Goal: Information Seeking & Learning: Learn about a topic

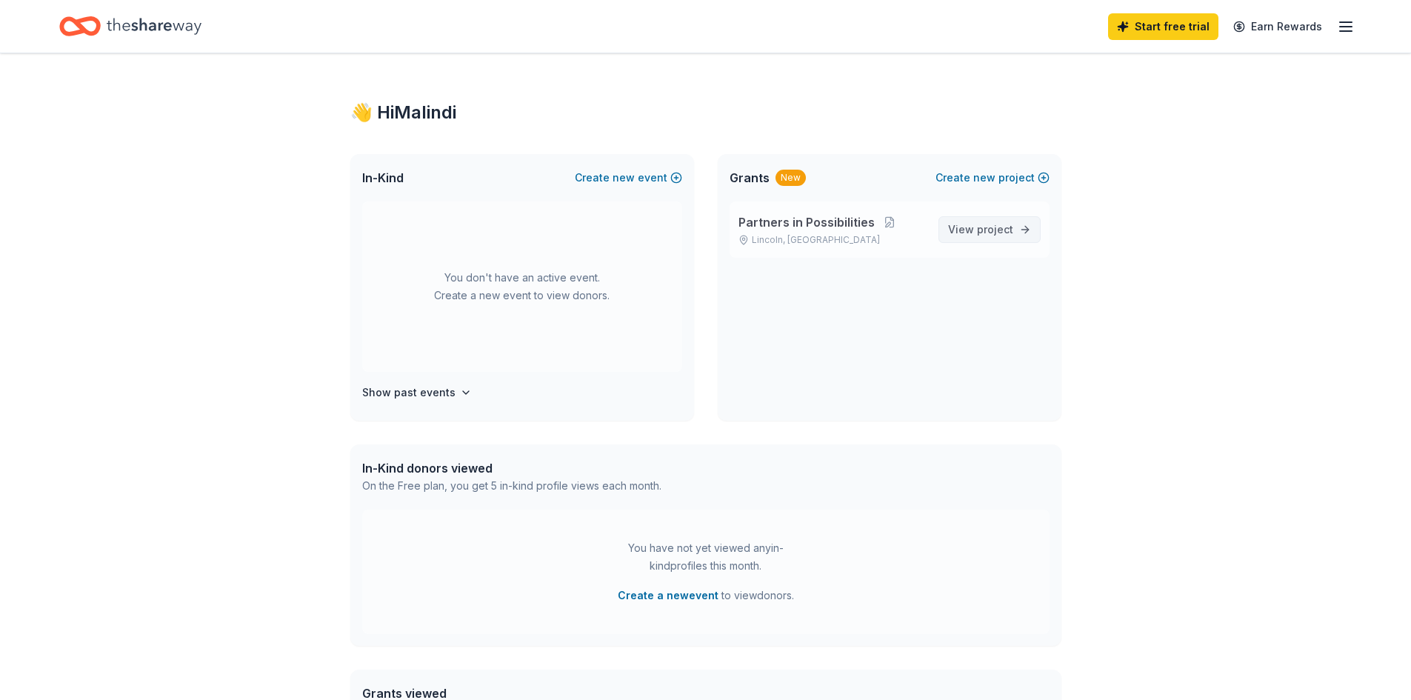
click at [1003, 227] on span "project" at bounding box center [995, 229] width 36 height 13
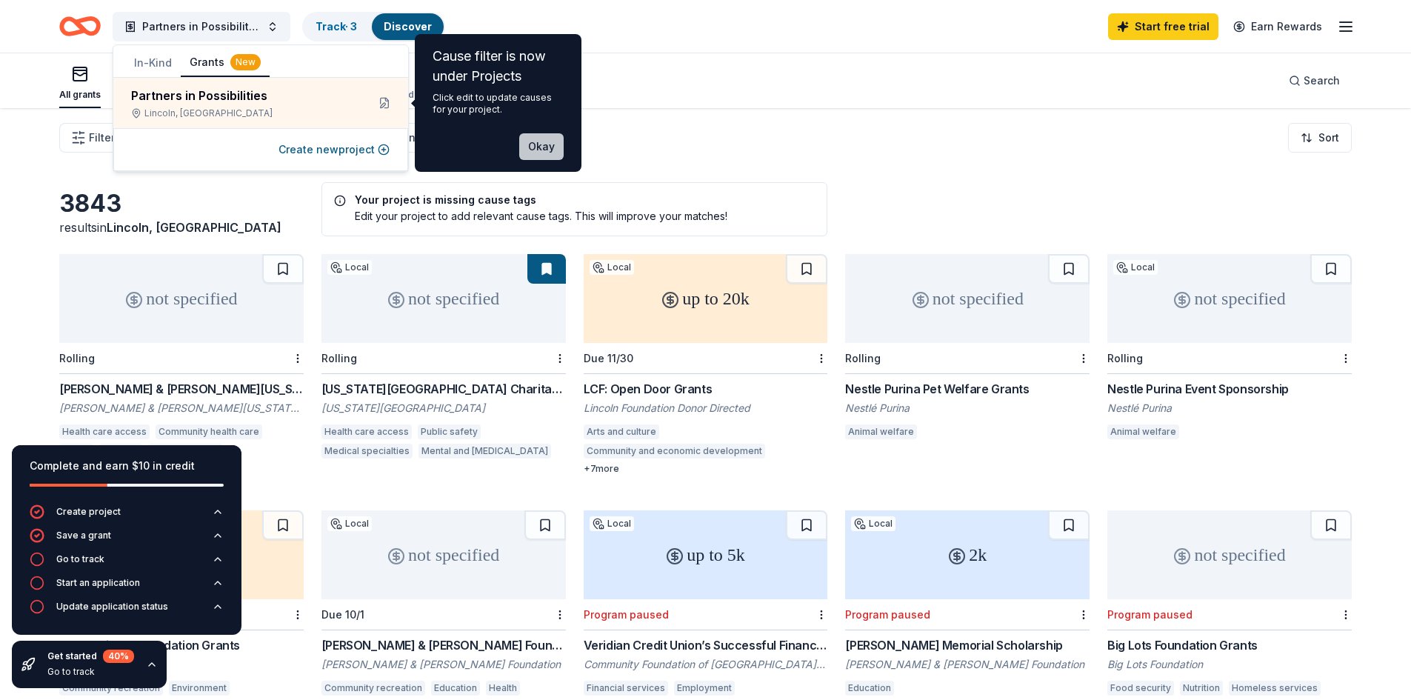
click at [543, 147] on button "Okay" at bounding box center [541, 146] width 44 height 27
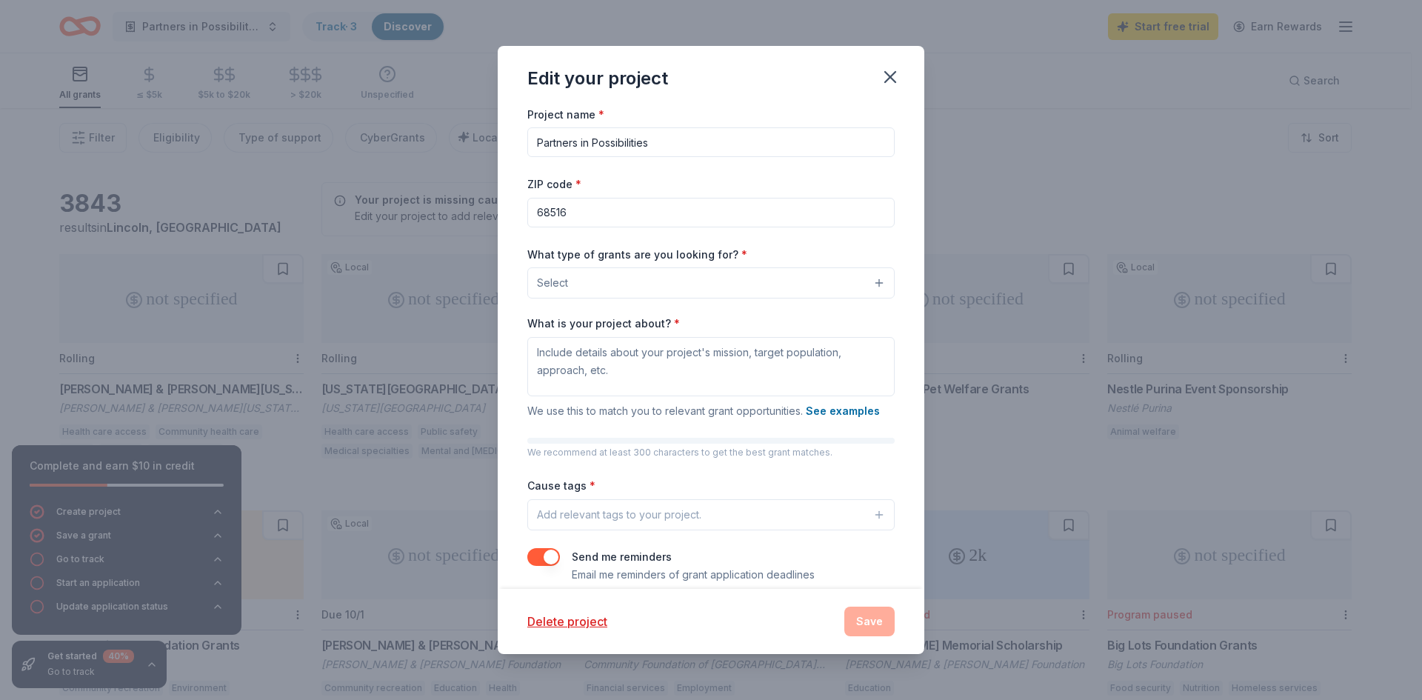
click at [589, 284] on button "Select" at bounding box center [710, 282] width 367 height 31
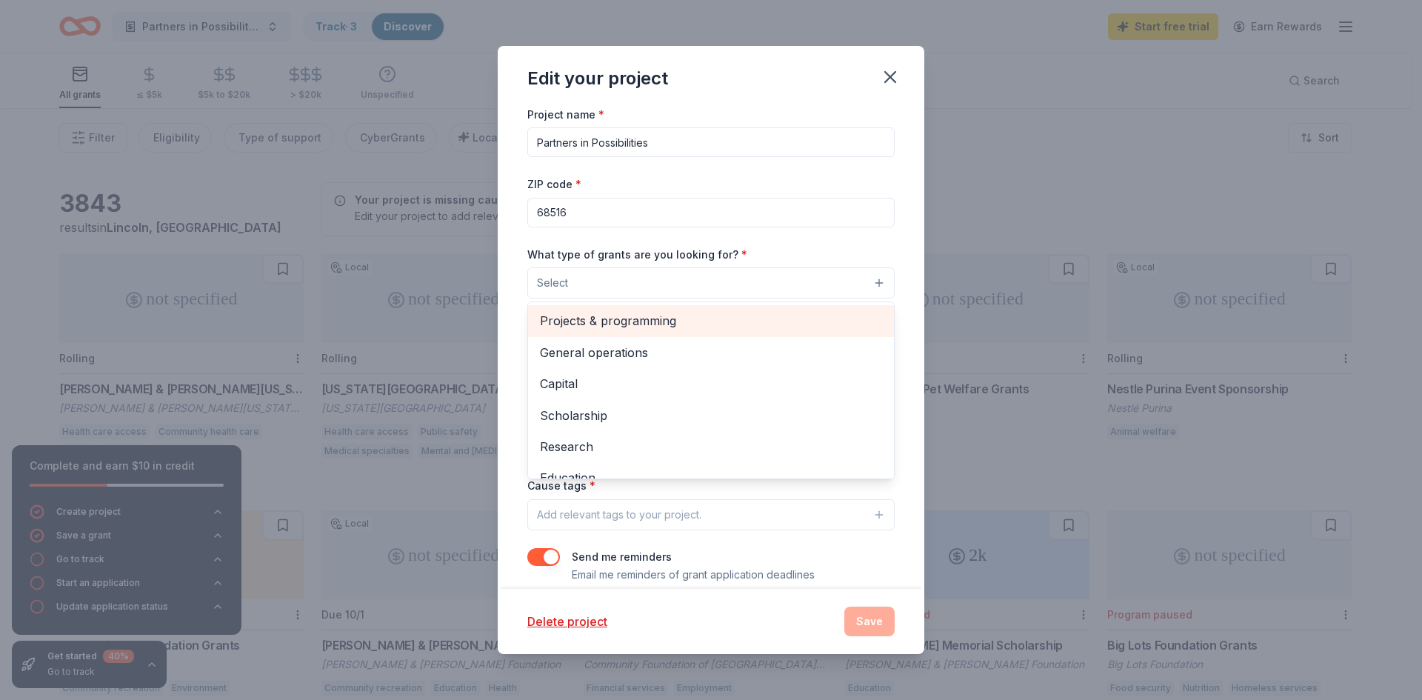
click at [613, 318] on span "Projects & programming" at bounding box center [711, 320] width 342 height 19
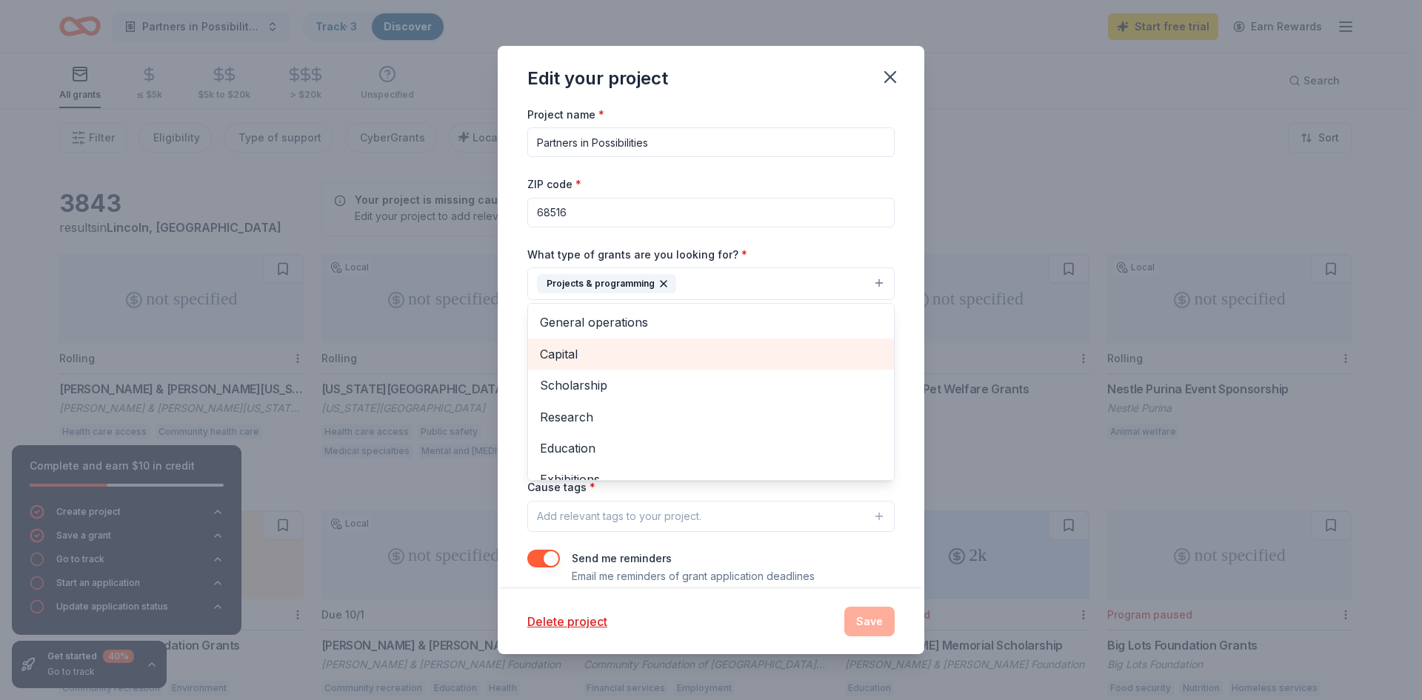
click at [614, 348] on span "Capital" at bounding box center [711, 353] width 342 height 19
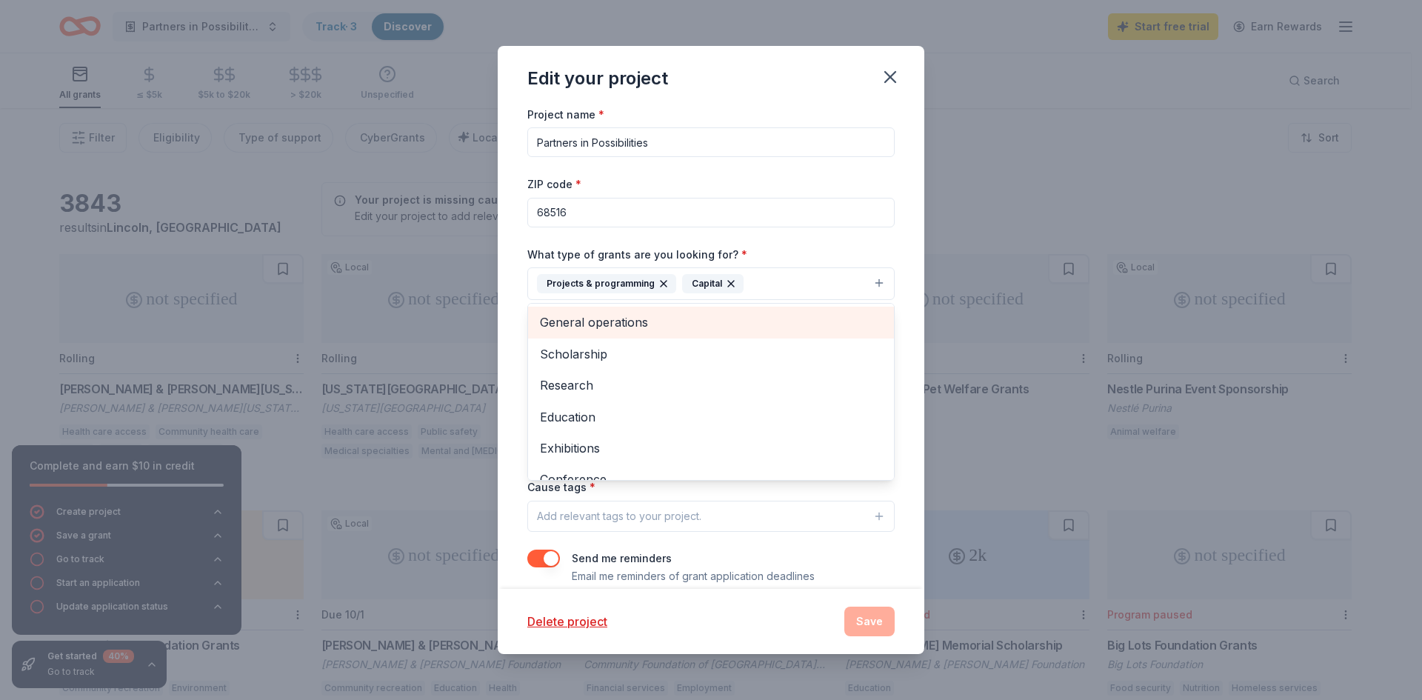
click at [609, 326] on span "General operations" at bounding box center [711, 322] width 342 height 19
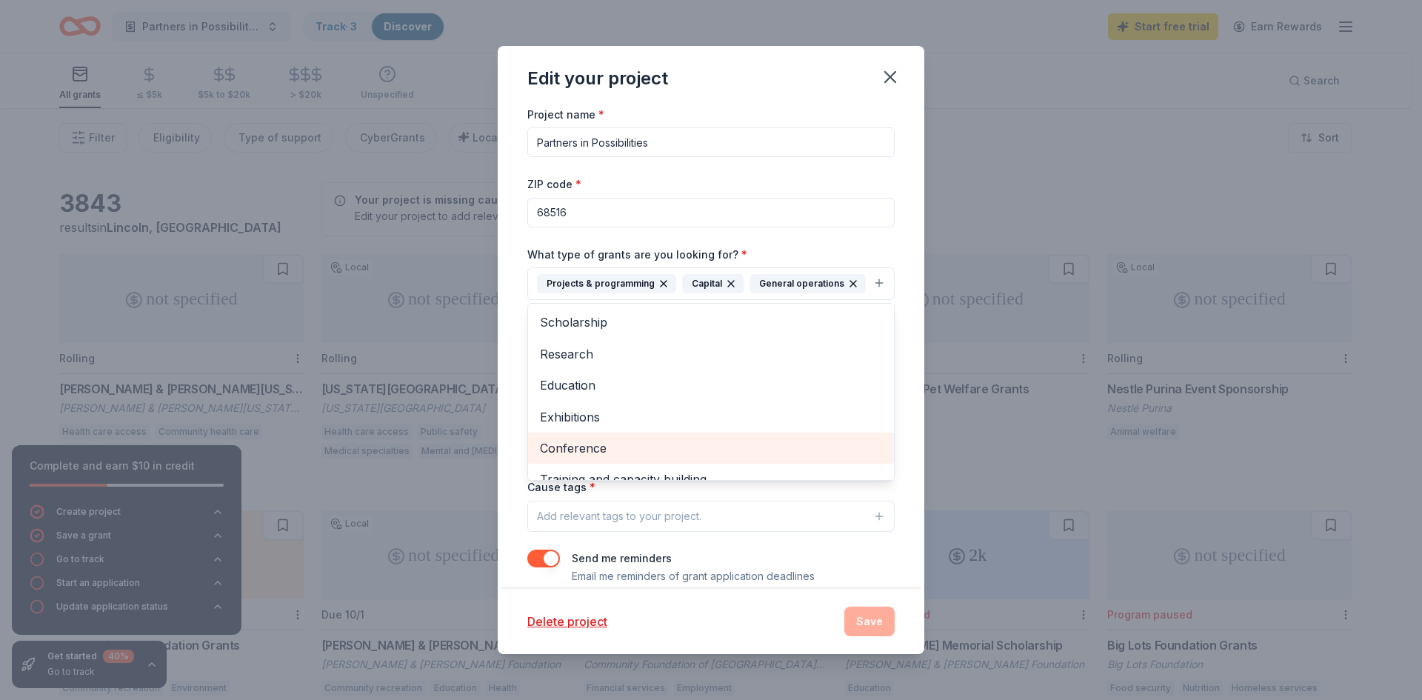
scroll to position [74, 0]
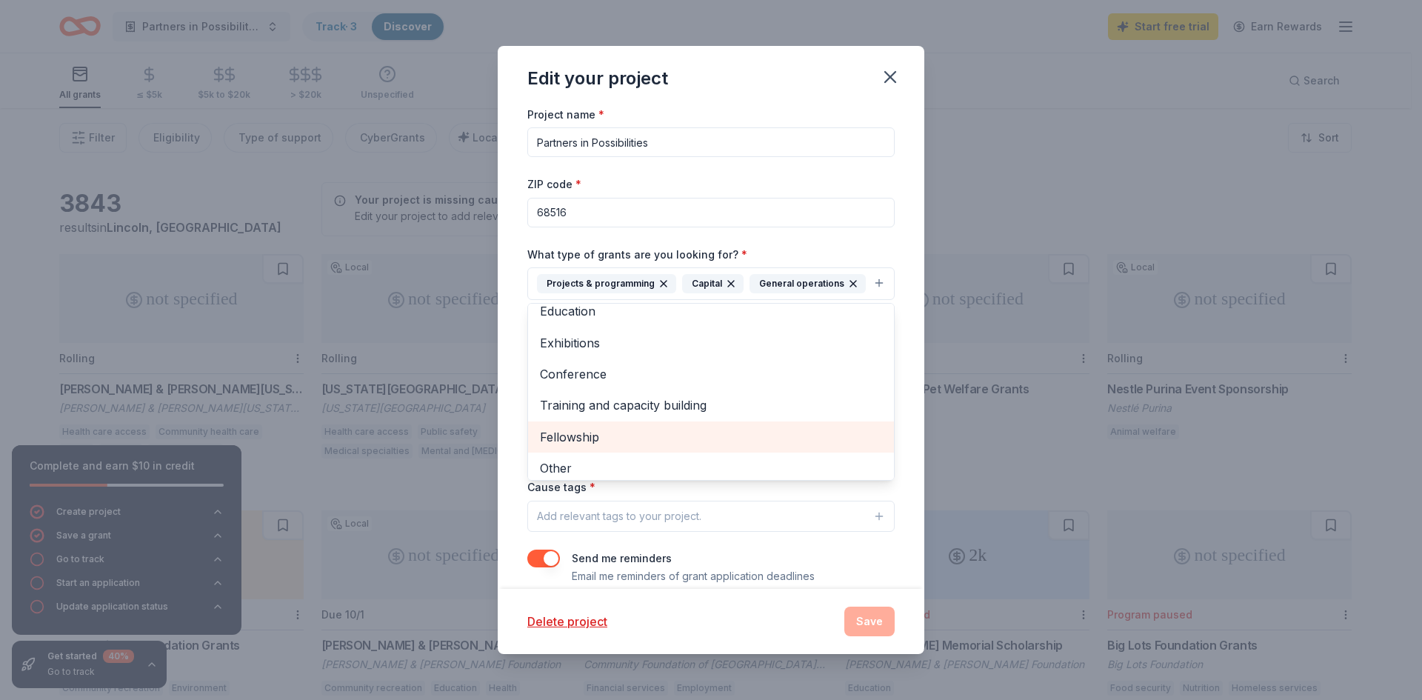
click at [601, 447] on span "Fellowship" at bounding box center [711, 436] width 342 height 19
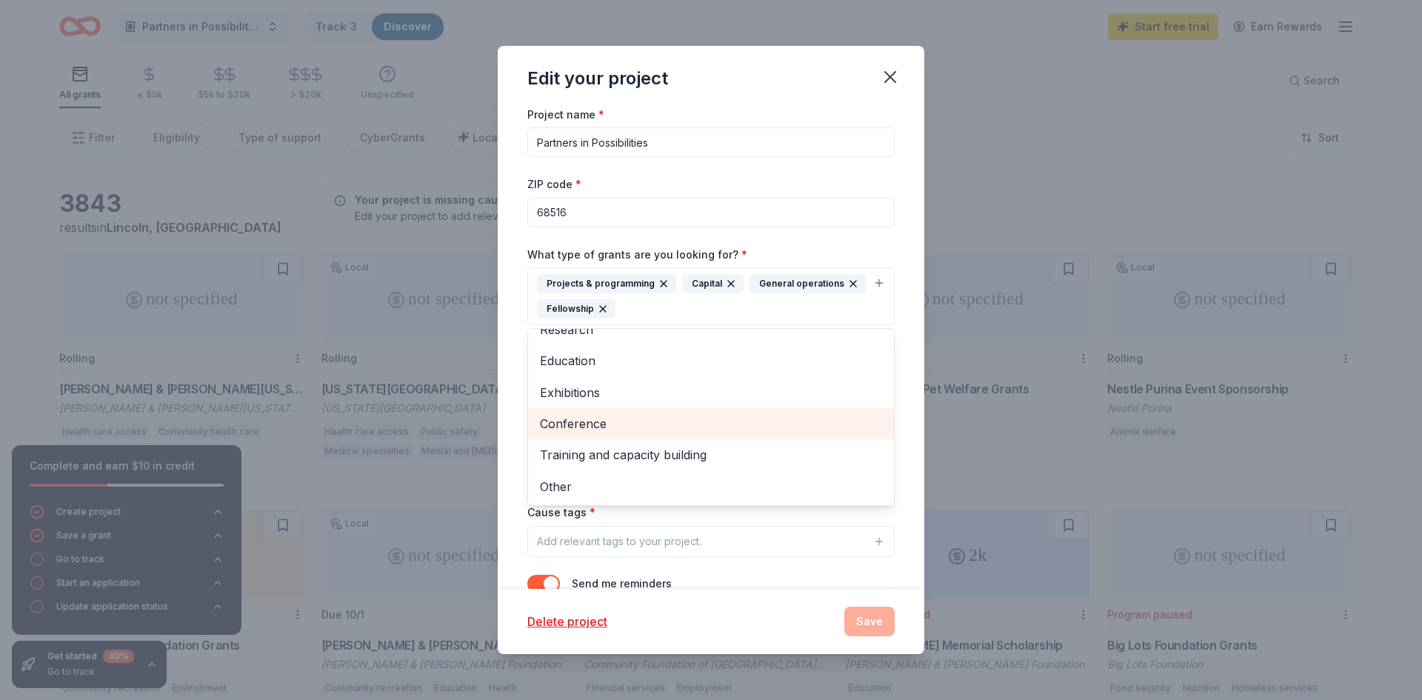
scroll to position [44, 0]
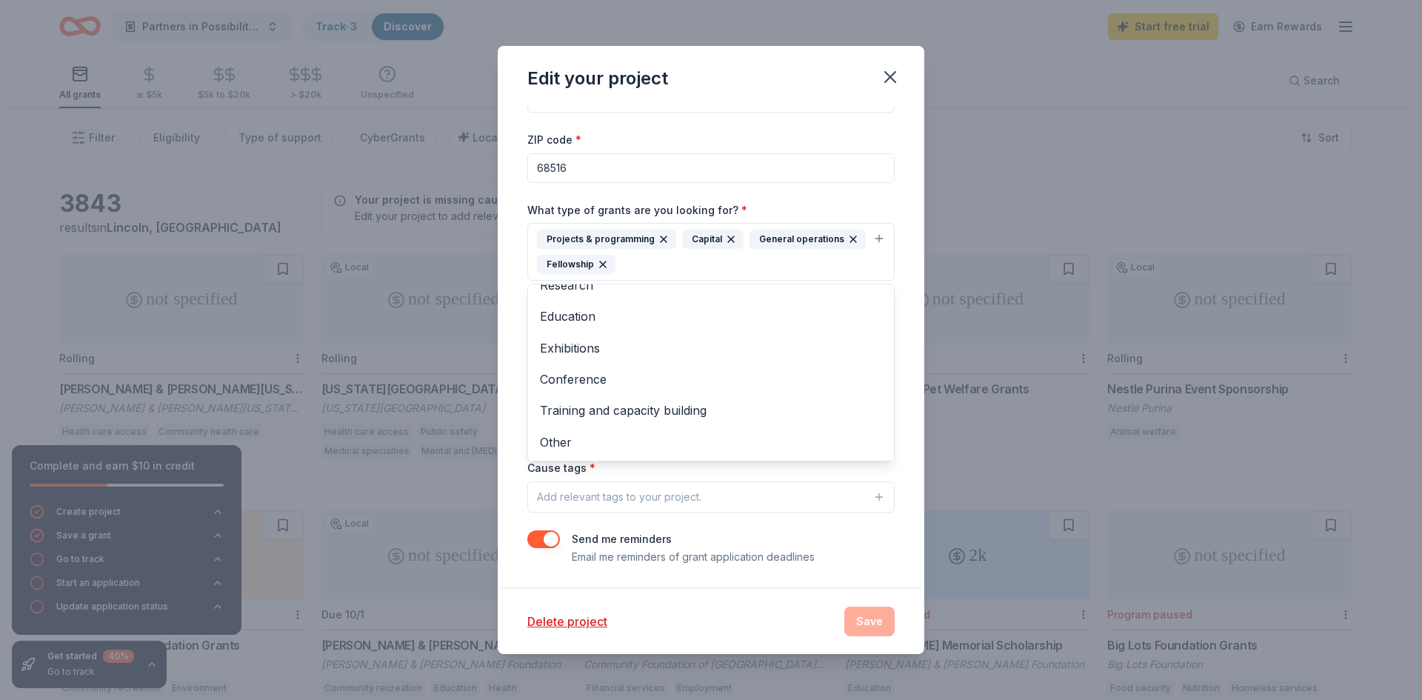
click at [694, 472] on div "Project name * Partners in Possibilities ZIP code * 68516 What type of grants a…" at bounding box center [710, 313] width 367 height 505
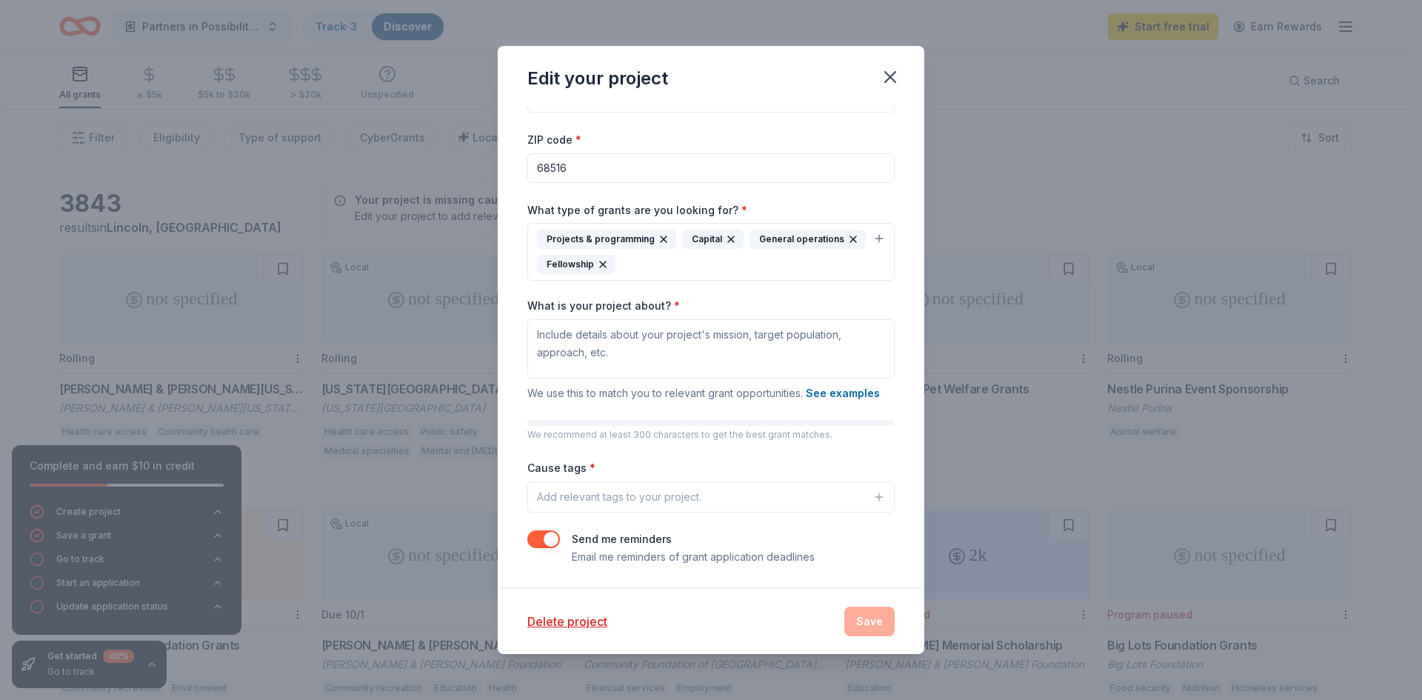
click at [721, 493] on button "Add relevant tags to your project." at bounding box center [710, 496] width 367 height 31
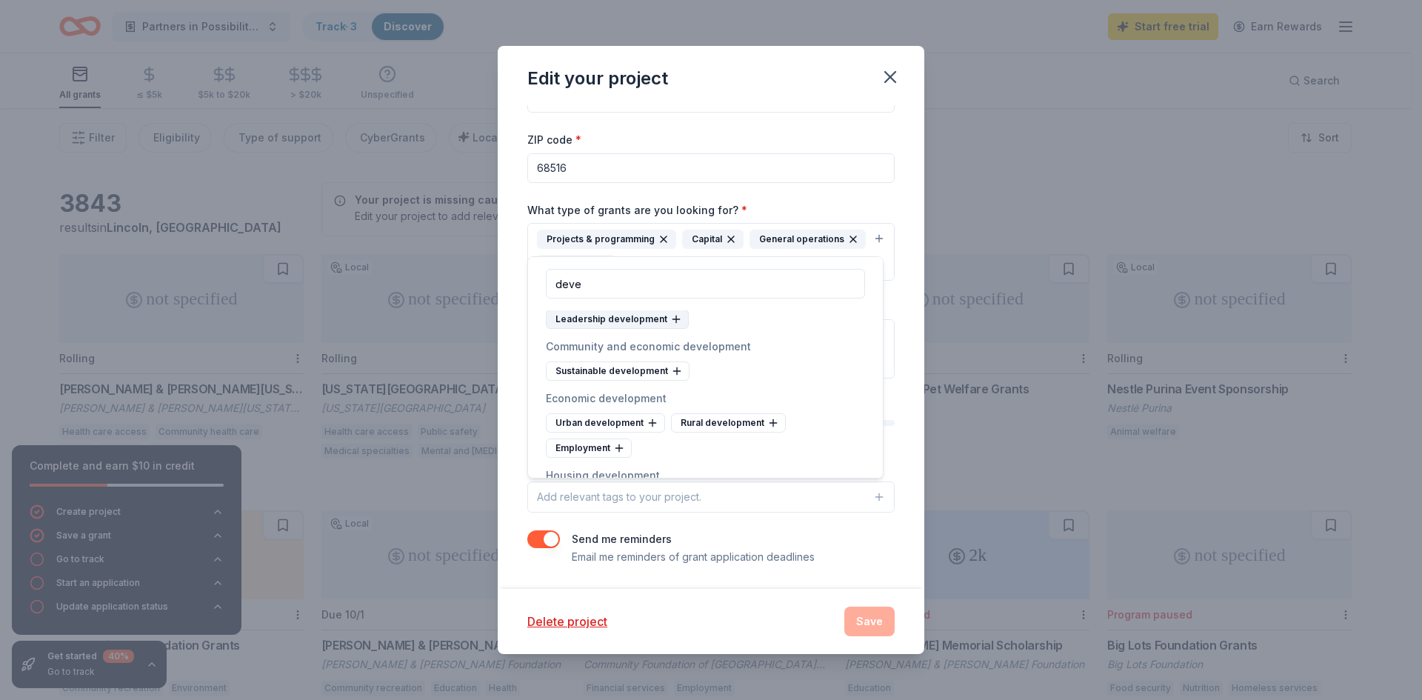
scroll to position [74, 0]
type input "d"
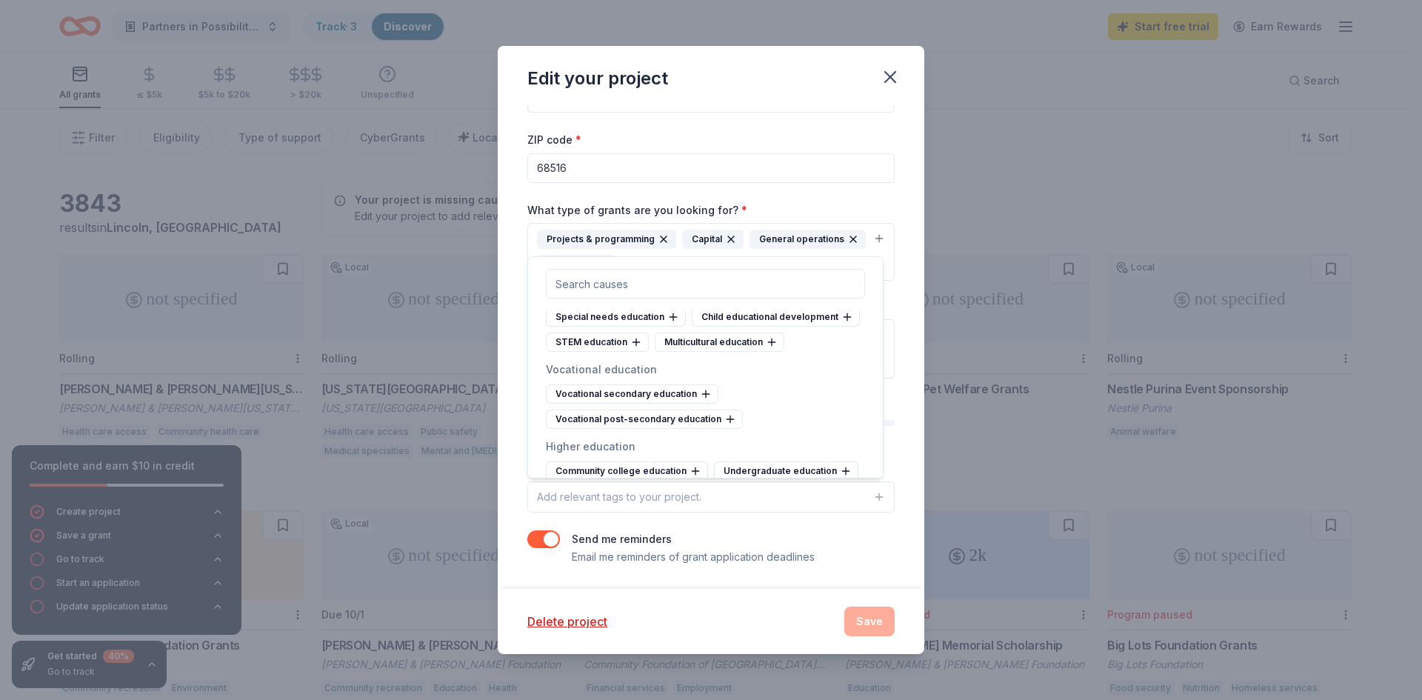
type input "i"
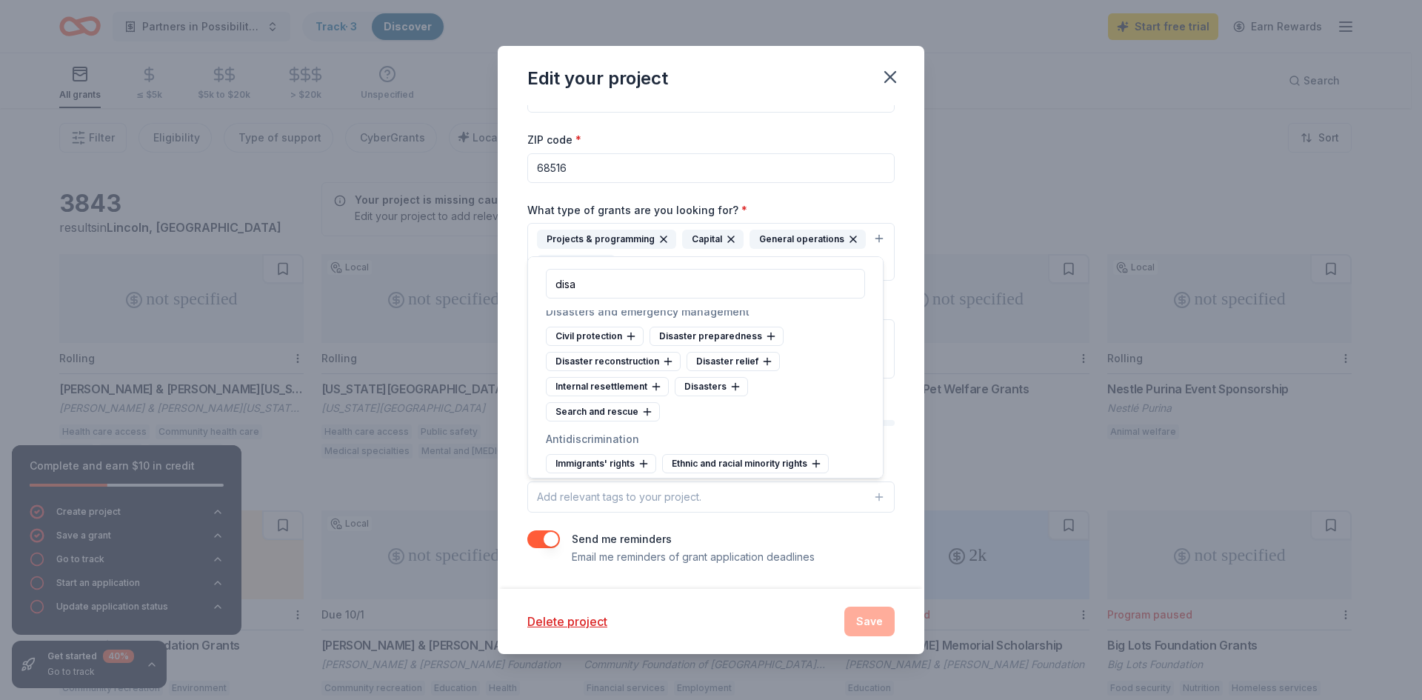
scroll to position [0, 0]
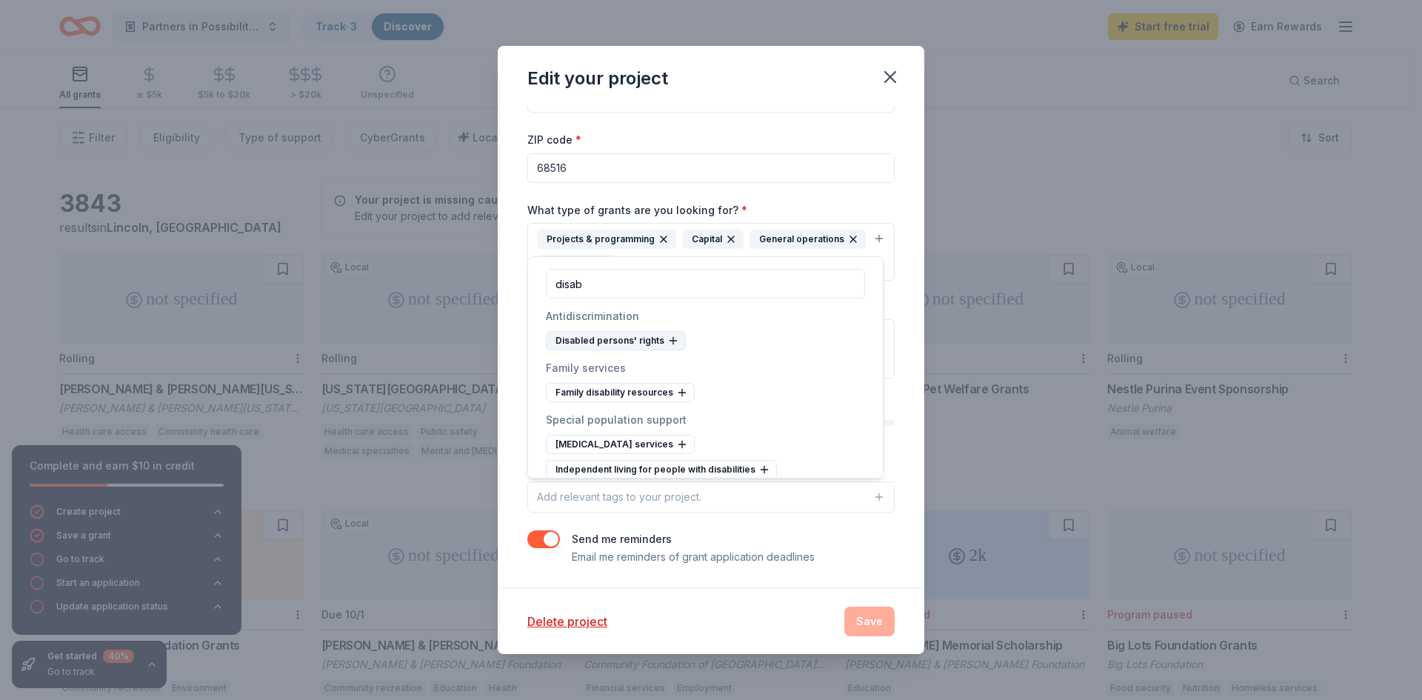
type input "disab"
click at [621, 336] on div "Disabled persons' rights" at bounding box center [616, 340] width 140 height 19
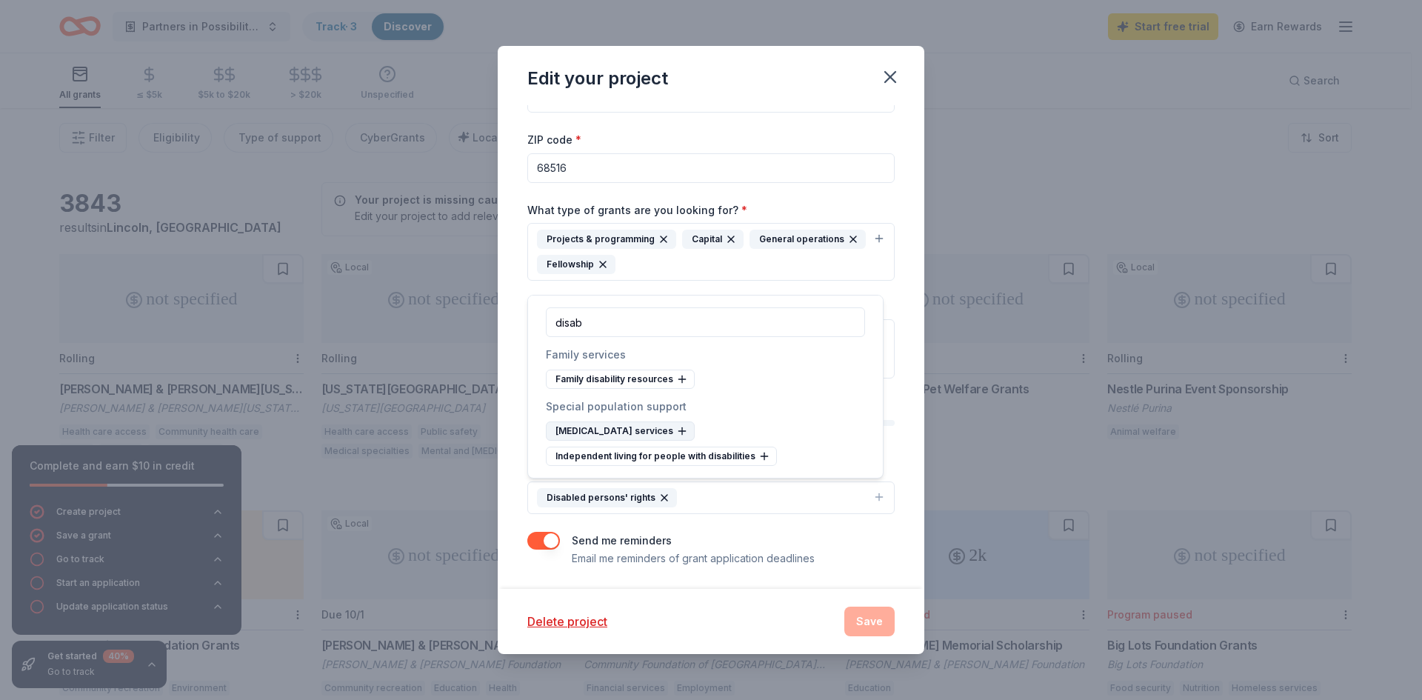
click at [632, 435] on div "Developmental disability services" at bounding box center [620, 430] width 149 height 19
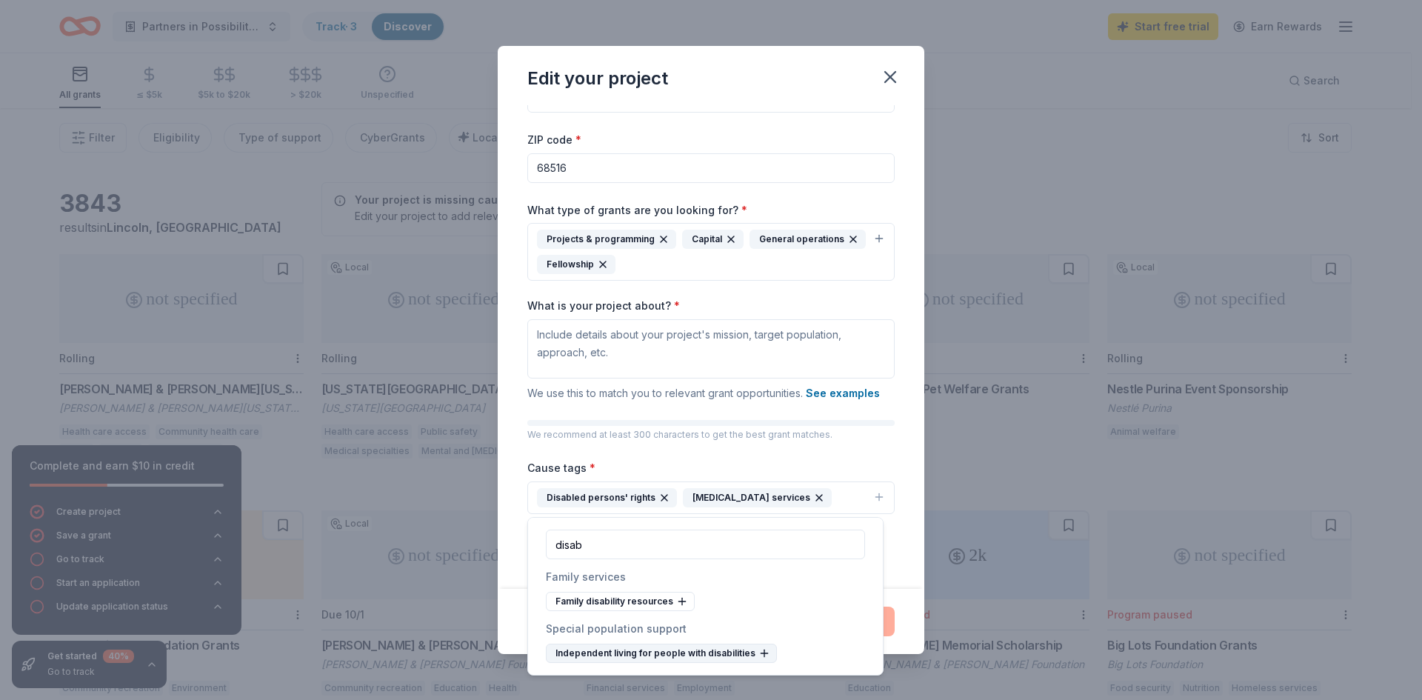
click at [629, 657] on div "Independent living for people with disabilities" at bounding box center [661, 653] width 231 height 19
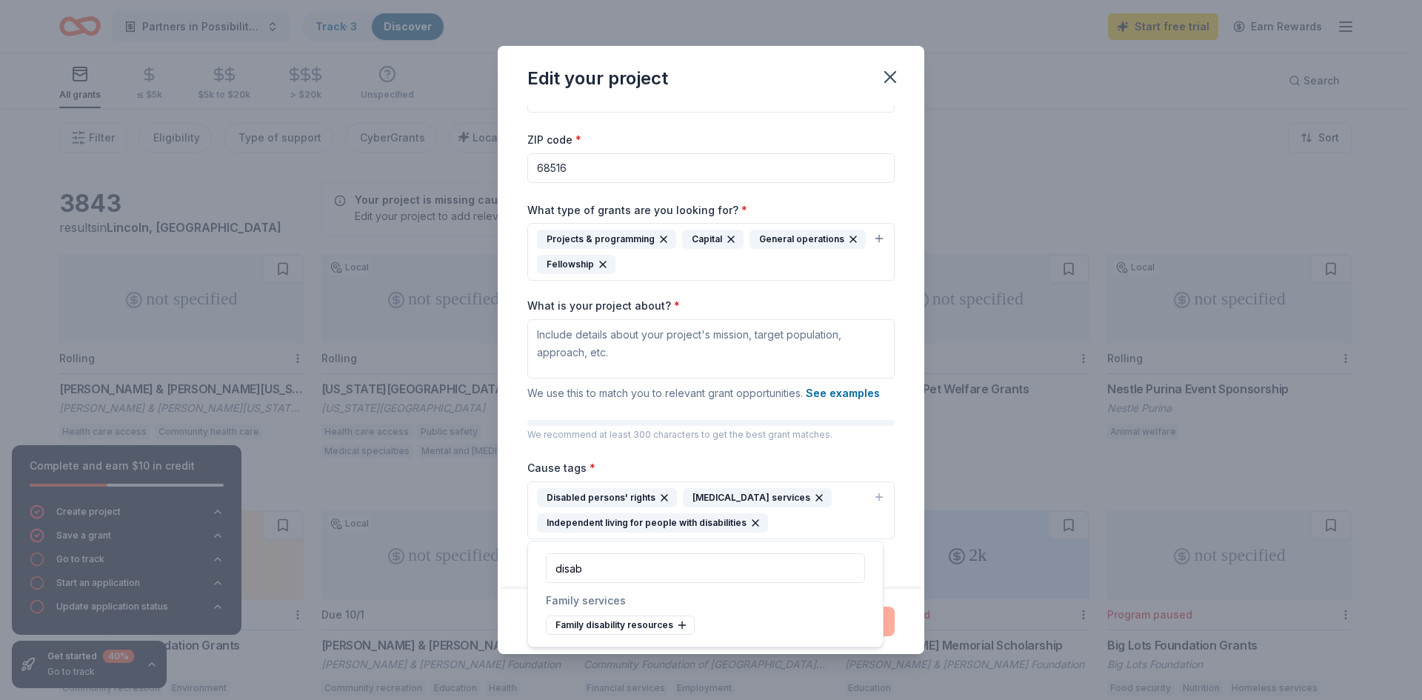
scroll to position [71, 0]
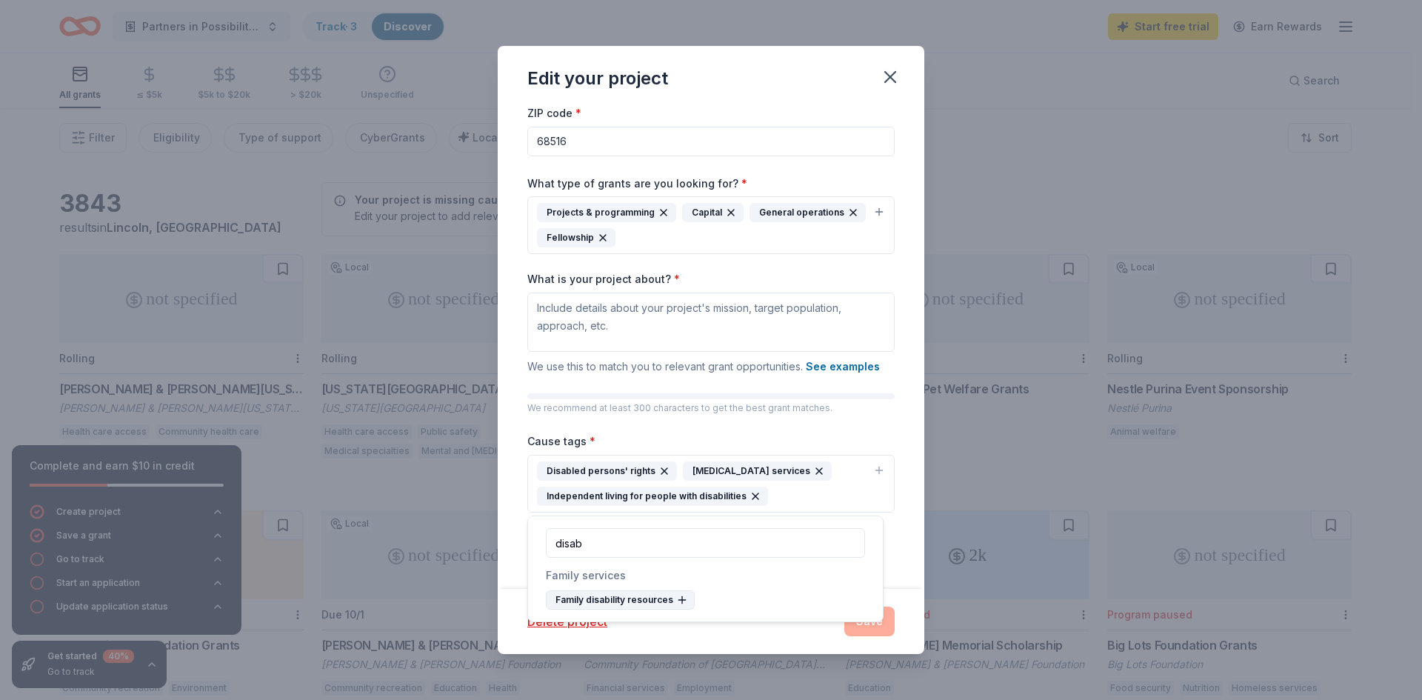
click at [639, 598] on div "Family disability resources" at bounding box center [620, 599] width 149 height 19
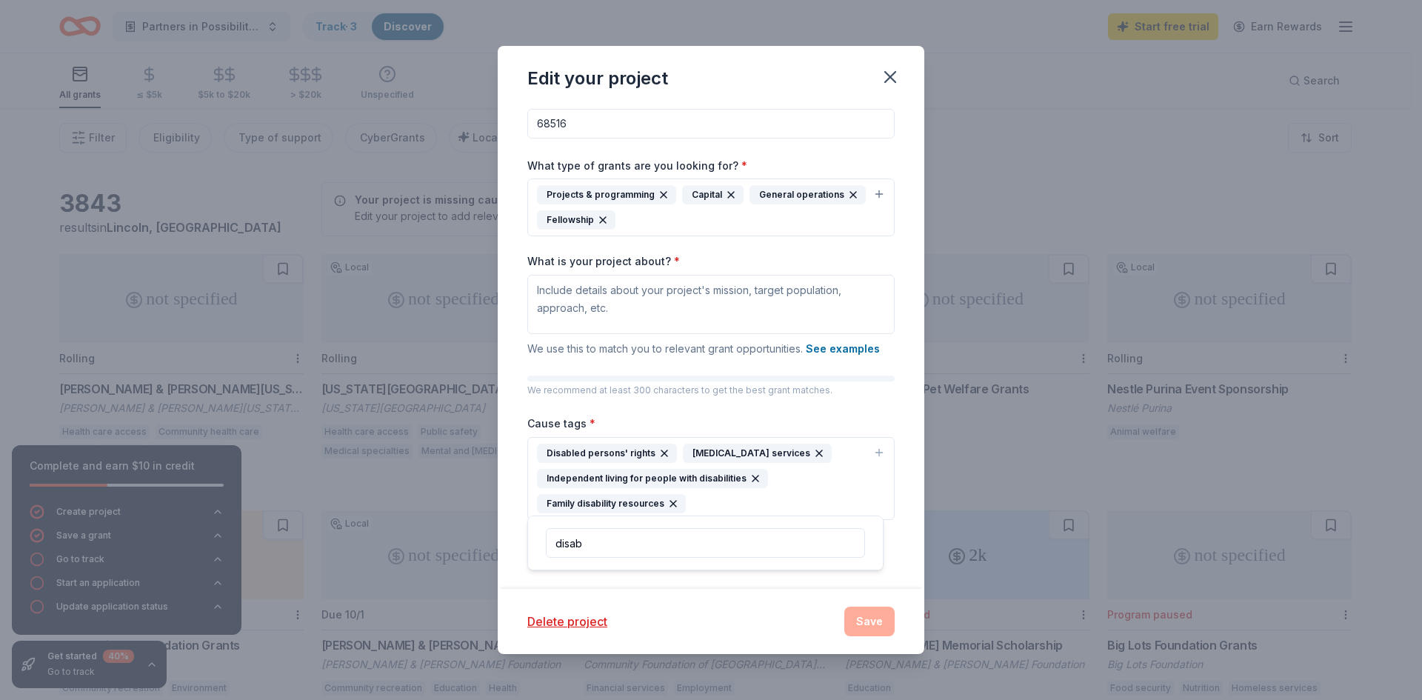
scroll to position [96, 0]
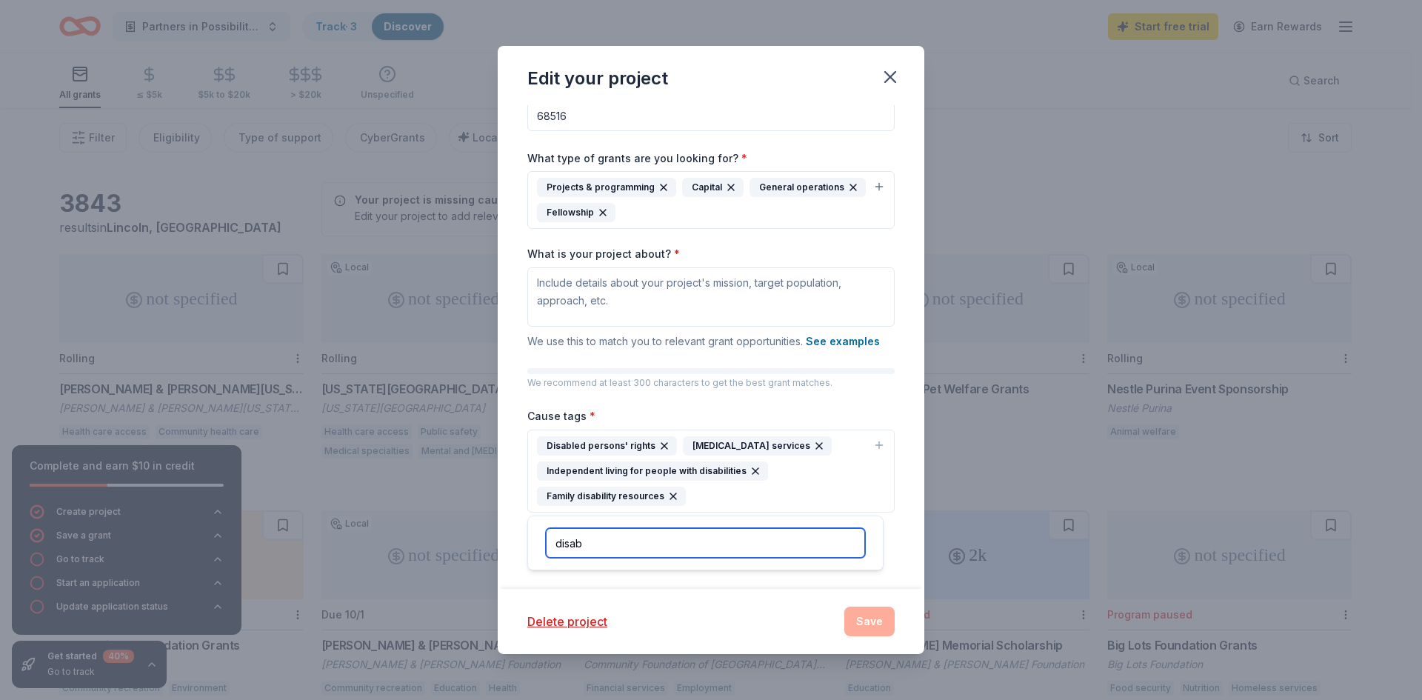
drag, startPoint x: 667, startPoint y: 550, endPoint x: 529, endPoint y: 551, distance: 138.5
click at [529, 551] on div "disab" at bounding box center [705, 542] width 355 height 53
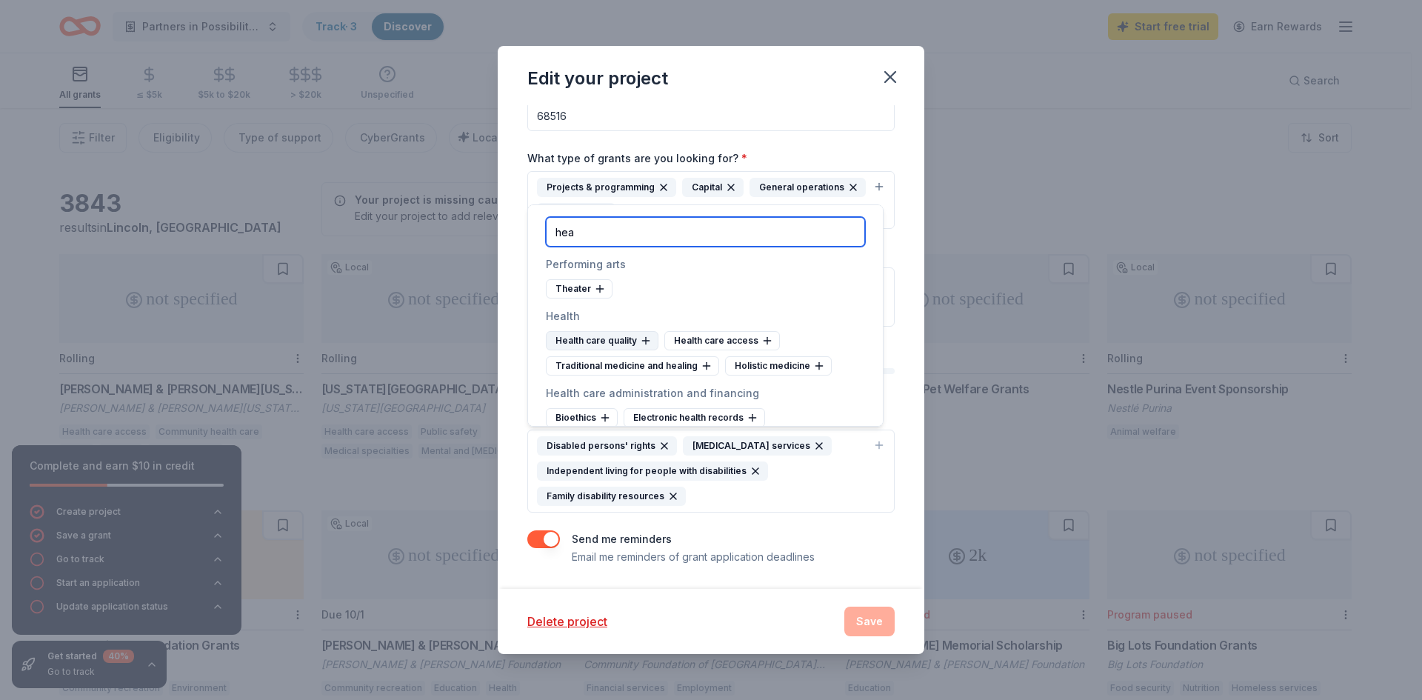
type input "hea"
click at [607, 341] on div "Health care quality" at bounding box center [602, 340] width 113 height 19
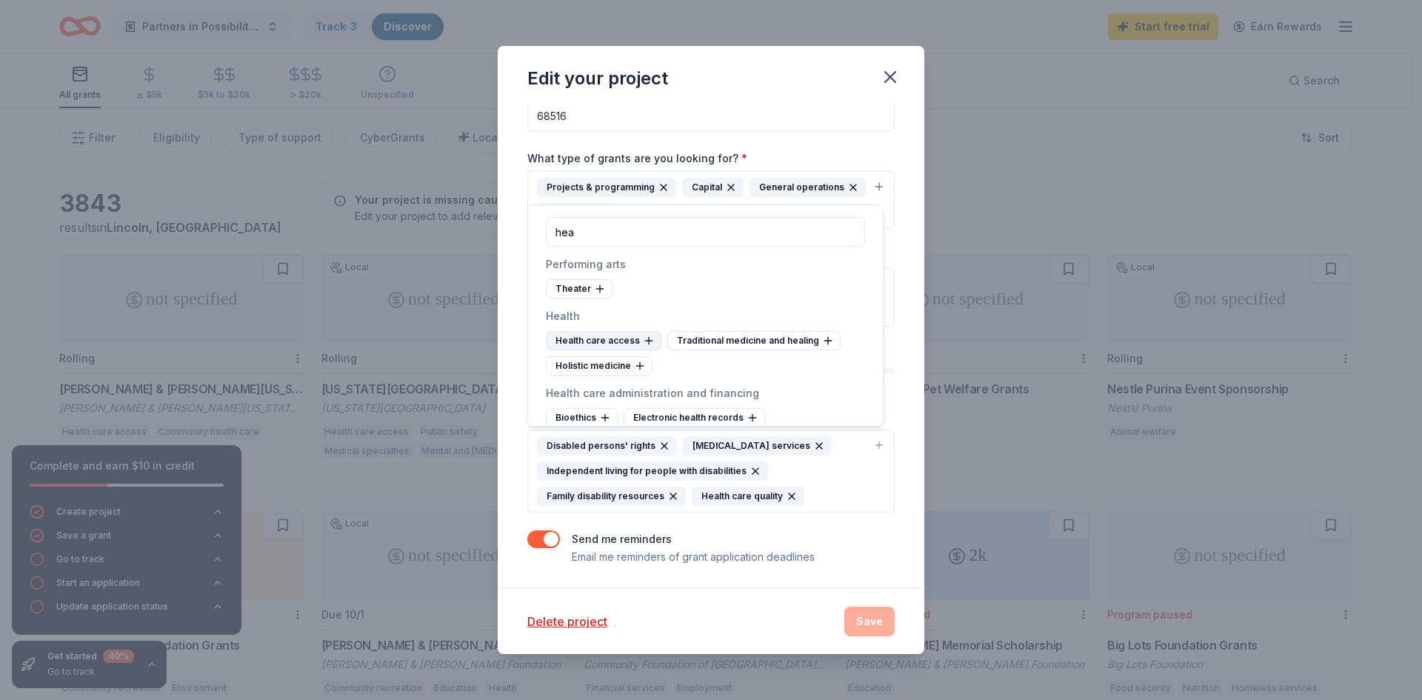
click at [649, 340] on icon at bounding box center [649, 340] width 0 height 7
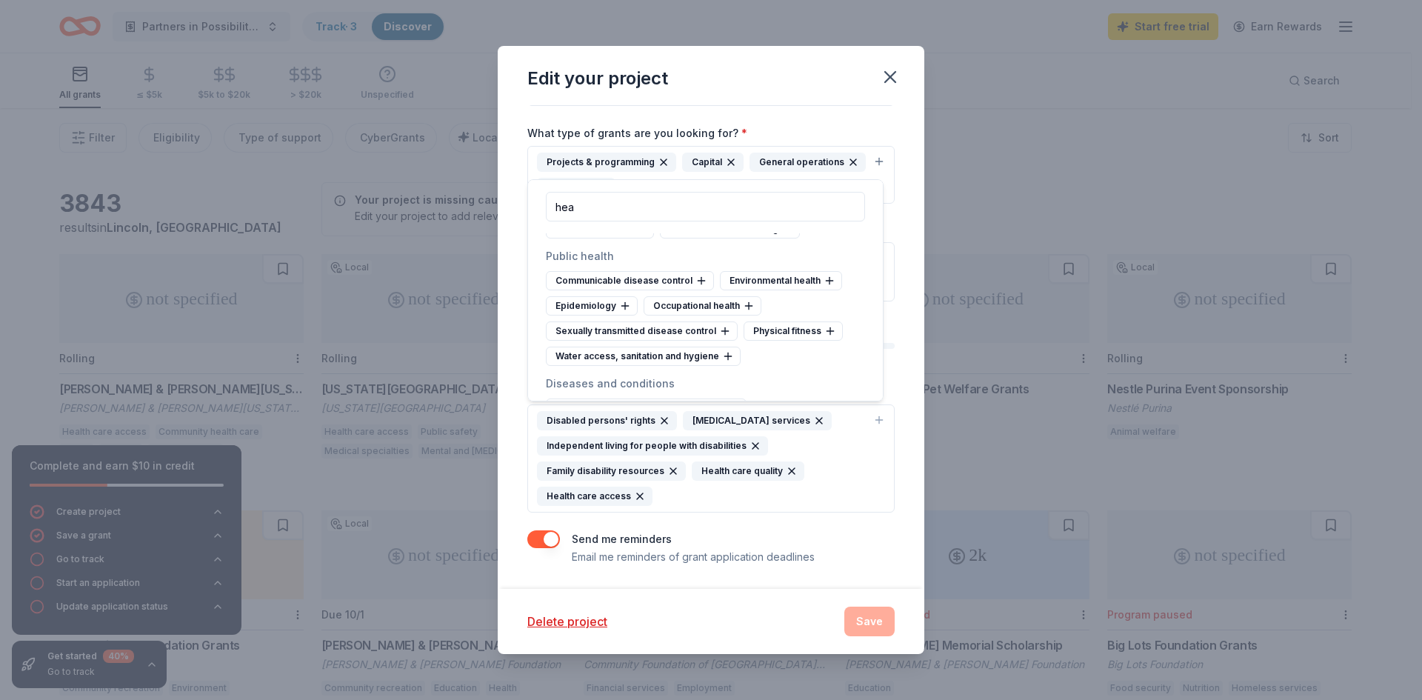
scroll to position [730, 0]
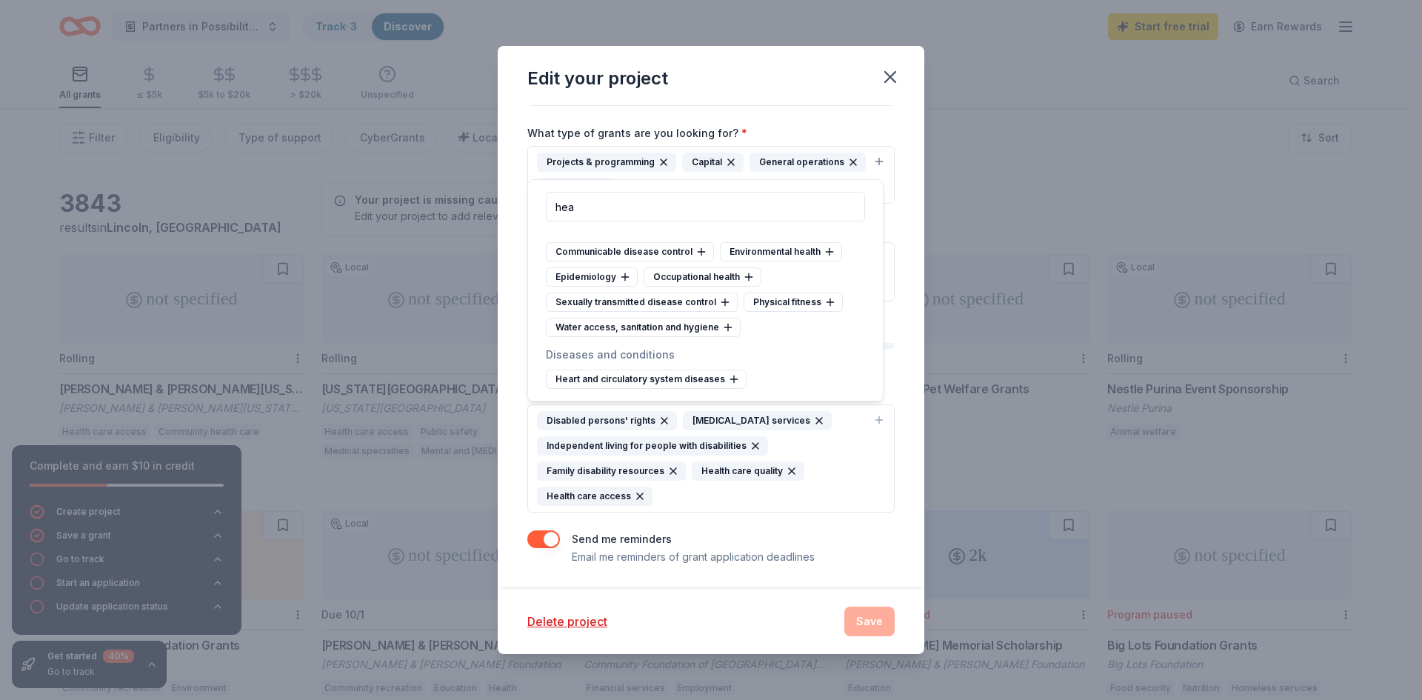
click at [682, 597] on div "Delete project Save" at bounding box center [711, 621] width 427 height 65
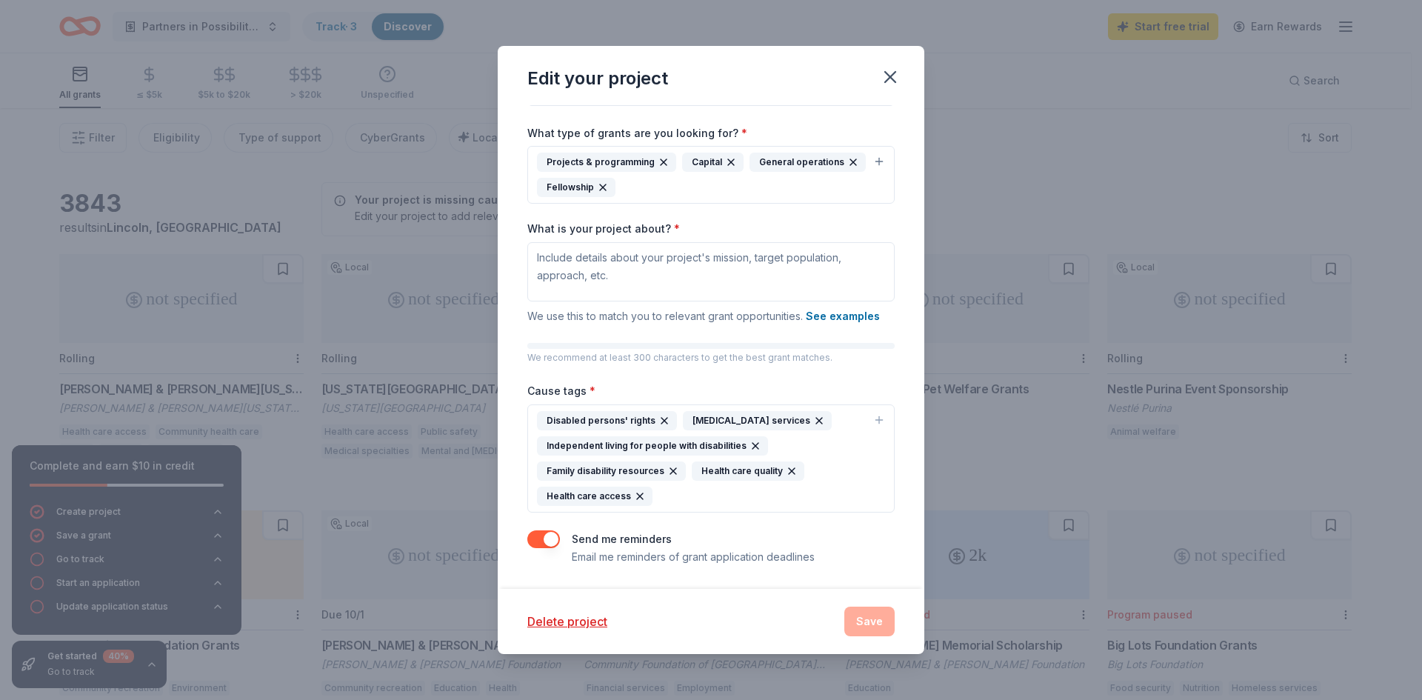
click at [869, 624] on div "Delete project Save" at bounding box center [710, 622] width 367 height 30
click at [755, 285] on textarea "What is your project about? *" at bounding box center [710, 271] width 367 height 59
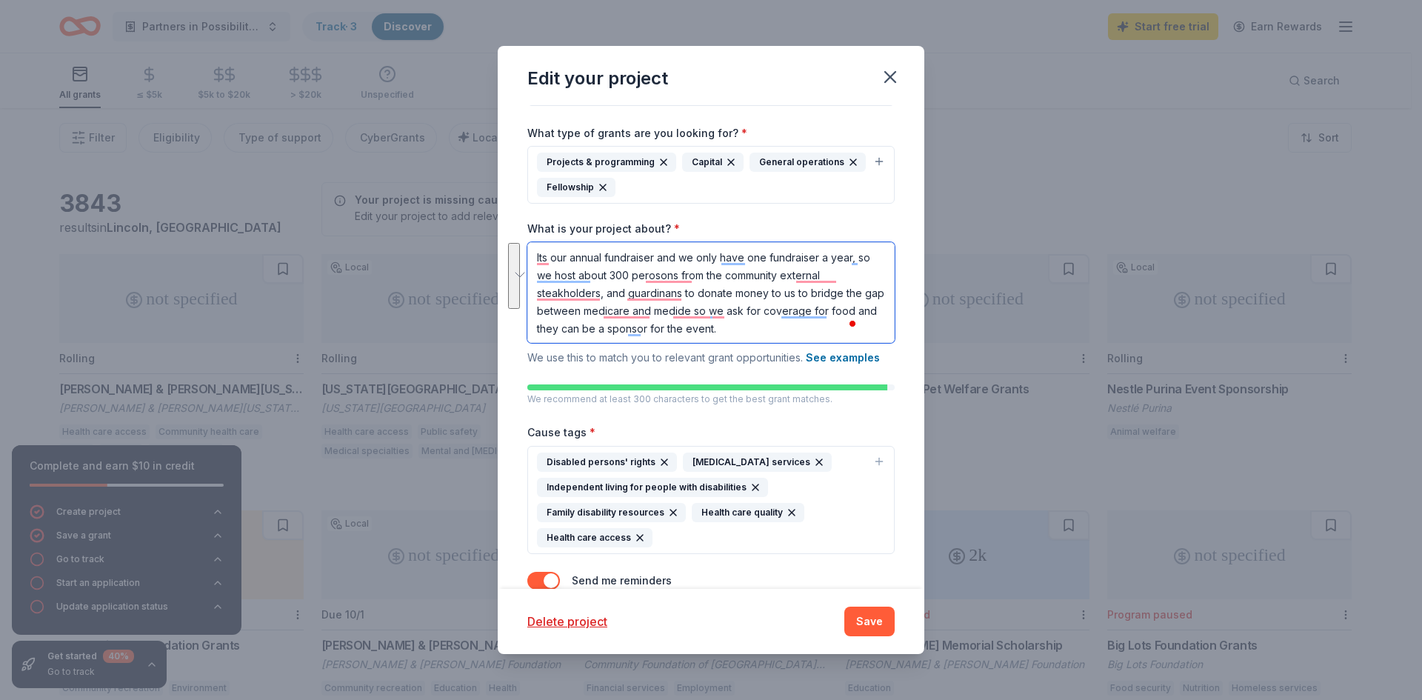
drag, startPoint x: 778, startPoint y: 319, endPoint x: 498, endPoint y: 226, distance: 295.1
click at [498, 226] on div "Project name * Partners in Possibilities ZIP code * 68516 What type of grants a…" at bounding box center [711, 347] width 427 height 484
click at [806, 347] on div "What is your project about? * Its our annual fundraiser and we only have one fu…" at bounding box center [710, 293] width 367 height 145
drag, startPoint x: 788, startPoint y: 335, endPoint x: 638, endPoint y: 341, distance: 149.7
click at [472, 223] on div "Edit your project Project name * Partners in Possibilities ZIP code * 68516 Wha…" at bounding box center [711, 350] width 1422 height 700
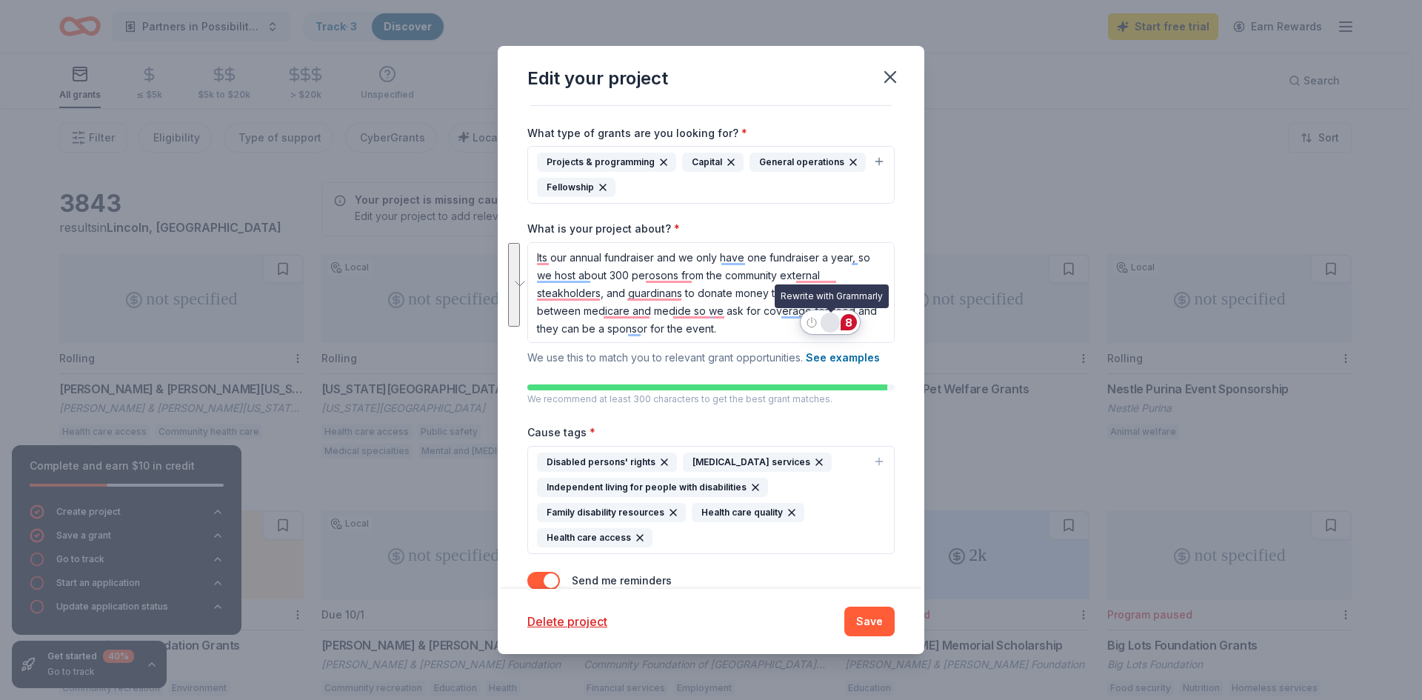
click at [832, 326] on div "Rewrite with Grammarly" at bounding box center [830, 322] width 16 height 17
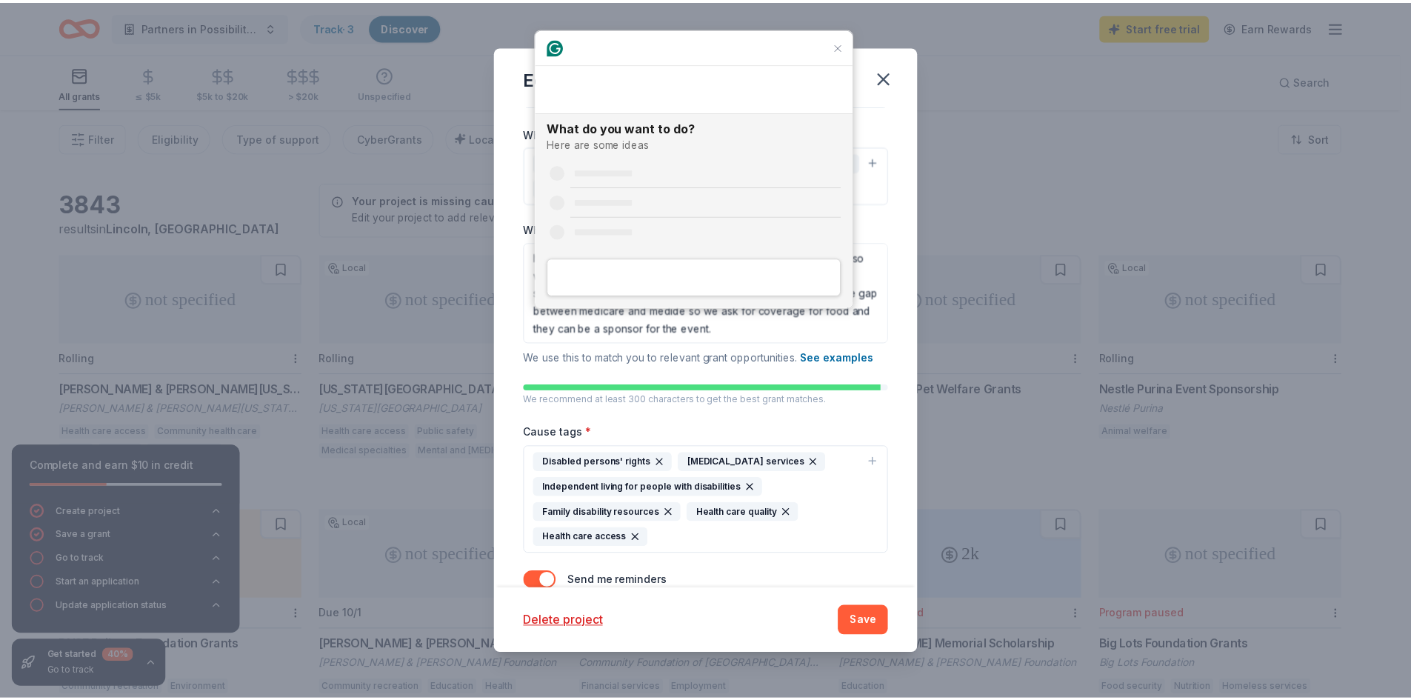
scroll to position [0, 0]
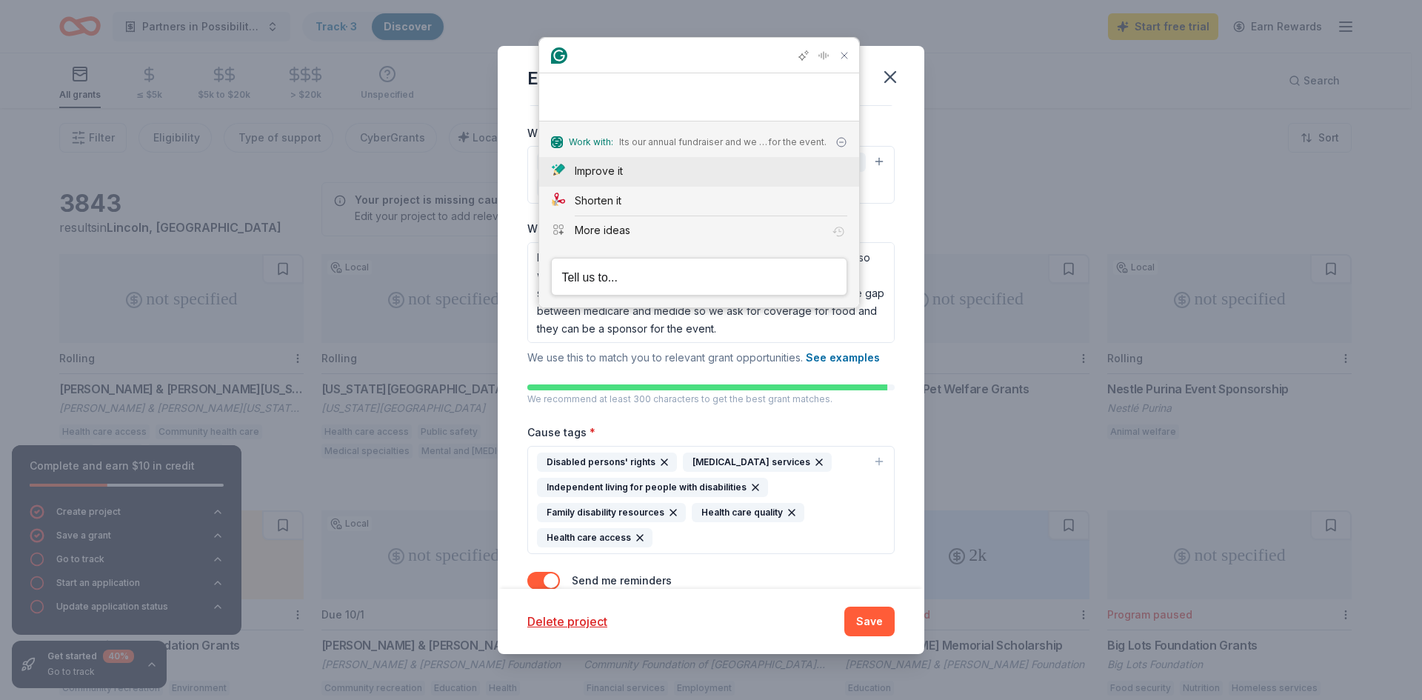
click at [615, 167] on div "Improve it" at bounding box center [599, 171] width 48 height 16
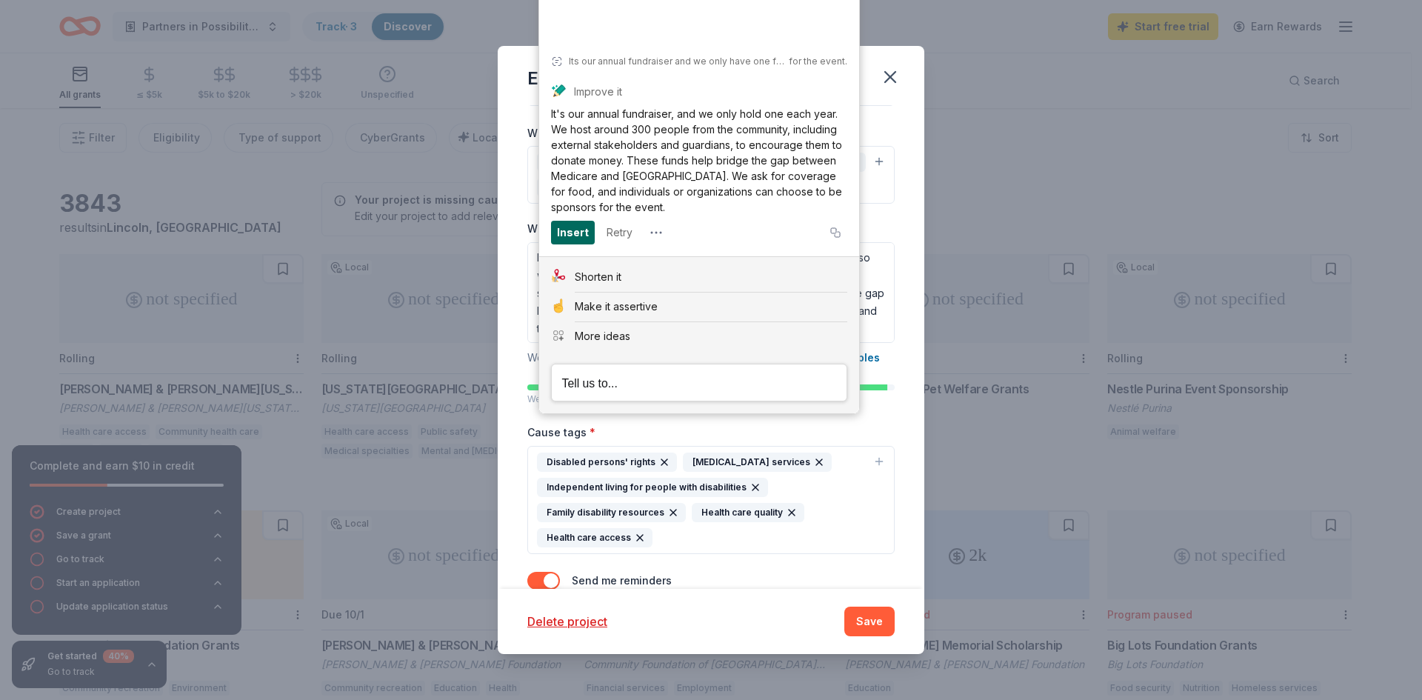
click at [564, 237] on div "Insert" at bounding box center [573, 233] width 32 height 24
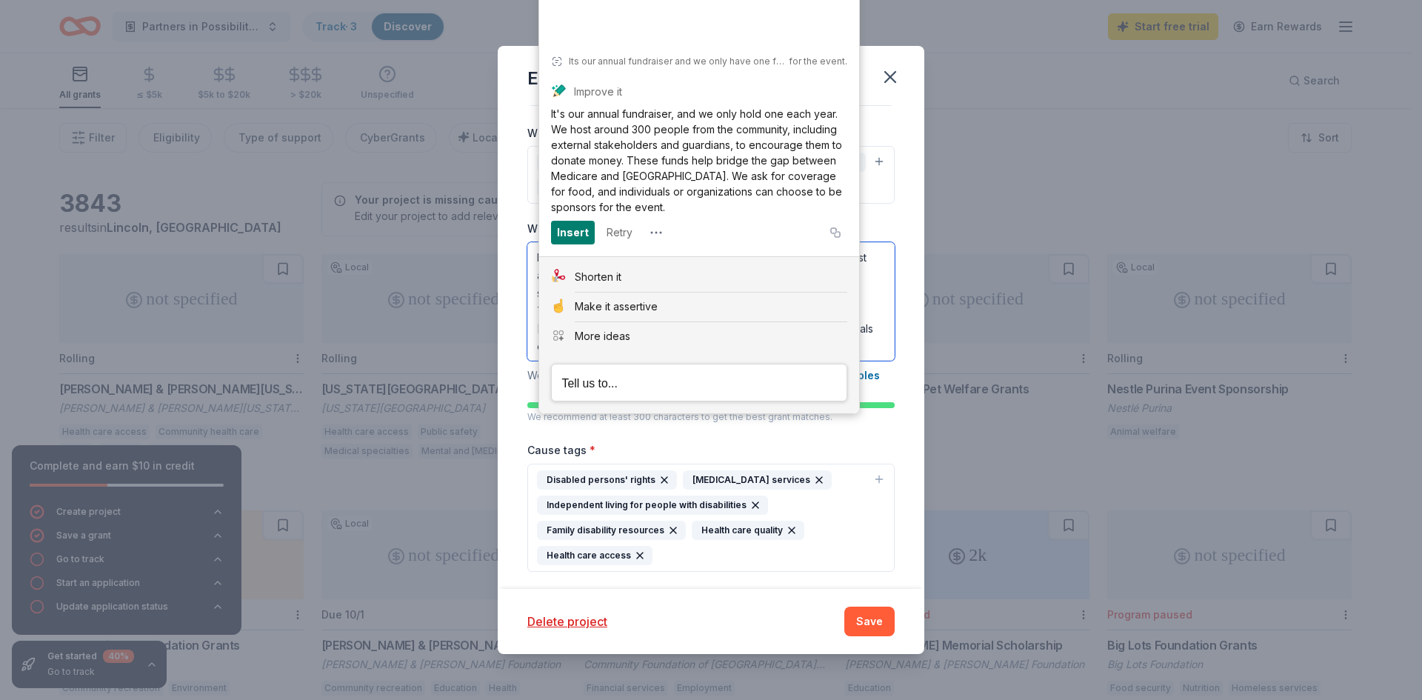
type textarea "It's our annual fundraiser, and we only hold one each year. We host around 300 …"
click at [896, 434] on div "Project name * Partners in Possibilities ZIP code * 68516 What type of grants a…" at bounding box center [711, 347] width 427 height 484
click at [861, 614] on button "Save" at bounding box center [869, 622] width 50 height 30
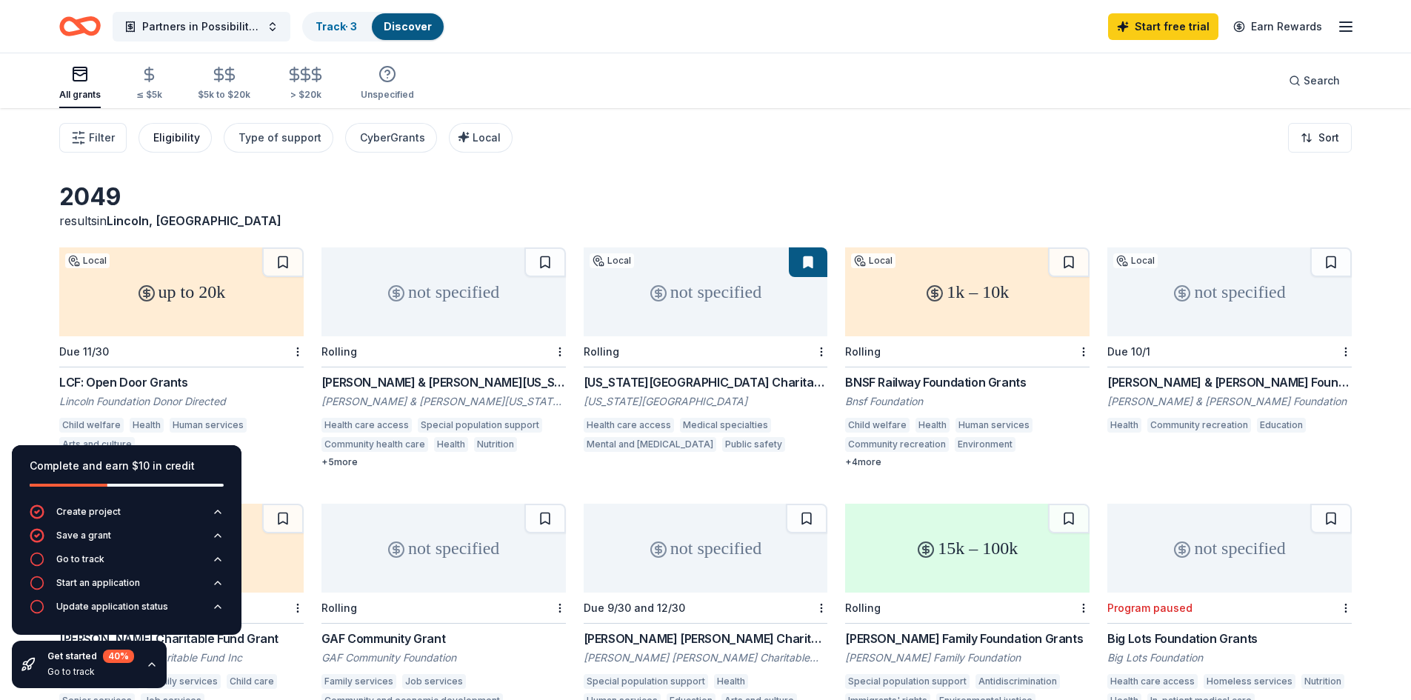
click at [173, 140] on div "Eligibility" at bounding box center [176, 138] width 47 height 18
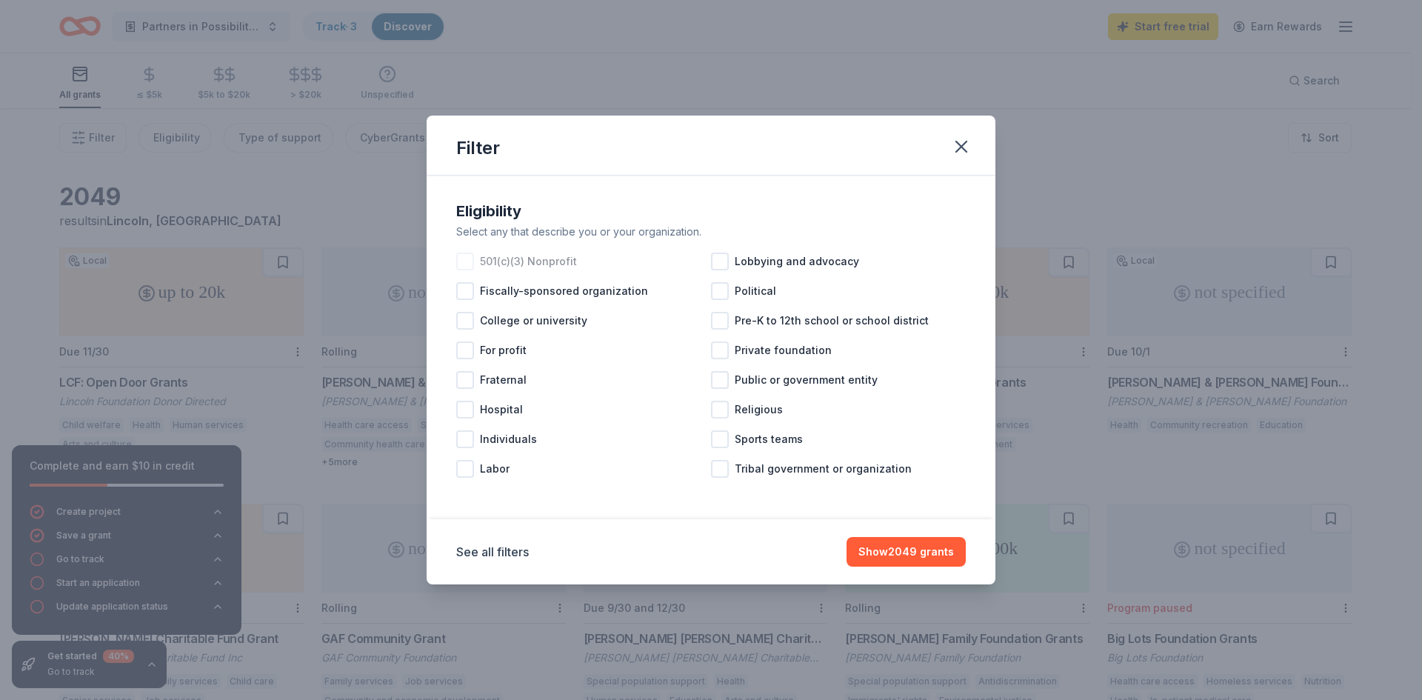
click at [467, 256] on div at bounding box center [465, 262] width 18 height 18
click at [711, 410] on div at bounding box center [720, 410] width 18 height 18
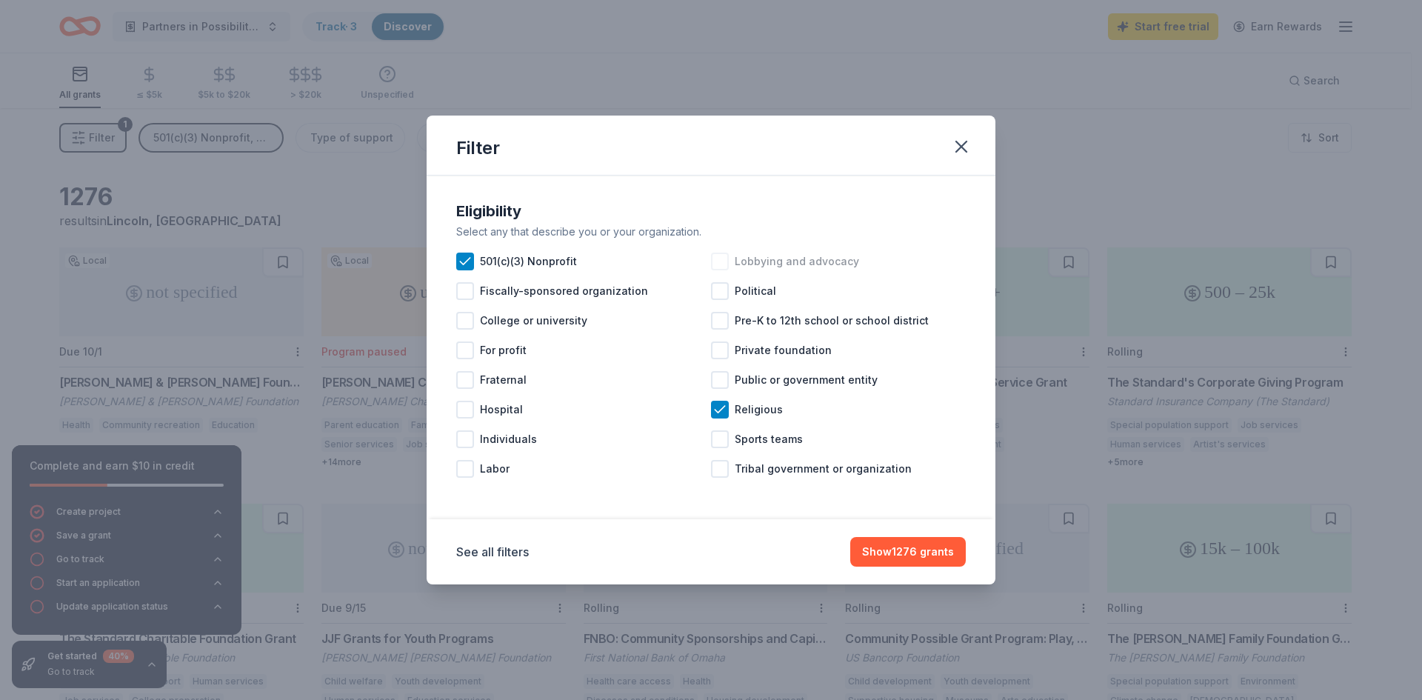
click at [722, 262] on div at bounding box center [720, 262] width 18 height 18
click at [932, 551] on button "Show 1198 grants" at bounding box center [909, 552] width 114 height 30
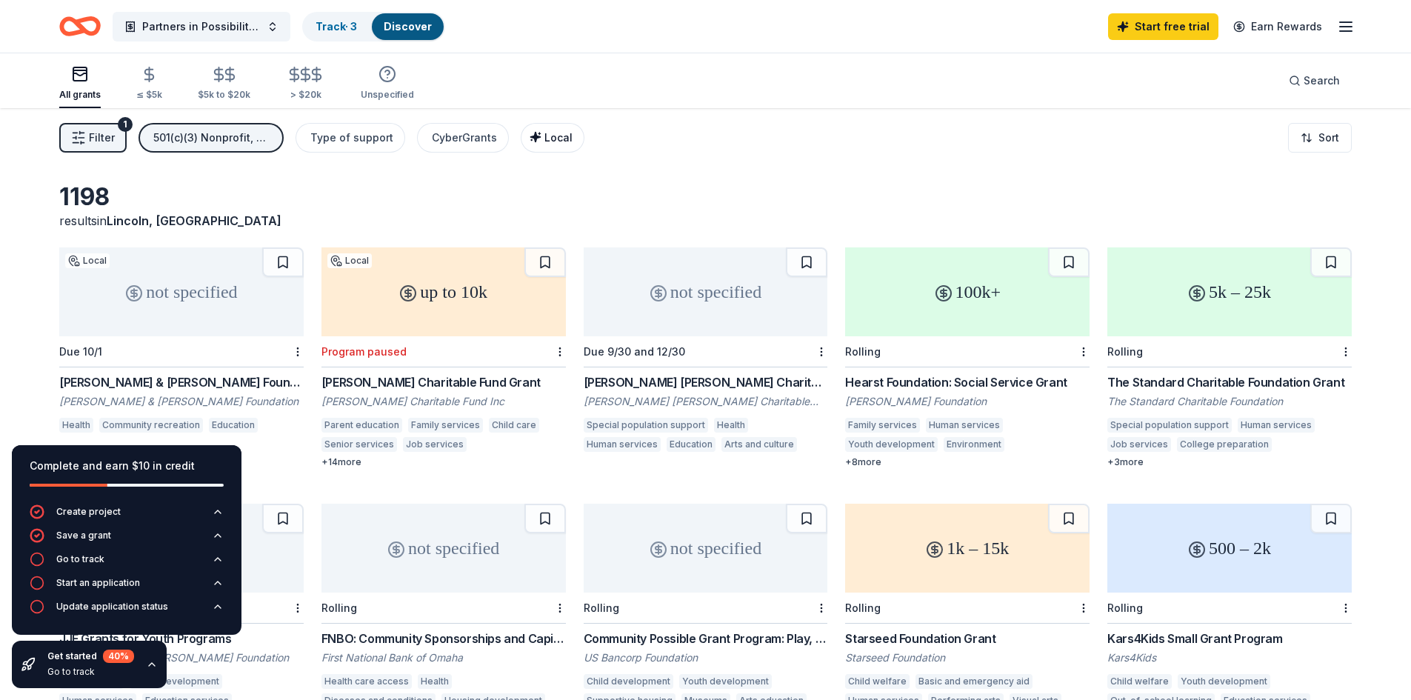
click at [544, 136] on span "Local" at bounding box center [558, 137] width 28 height 13
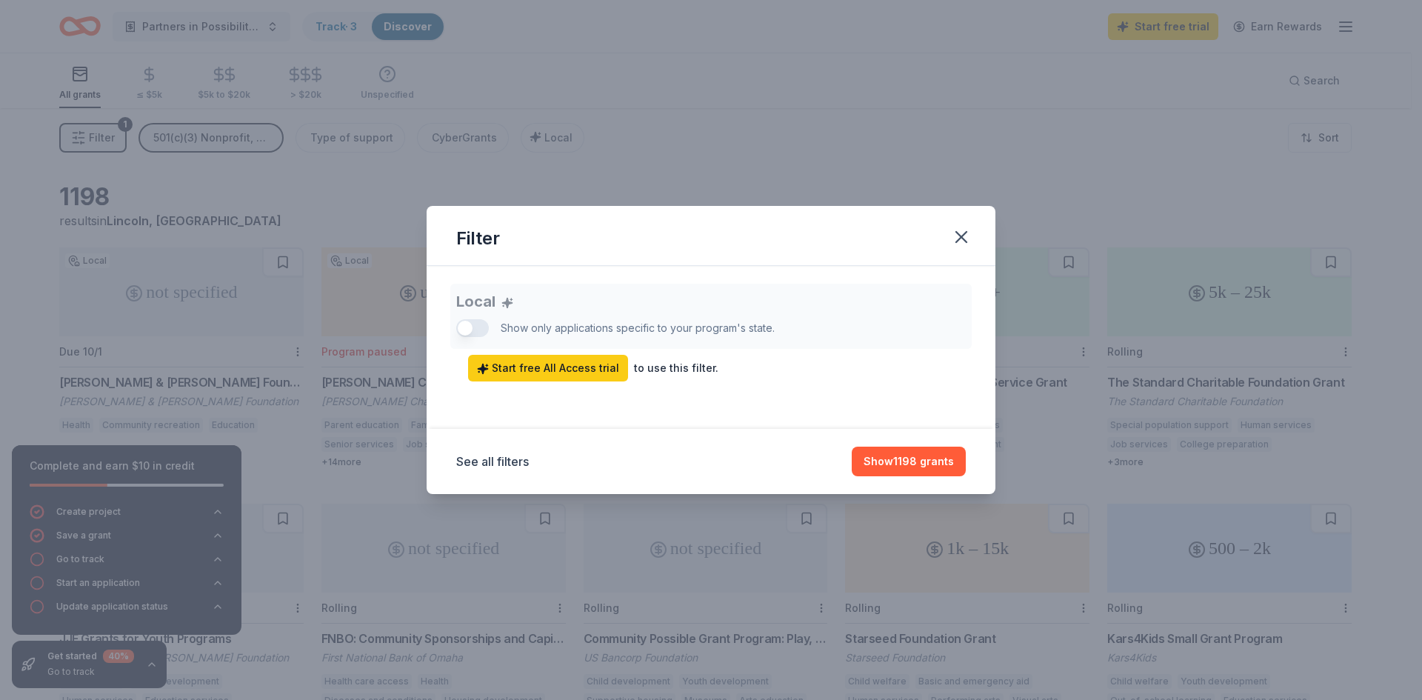
click at [467, 326] on div "Local Show only applications specific to your program's state. Start free All A…" at bounding box center [711, 333] width 510 height 98
click at [959, 236] on icon "button" at bounding box center [961, 237] width 21 height 21
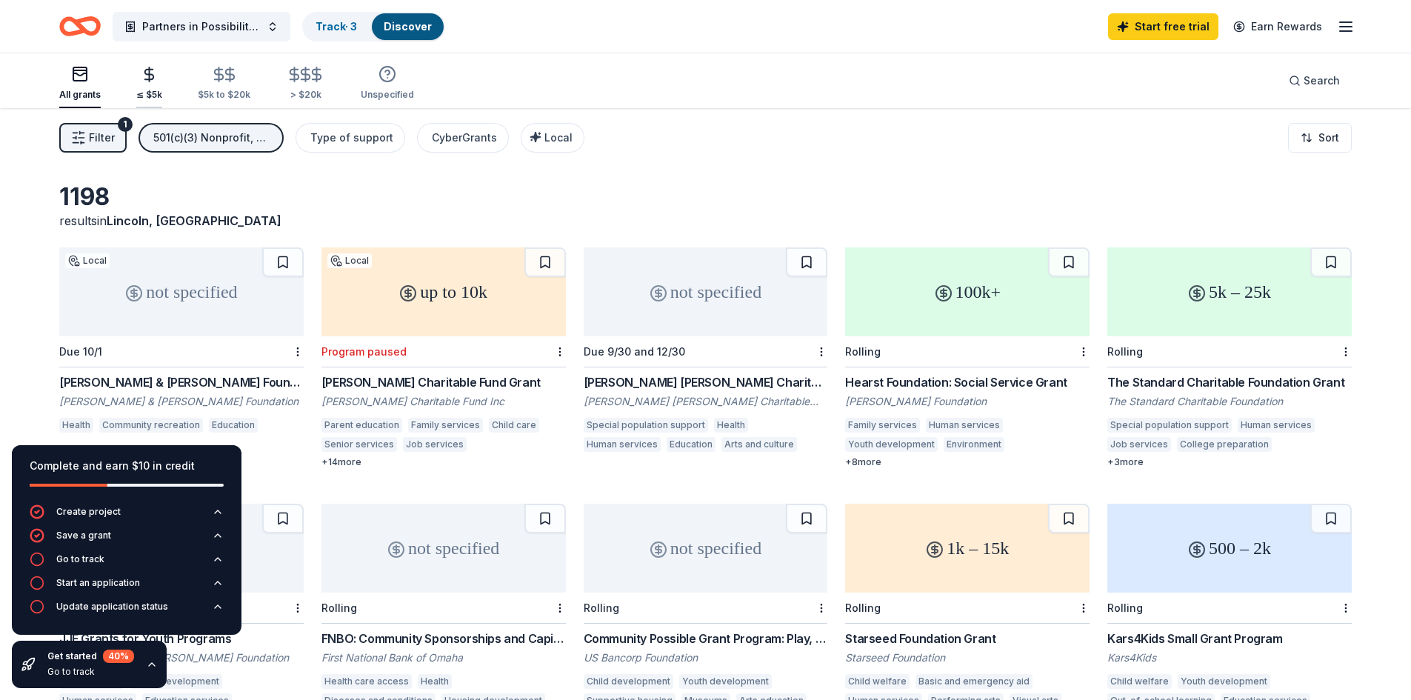
click at [148, 75] on icon "button" at bounding box center [149, 75] width 9 height 10
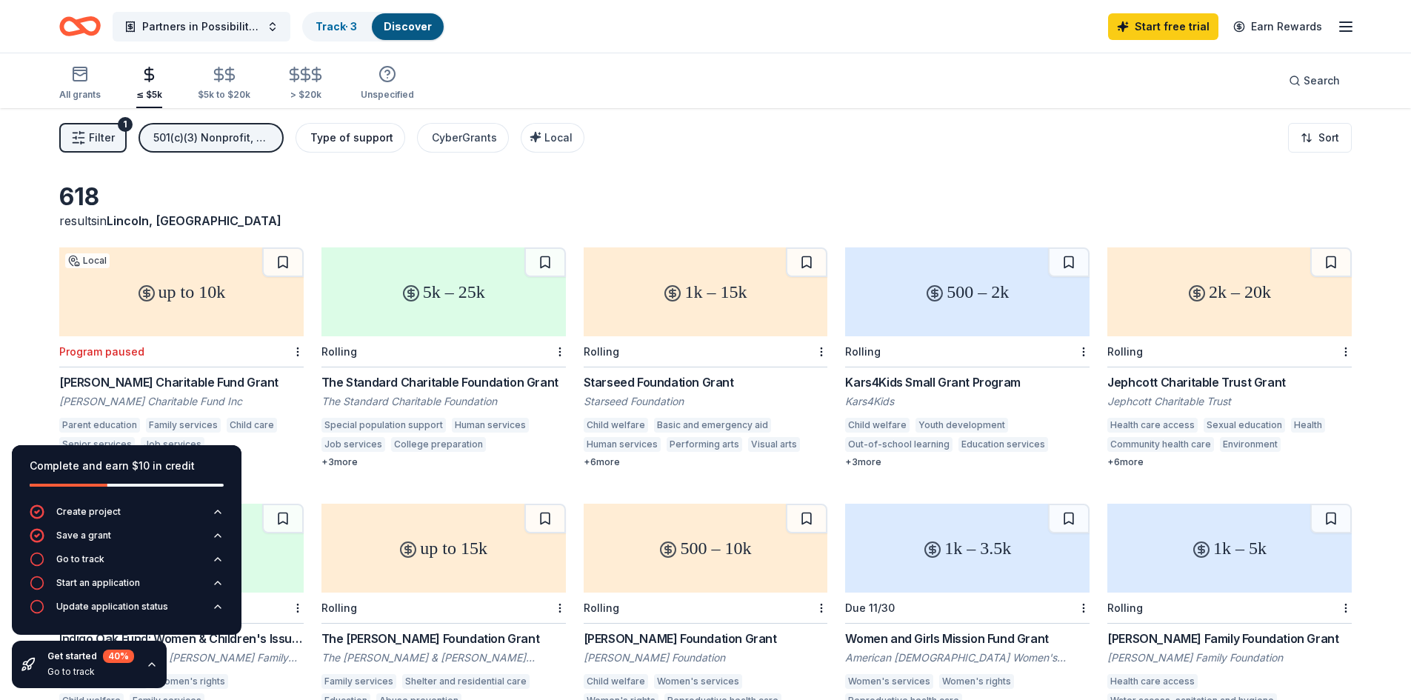
click at [373, 142] on div "Type of support" at bounding box center [351, 138] width 83 height 18
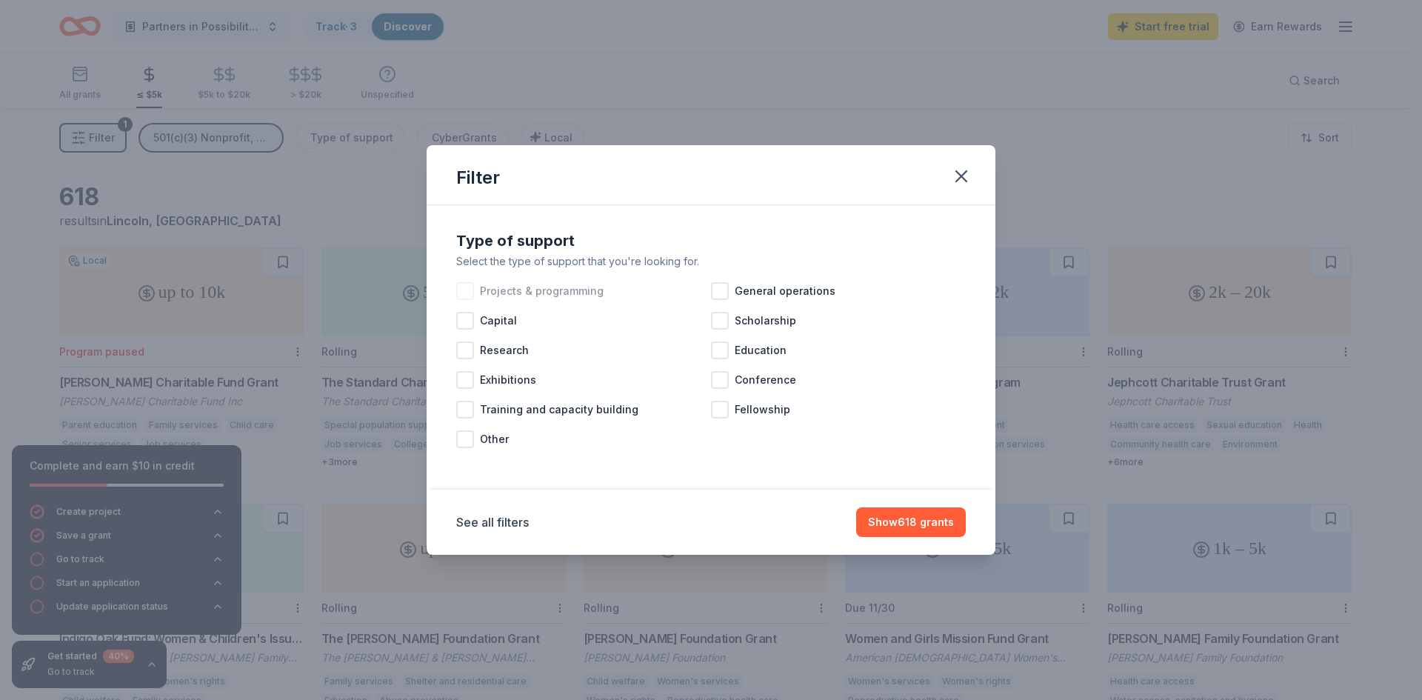
click at [469, 286] on div at bounding box center [465, 291] width 18 height 18
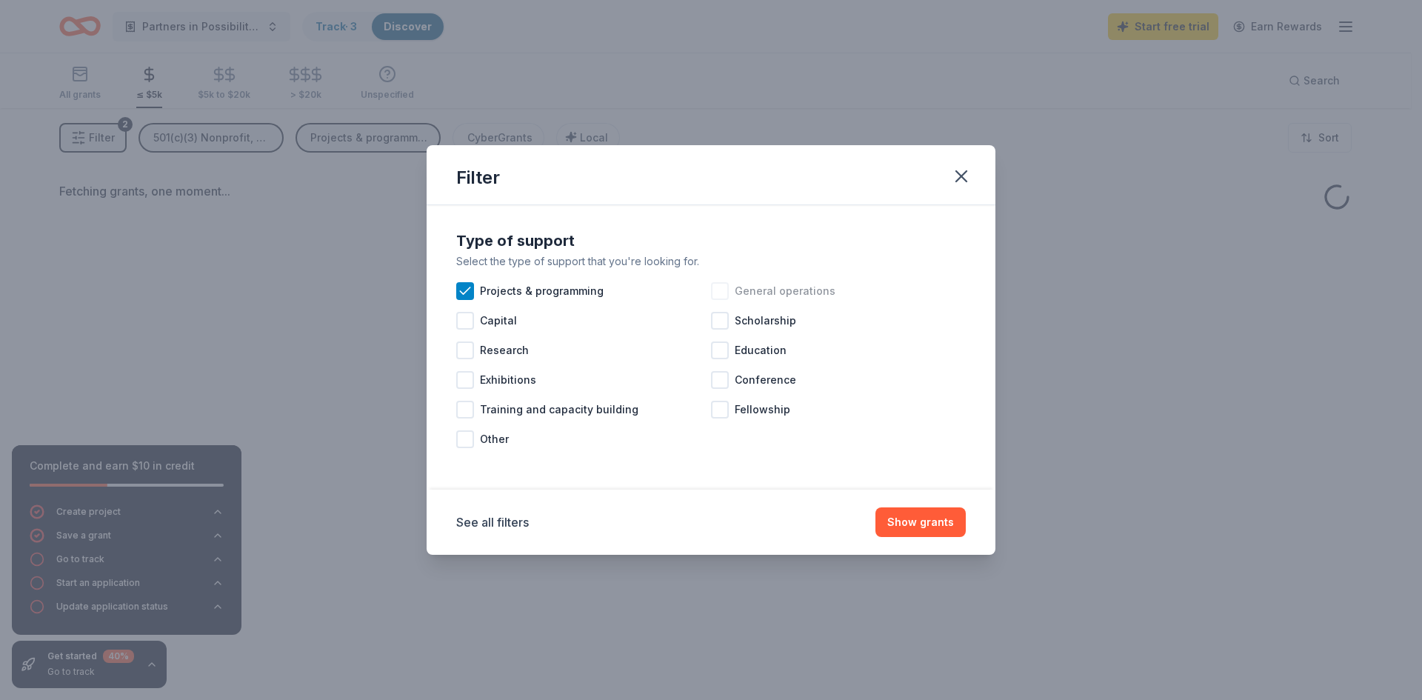
click at [726, 288] on div at bounding box center [720, 291] width 18 height 18
click at [721, 349] on div at bounding box center [720, 350] width 18 height 18
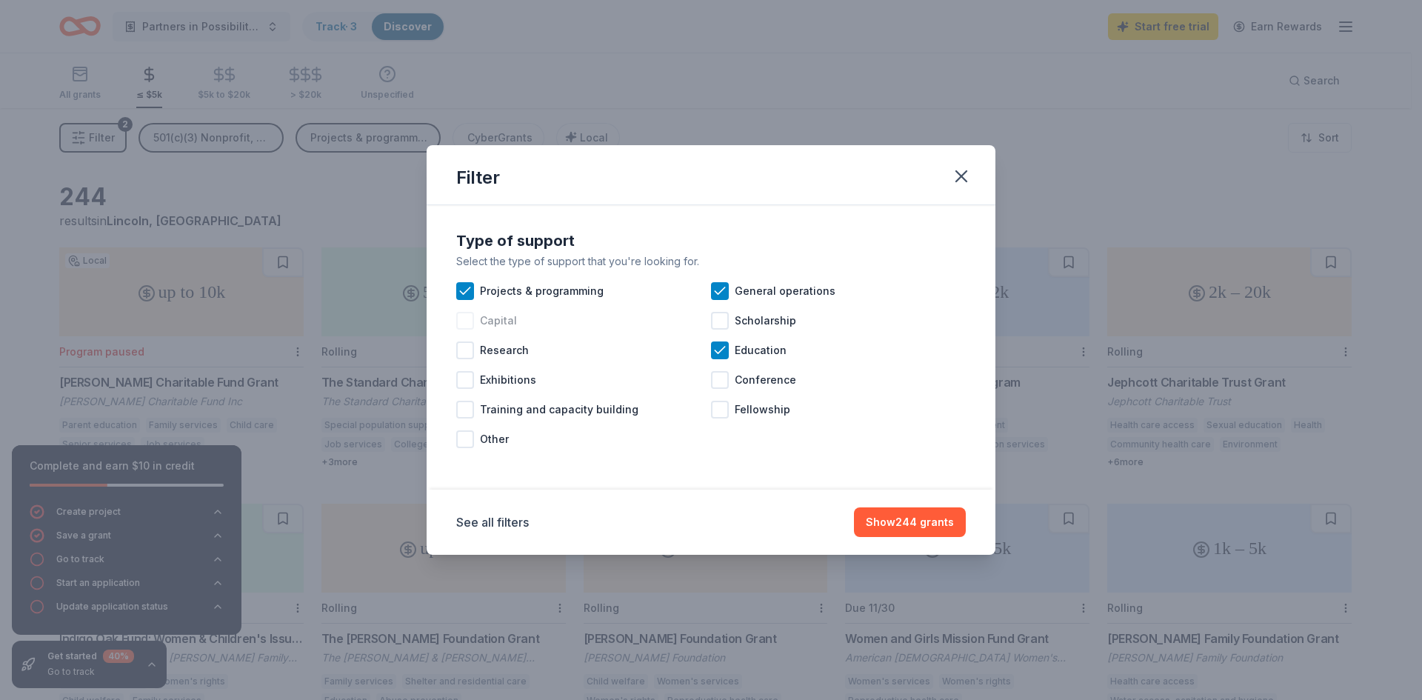
click at [458, 330] on div "Capital" at bounding box center [583, 321] width 255 height 30
click at [928, 524] on button "Show 245 grants" at bounding box center [910, 522] width 111 height 30
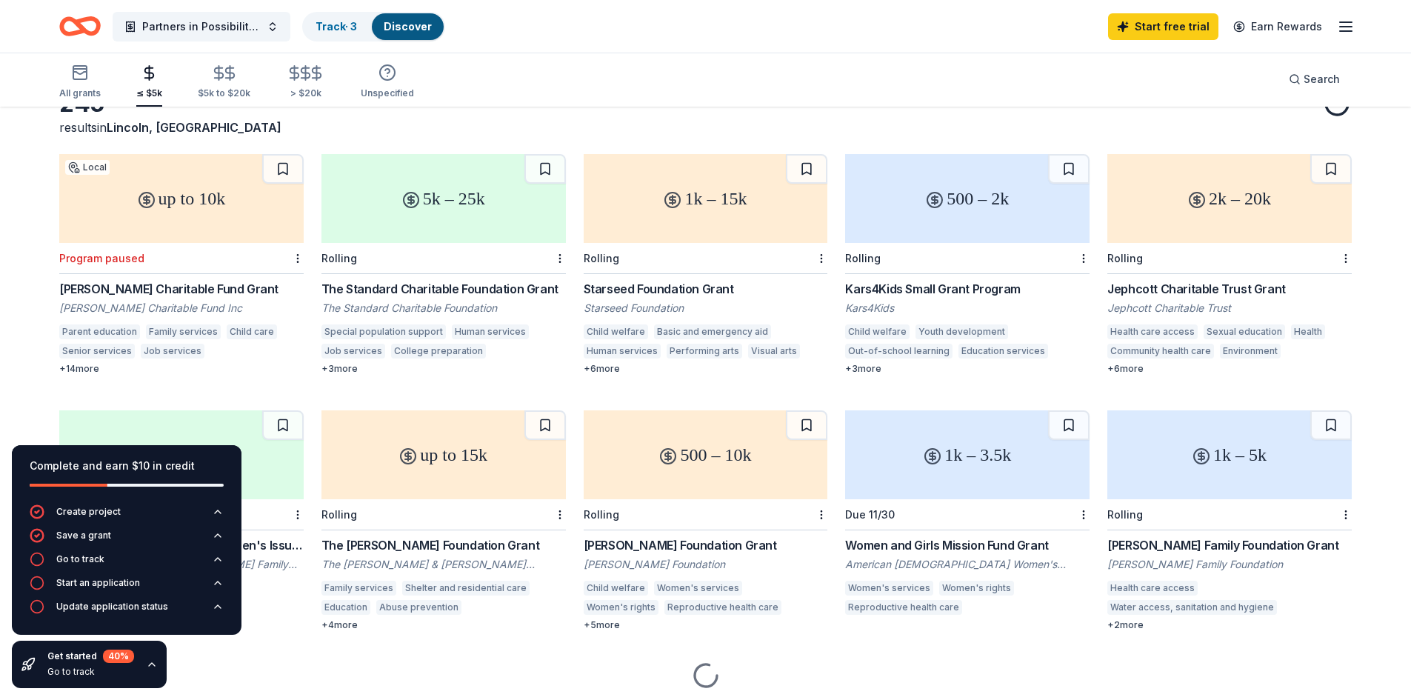
scroll to position [143, 0]
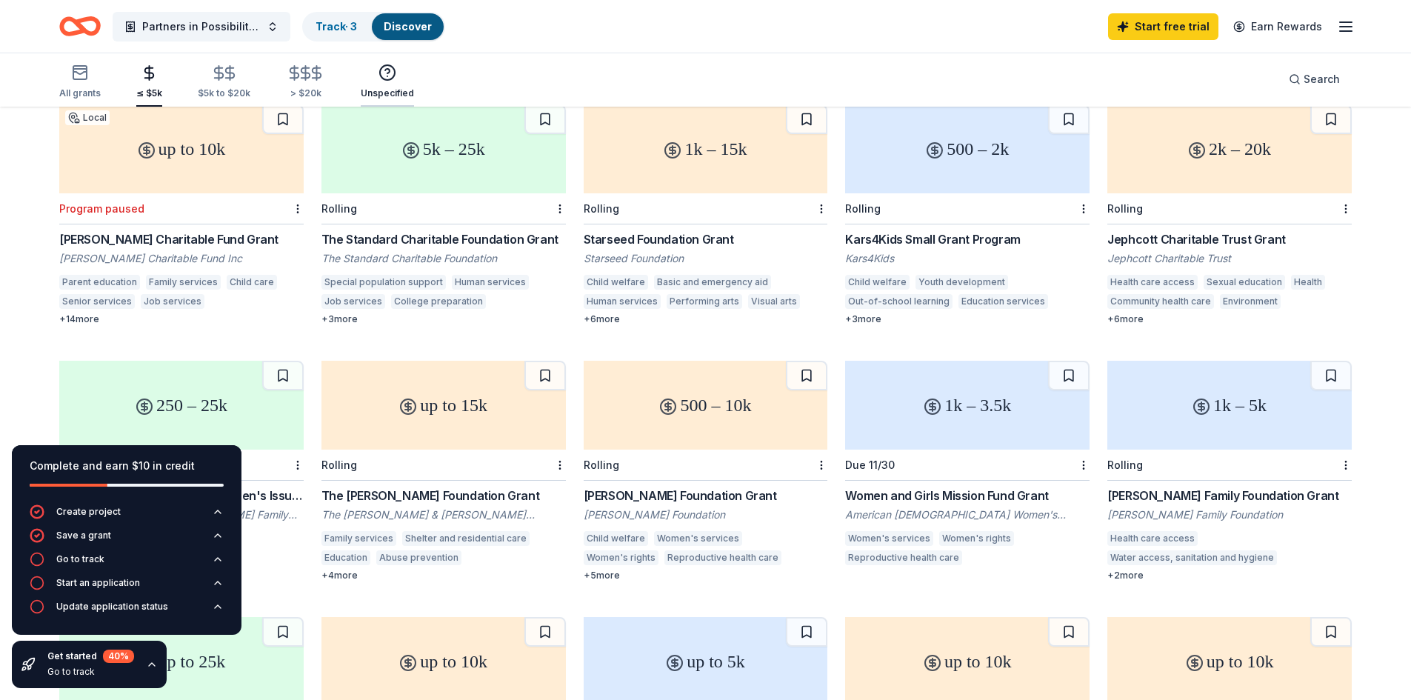
click at [383, 79] on icon "button" at bounding box center [387, 73] width 18 height 18
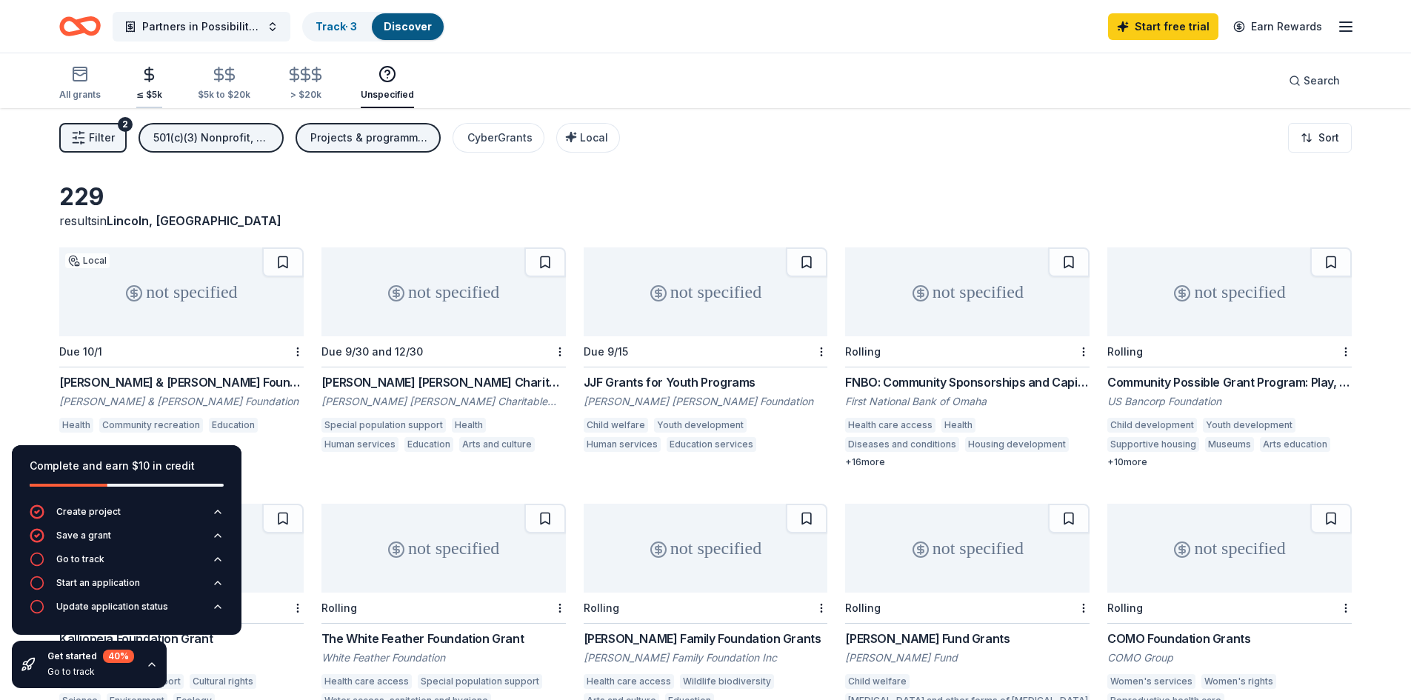
click at [150, 76] on icon "button" at bounding box center [149, 74] width 17 height 17
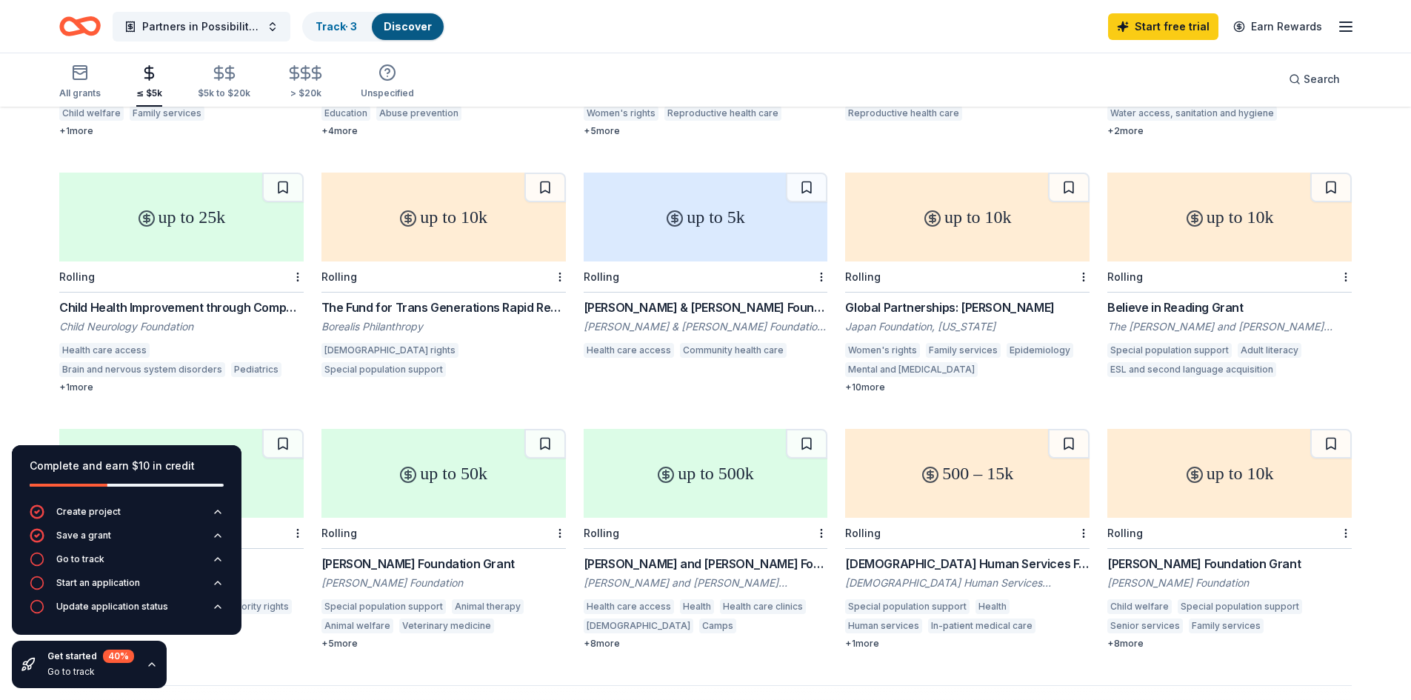
scroll to position [592, 0]
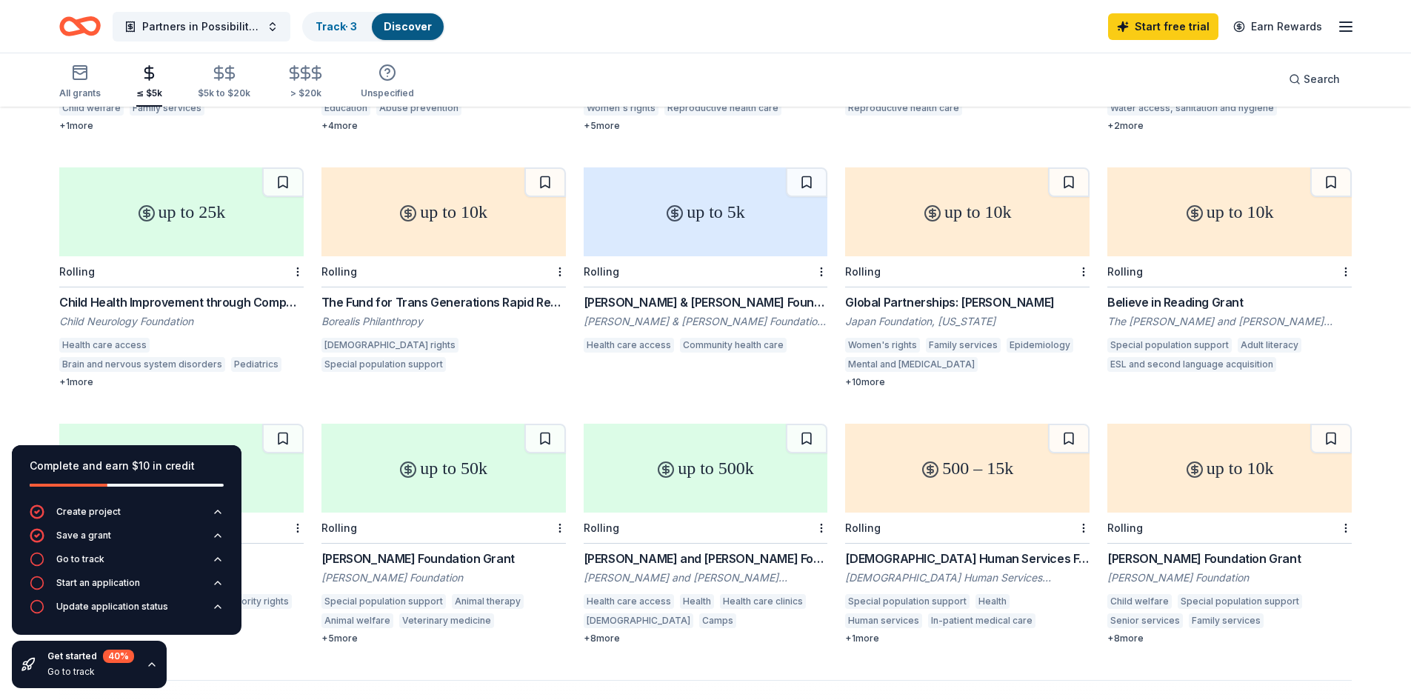
click at [1059, 441] on button at bounding box center [1068, 439] width 41 height 30
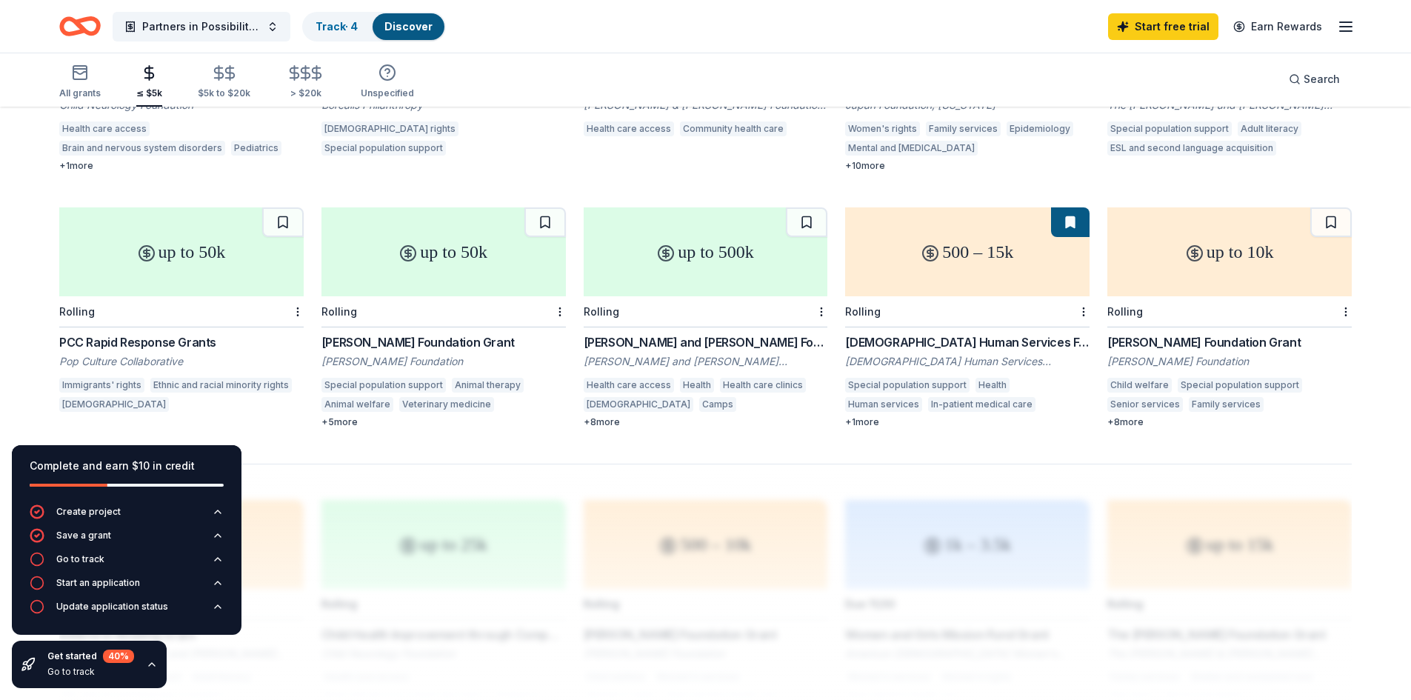
scroll to position [815, 0]
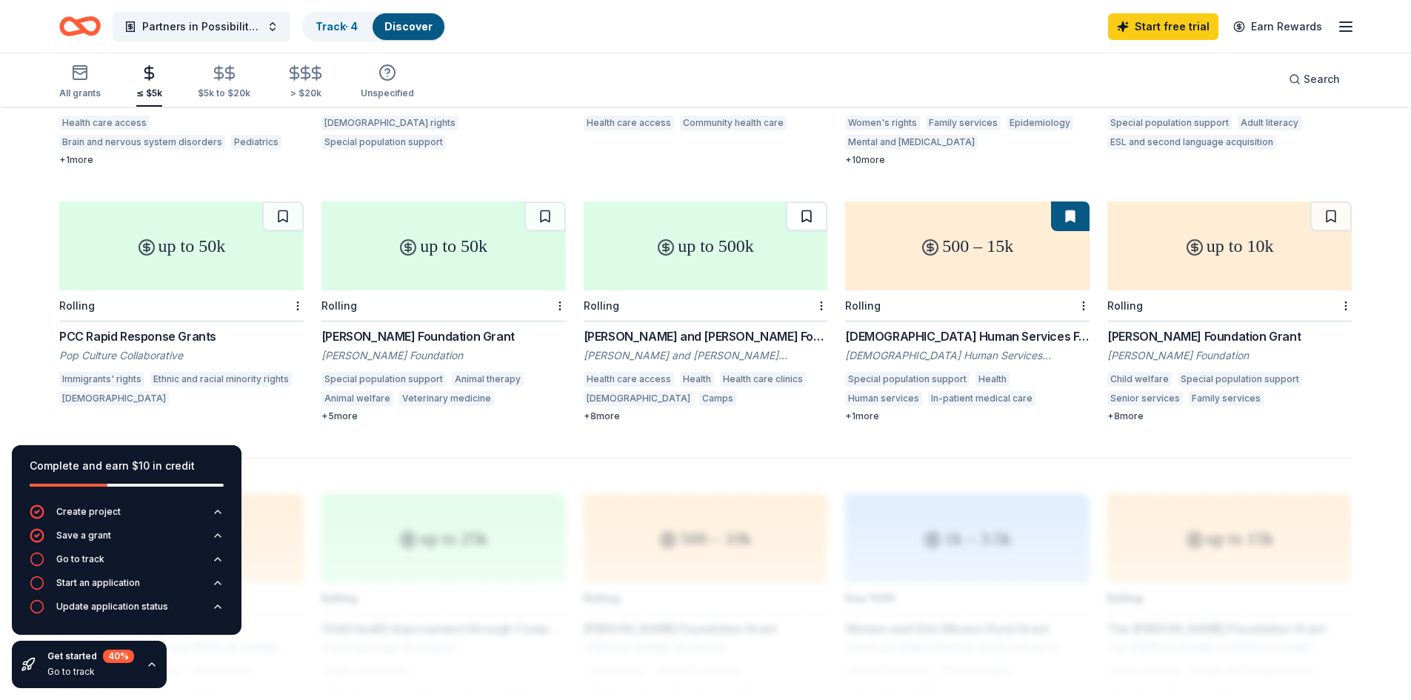
click at [809, 216] on button at bounding box center [806, 216] width 41 height 30
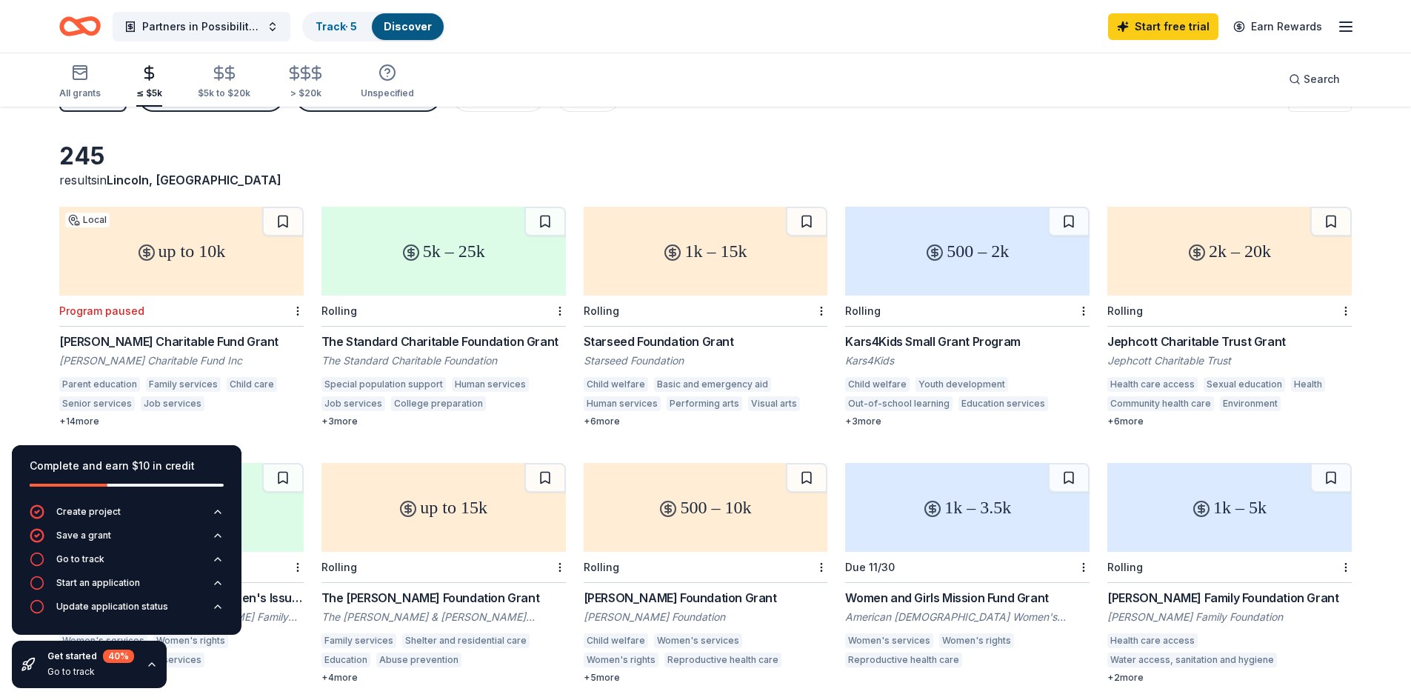
scroll to position [0, 0]
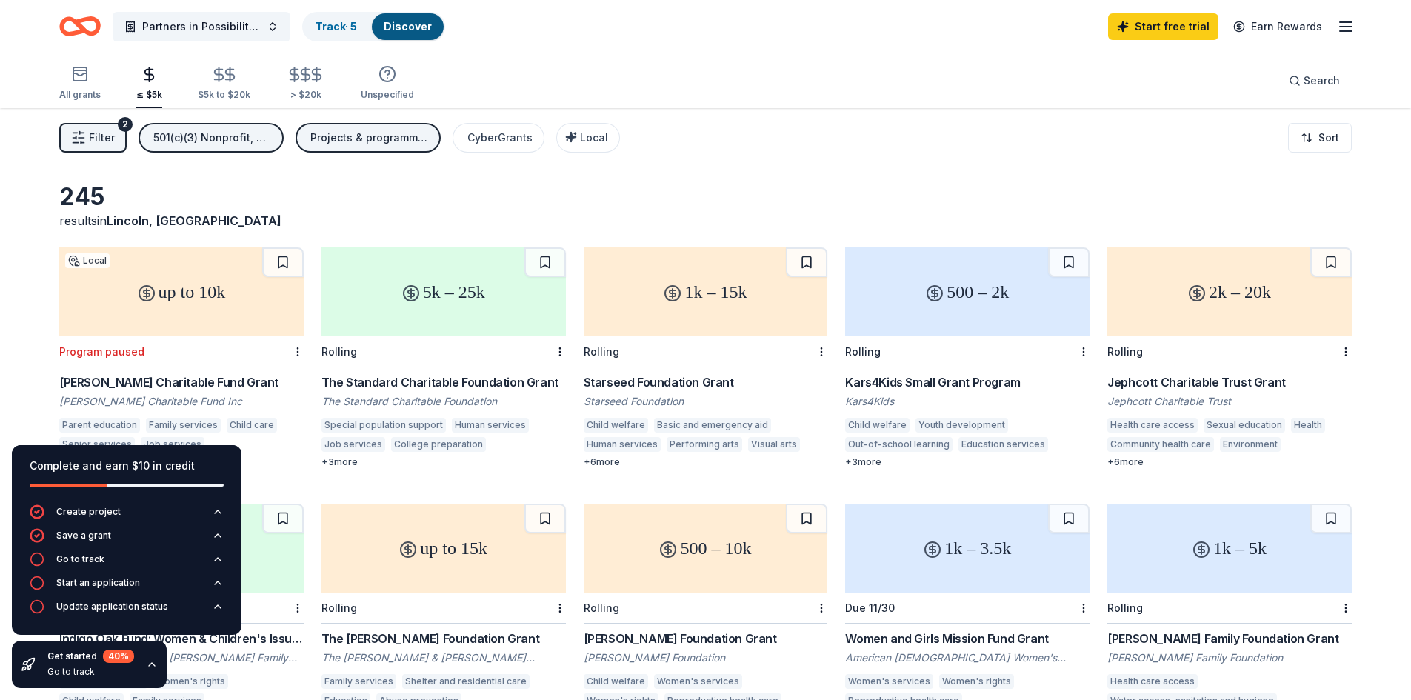
click at [390, 141] on div "Projects & programming, General operations, Education, Capital" at bounding box center [369, 138] width 118 height 18
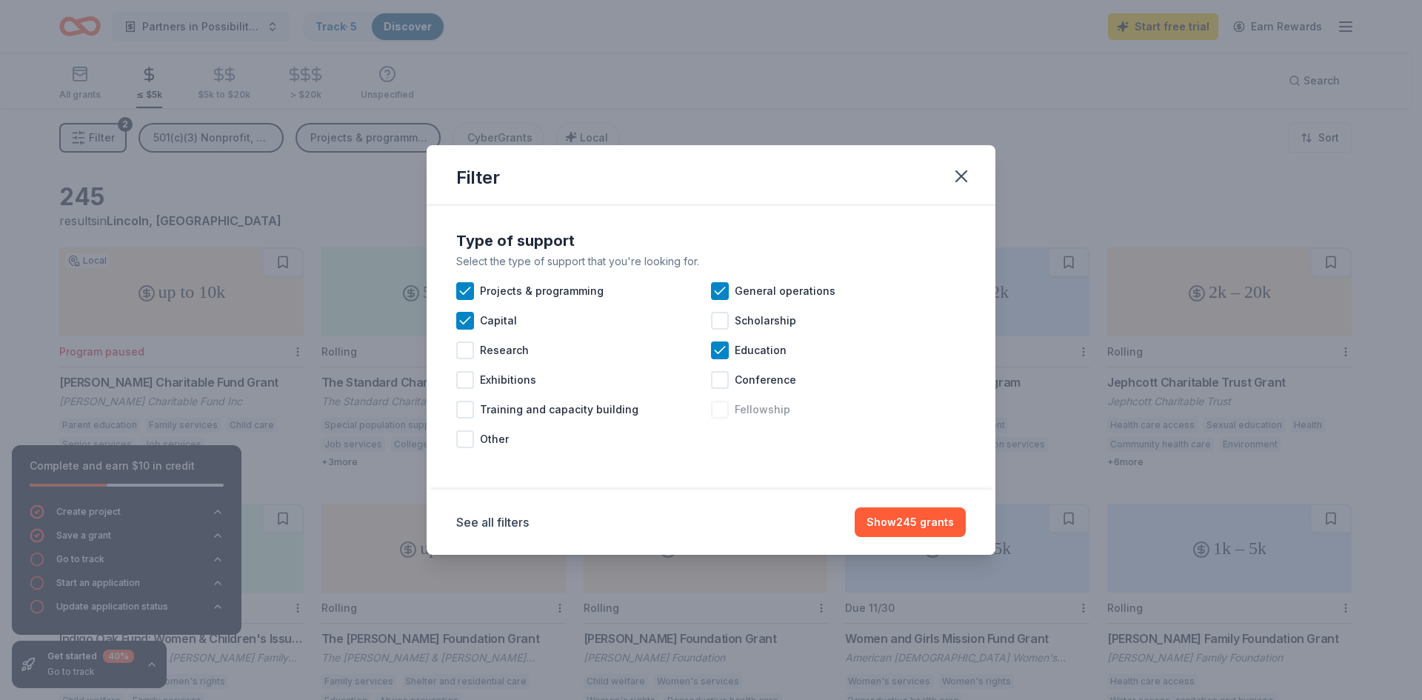
click at [720, 415] on div at bounding box center [720, 410] width 18 height 18
click at [712, 296] on icon at bounding box center [719, 291] width 15 height 15
click at [474, 323] on div "Capital" at bounding box center [583, 321] width 255 height 30
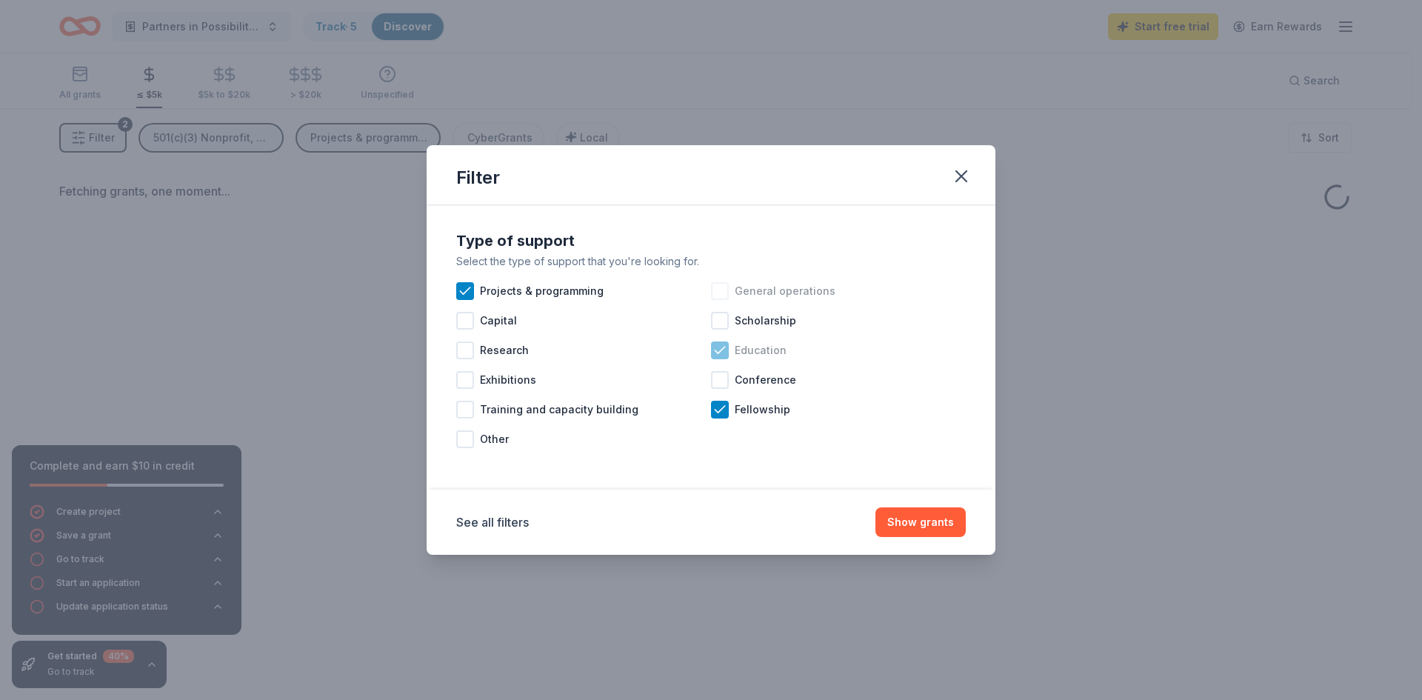
click at [718, 352] on icon at bounding box center [719, 350] width 15 height 15
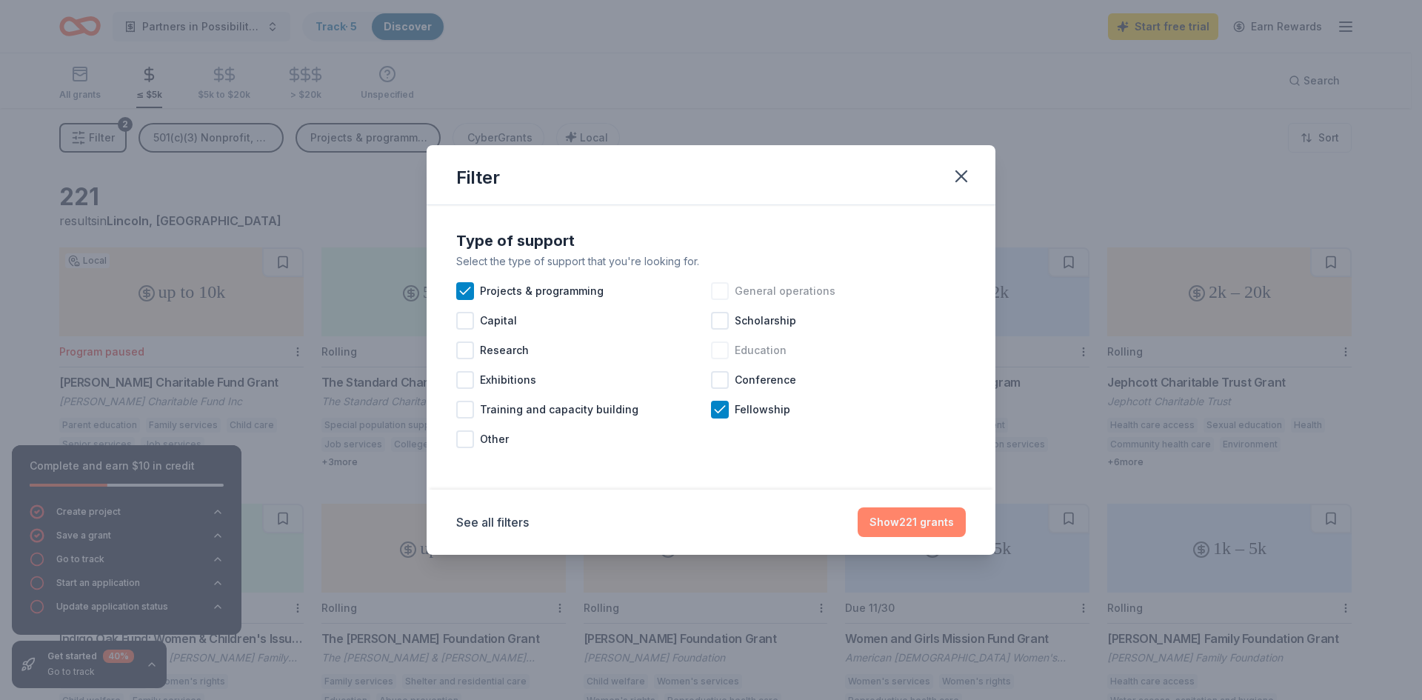
click at [875, 514] on button "Show 221 grants" at bounding box center [912, 522] width 108 height 30
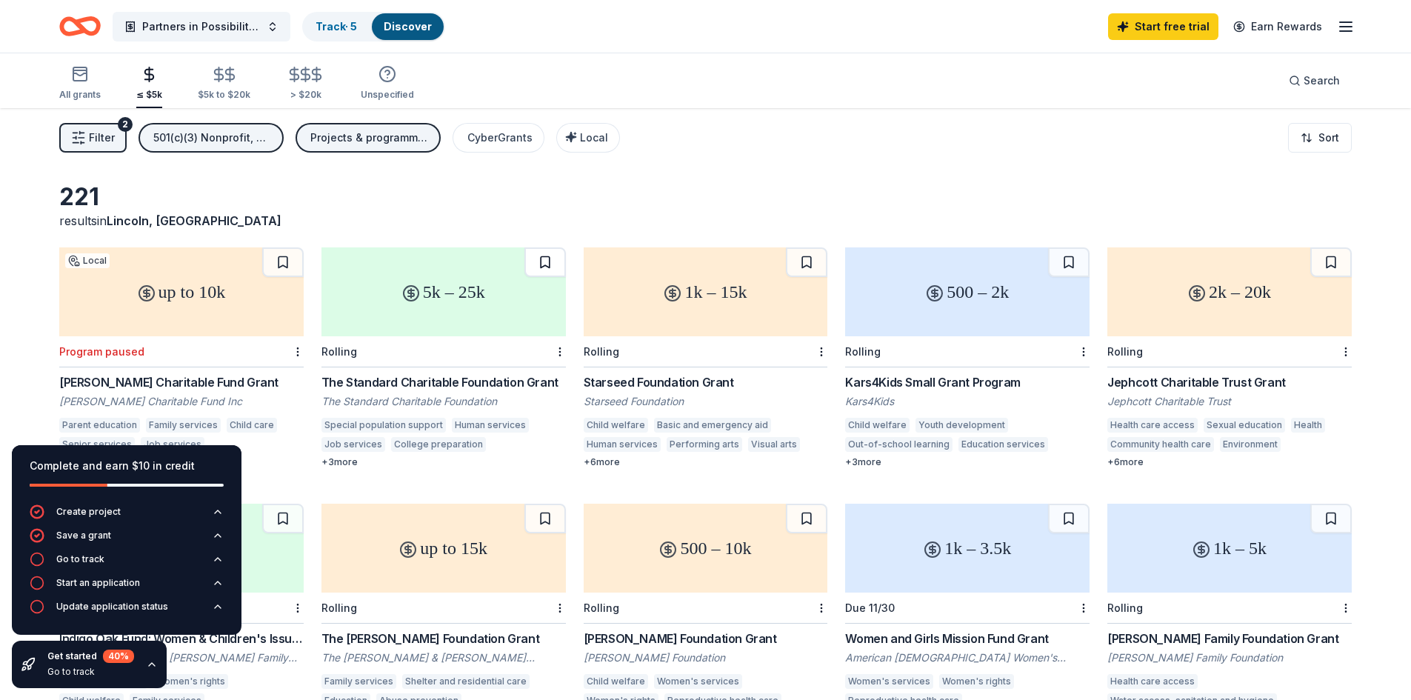
click at [541, 264] on button at bounding box center [544, 262] width 41 height 30
click at [190, 145] on div "501(c)(3) Nonprofit, Religious, Lobbying and advocacy" at bounding box center [212, 138] width 118 height 18
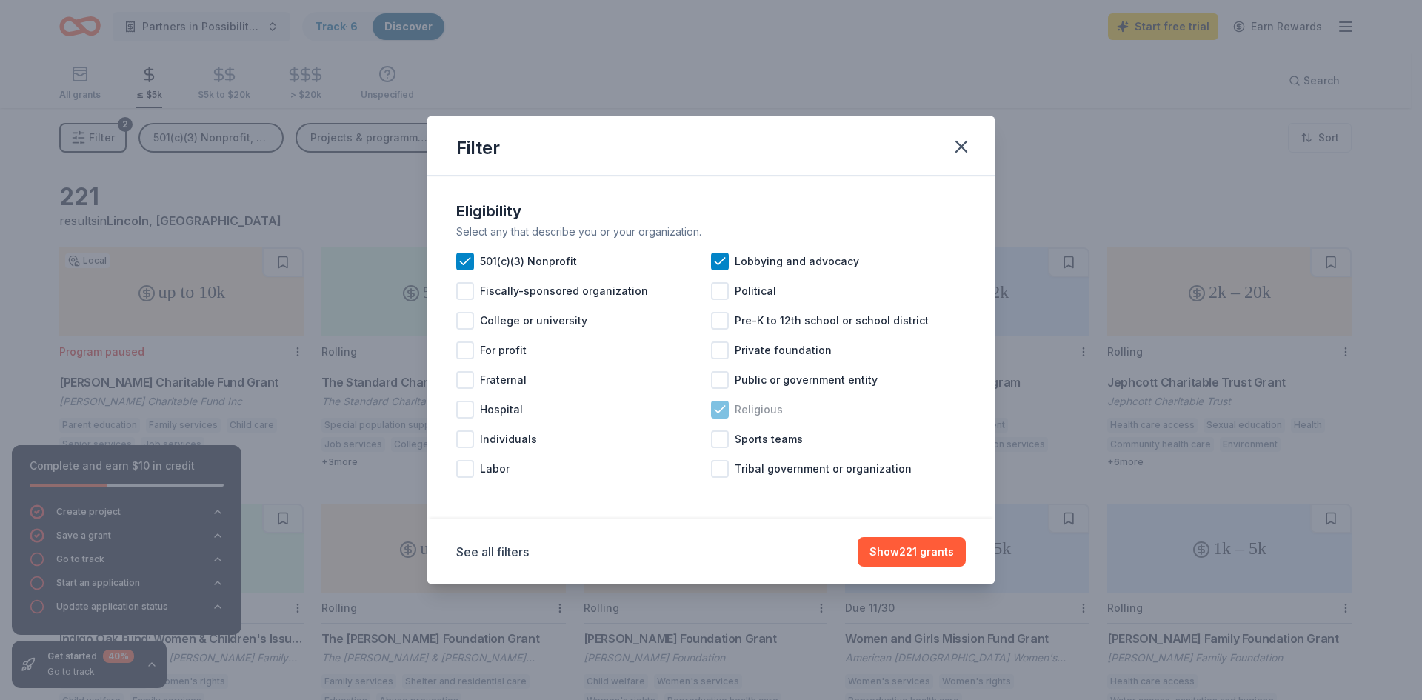
click at [723, 411] on icon at bounding box center [719, 409] width 15 height 15
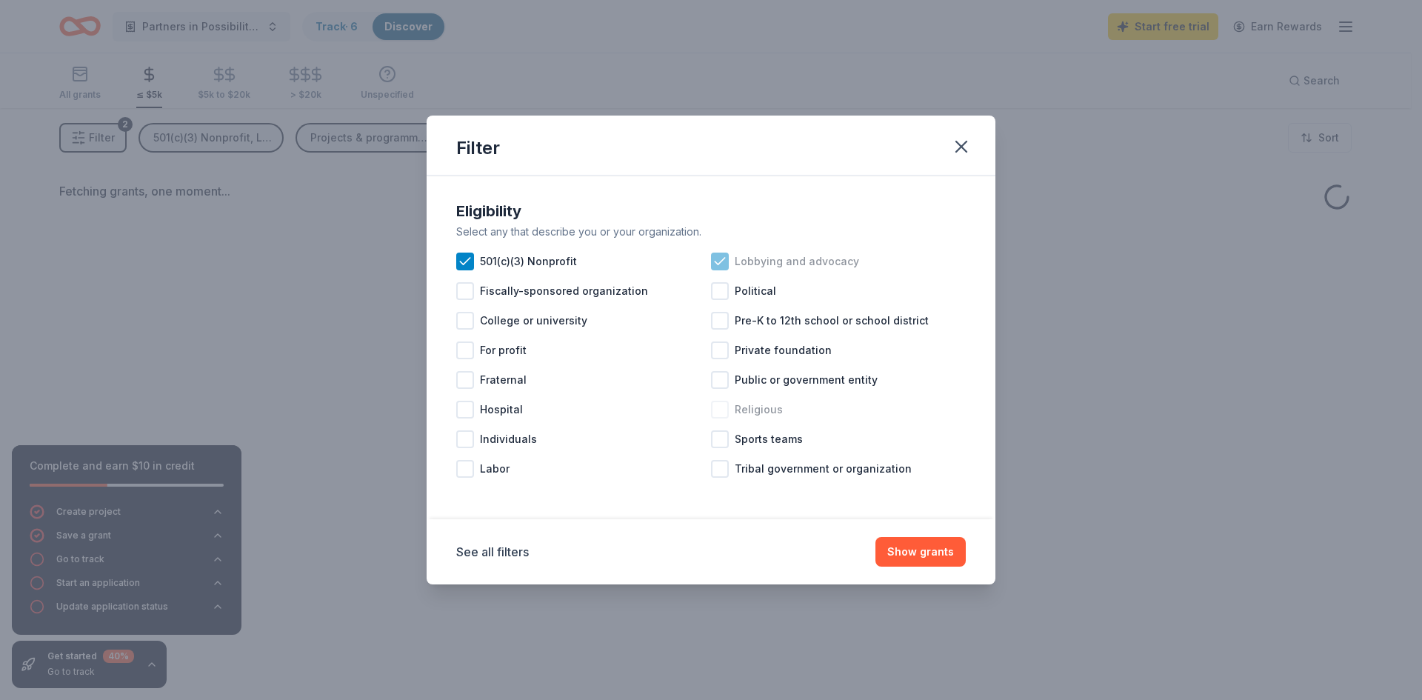
click at [715, 255] on icon at bounding box center [719, 261] width 15 height 15
click at [468, 255] on icon at bounding box center [465, 261] width 15 height 15
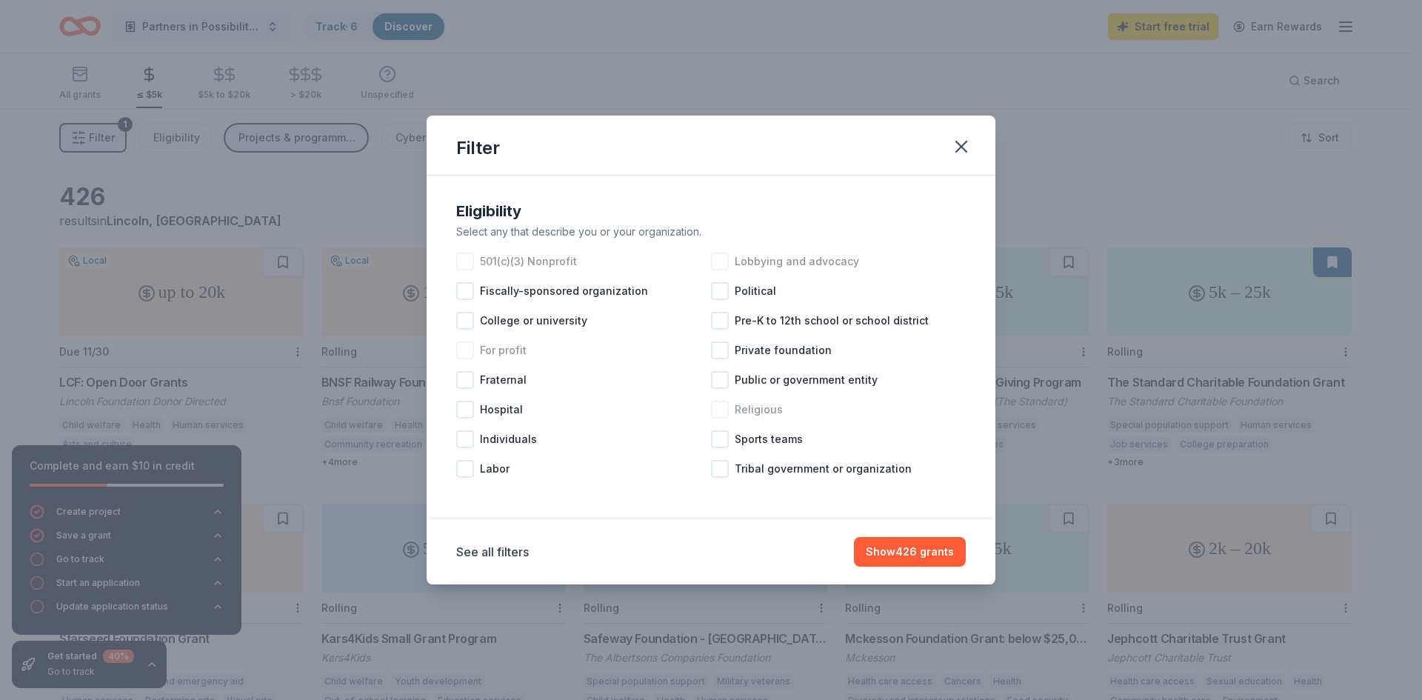
click at [466, 351] on div at bounding box center [465, 350] width 18 height 18
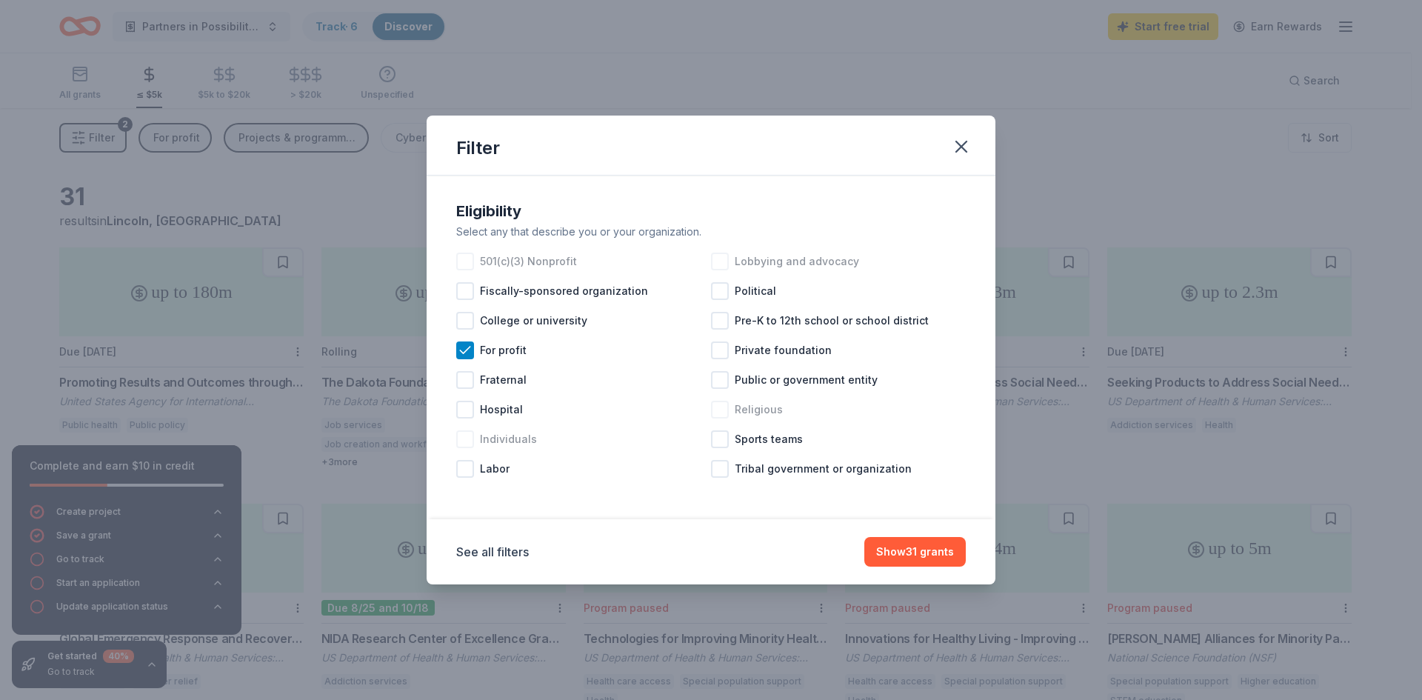
click at [468, 440] on div at bounding box center [465, 439] width 18 height 18
click at [467, 472] on div at bounding box center [465, 469] width 18 height 18
drag, startPoint x: 927, startPoint y: 549, endPoint x: 924, endPoint y: 530, distance: 18.7
click at [926, 548] on button "Show 149 grants" at bounding box center [911, 552] width 110 height 30
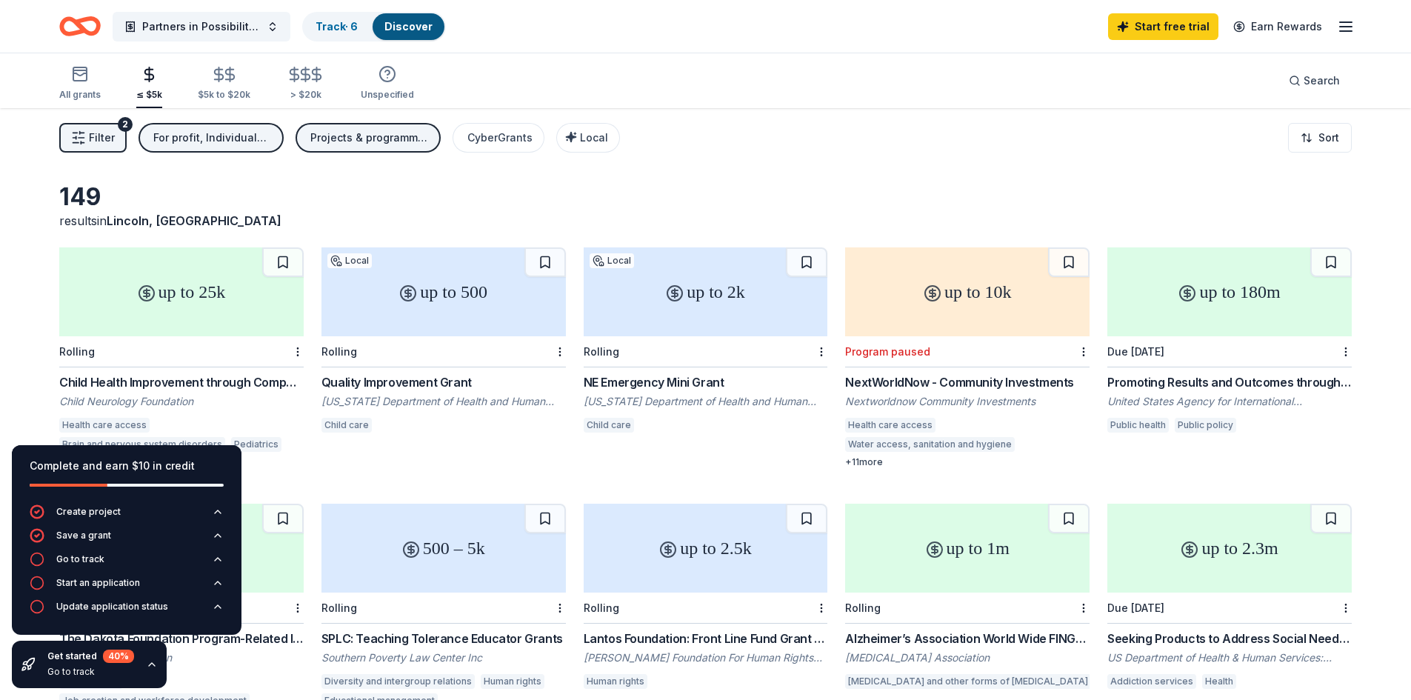
click at [395, 114] on div "Filter 2 For profit, Individuals, Labor Projects & programming, Fellowship Cybe…" at bounding box center [705, 137] width 1411 height 59
click at [398, 132] on div "Projects & programming, Fellowship" at bounding box center [369, 138] width 118 height 18
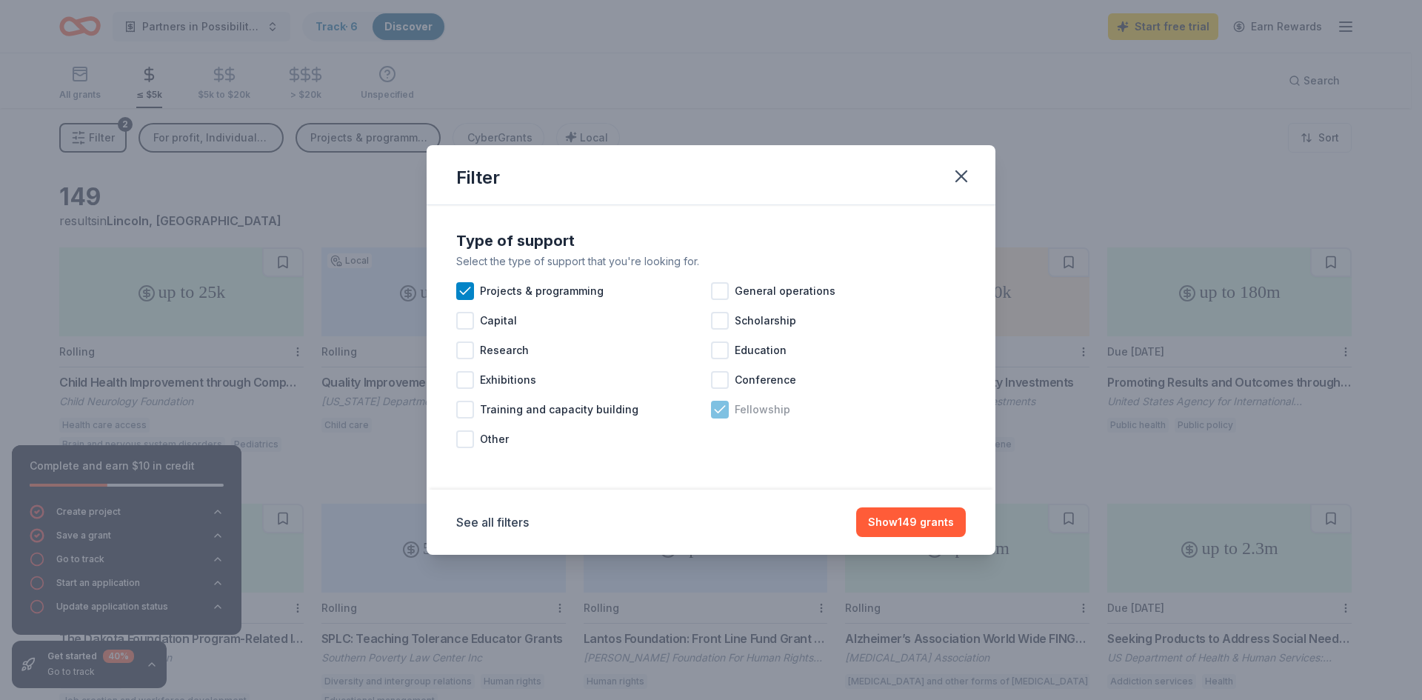
click at [732, 424] on div "Fellowship" at bounding box center [838, 410] width 255 height 30
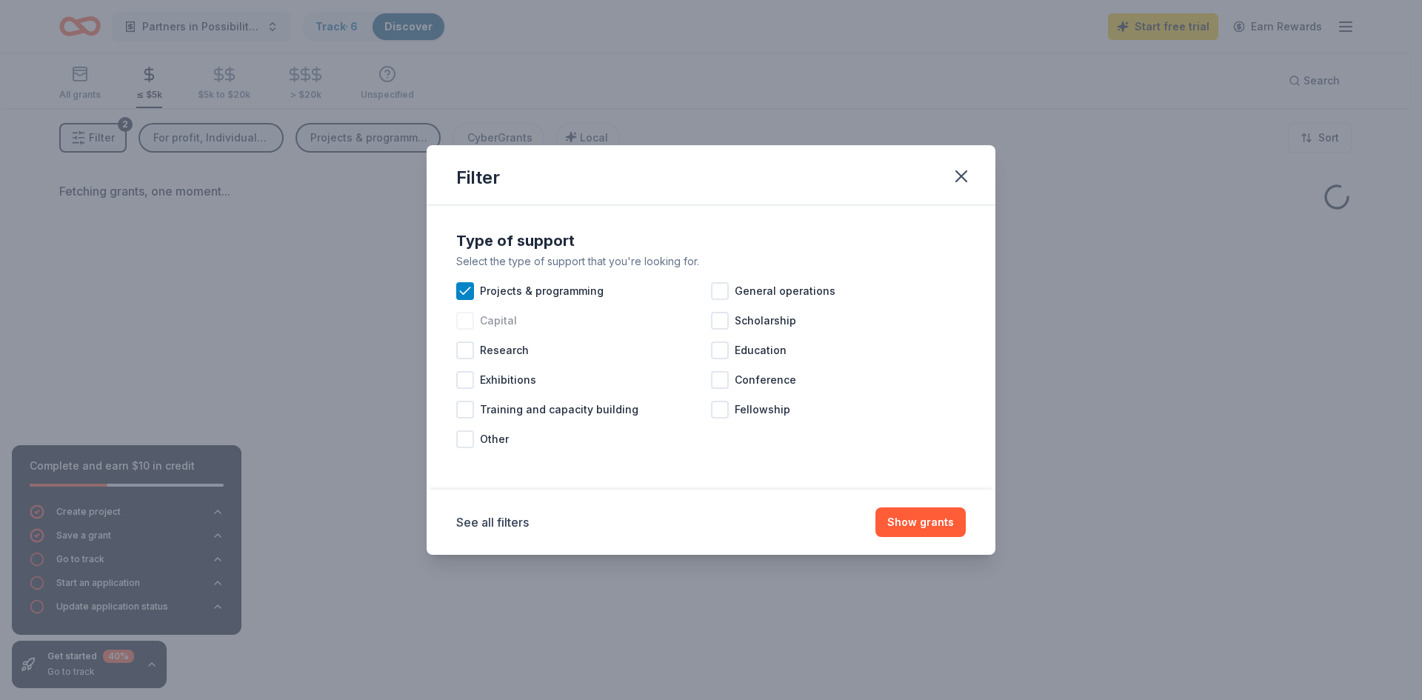
click at [459, 321] on div at bounding box center [465, 321] width 18 height 18
click at [467, 372] on div at bounding box center [465, 380] width 18 height 18
click at [472, 406] on div at bounding box center [465, 410] width 18 height 18
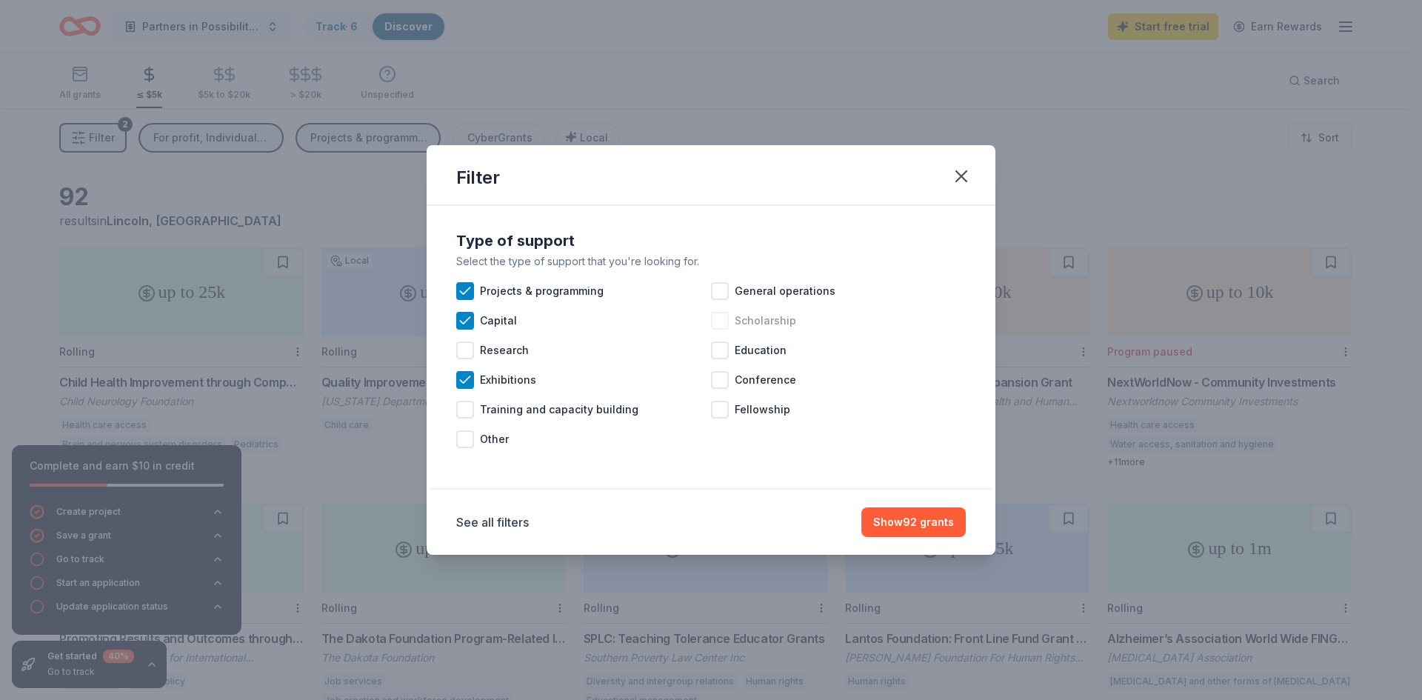
drag, startPoint x: 722, startPoint y: 287, endPoint x: 718, endPoint y: 319, distance: 32.9
click at [721, 287] on div at bounding box center [720, 291] width 18 height 18
click at [719, 375] on div at bounding box center [720, 380] width 18 height 18
click at [467, 405] on div at bounding box center [465, 410] width 18 height 18
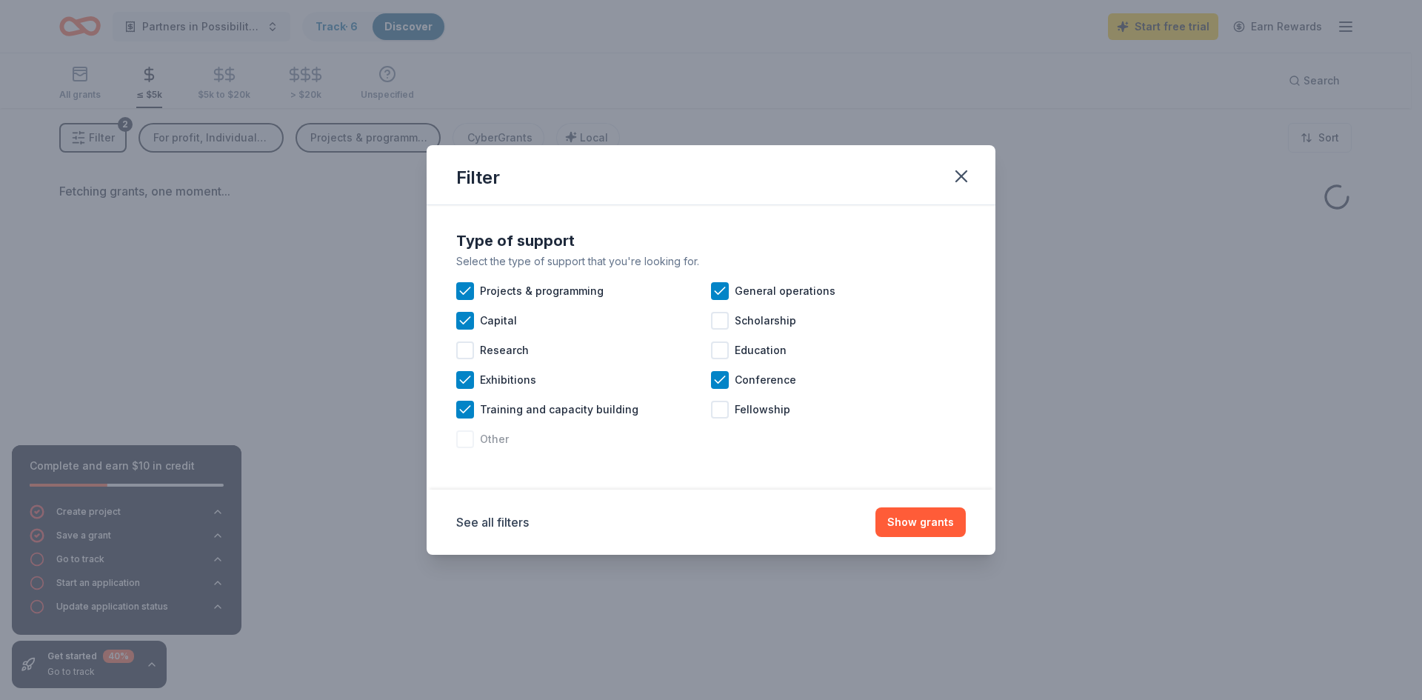
click at [461, 438] on div at bounding box center [465, 439] width 18 height 18
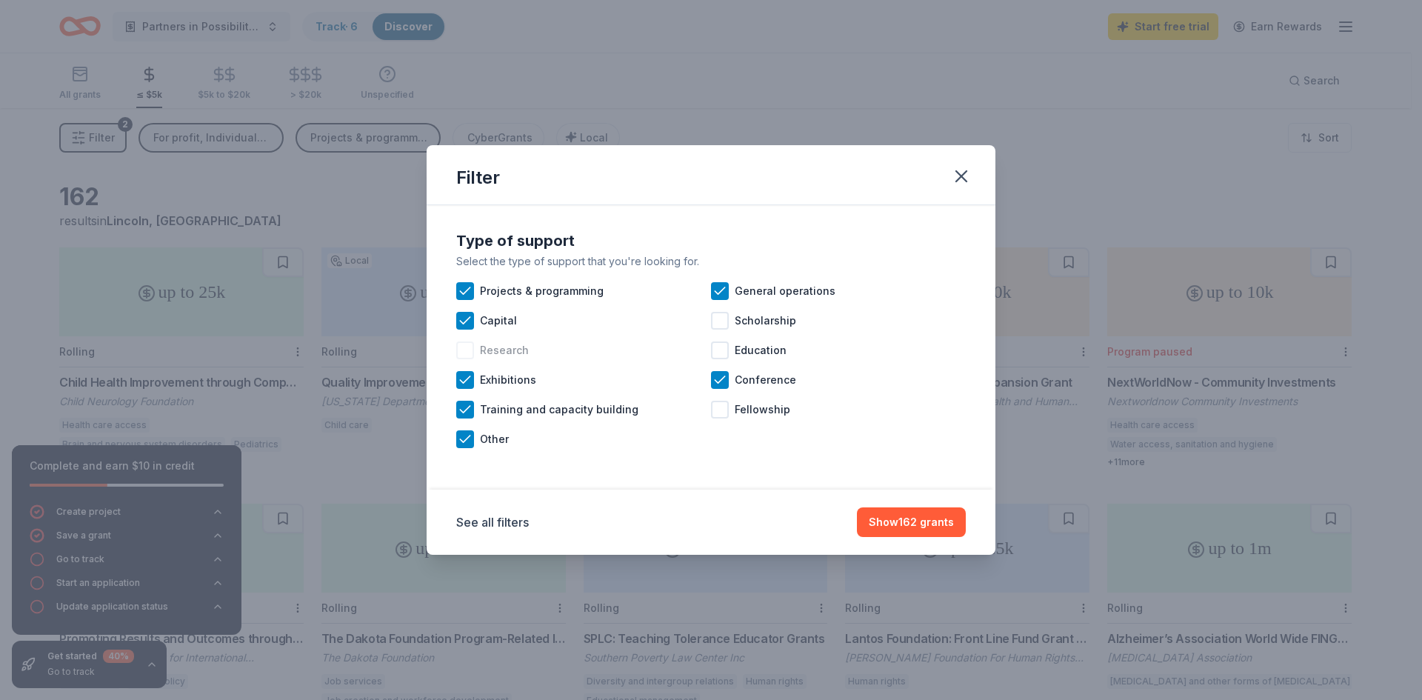
click at [461, 356] on div at bounding box center [465, 350] width 18 height 18
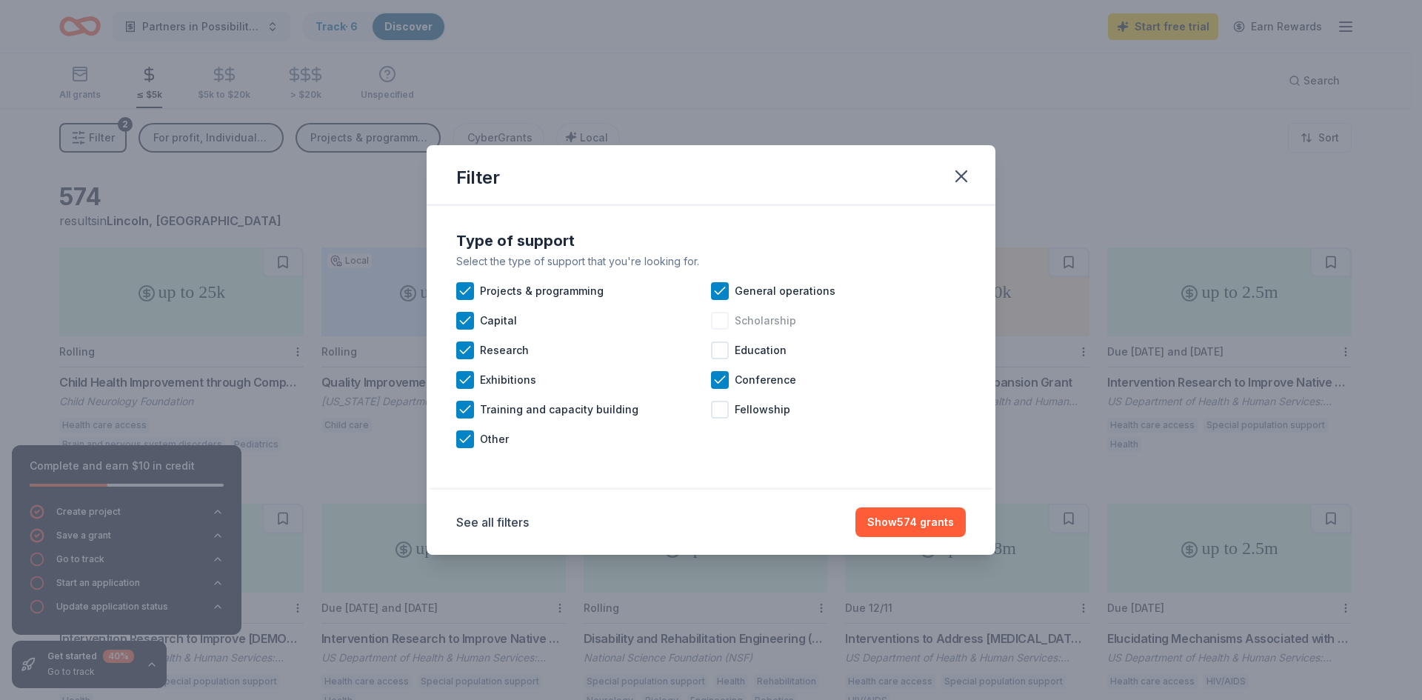
click at [718, 321] on div at bounding box center [720, 321] width 18 height 18
click at [724, 354] on div at bounding box center [720, 350] width 18 height 18
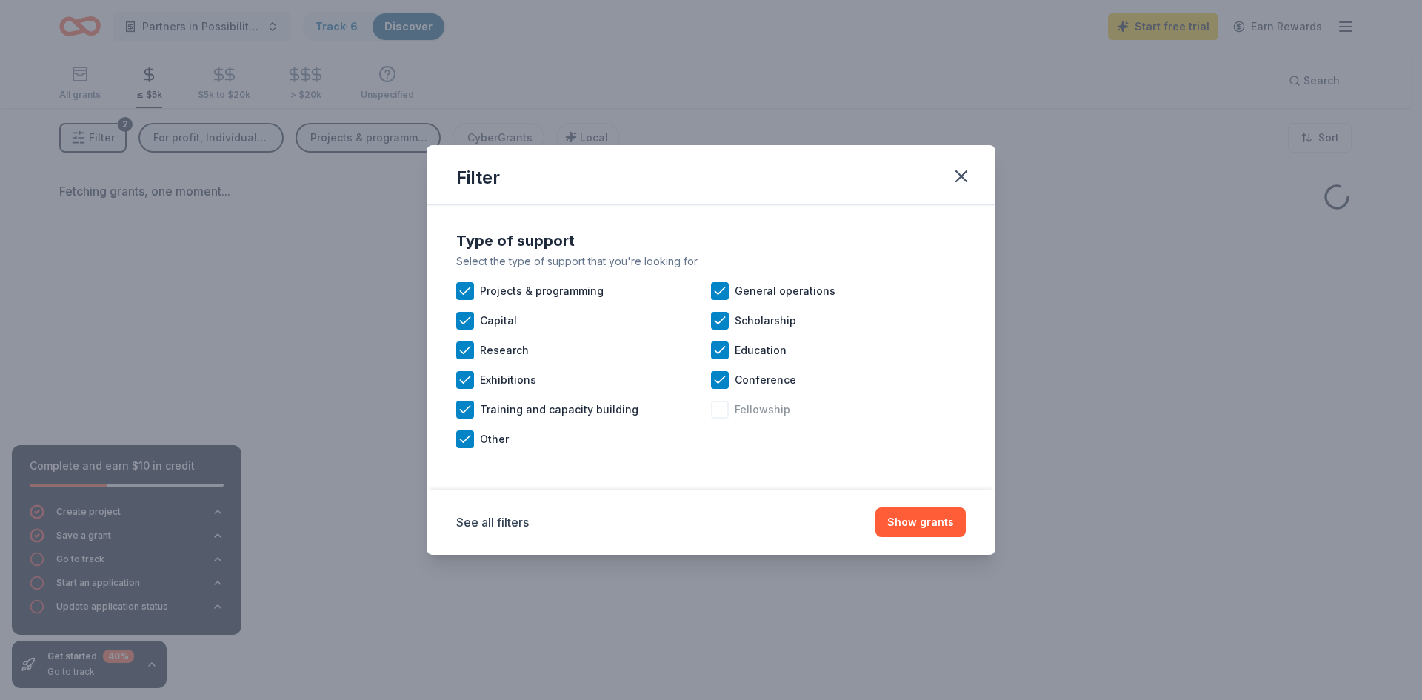
click at [724, 406] on div at bounding box center [720, 410] width 18 height 18
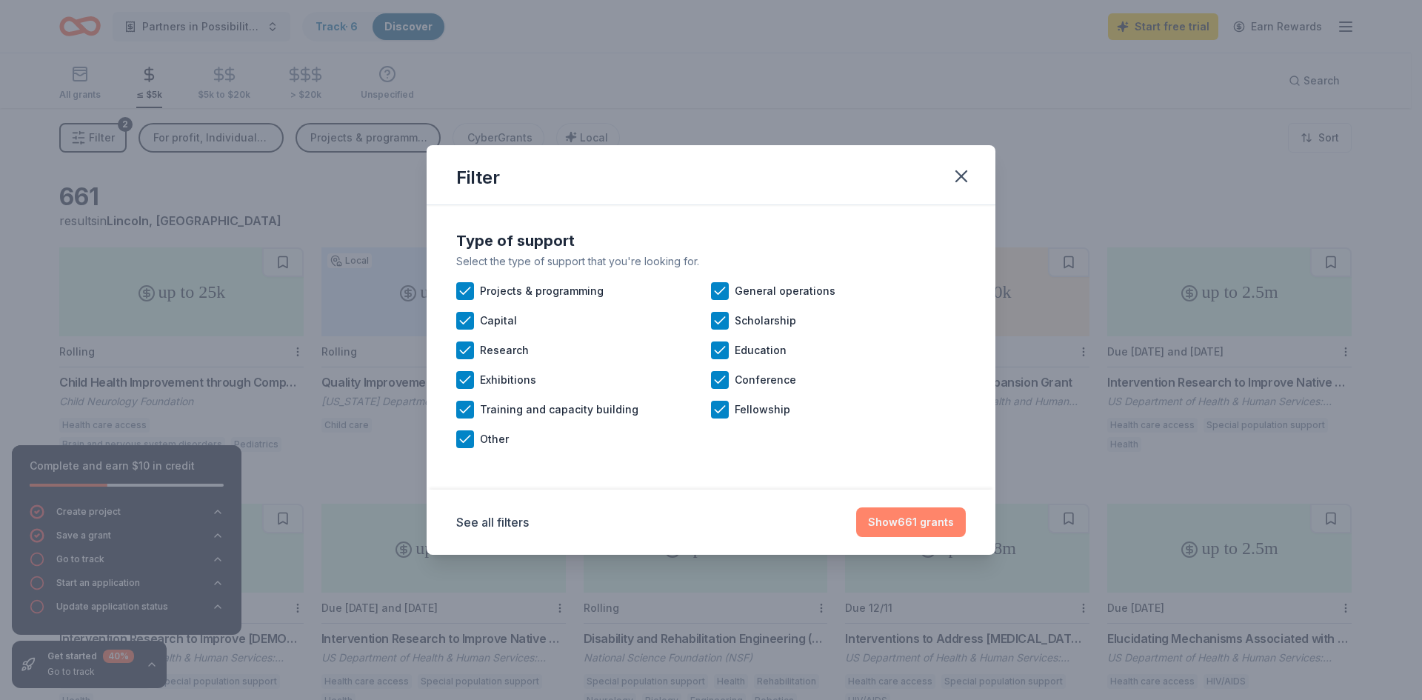
click at [935, 523] on button "Show 661 grants" at bounding box center [911, 522] width 110 height 30
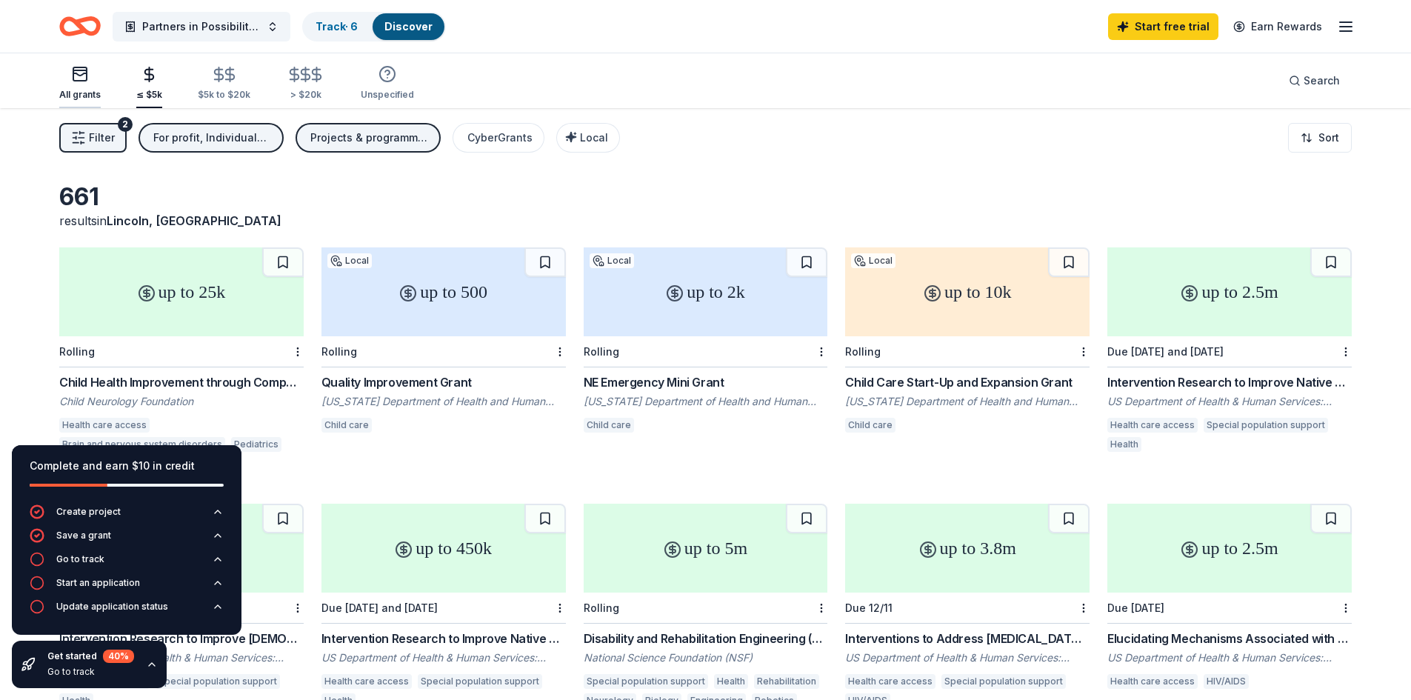
click at [79, 75] on icon "button" at bounding box center [79, 74] width 13 height 2
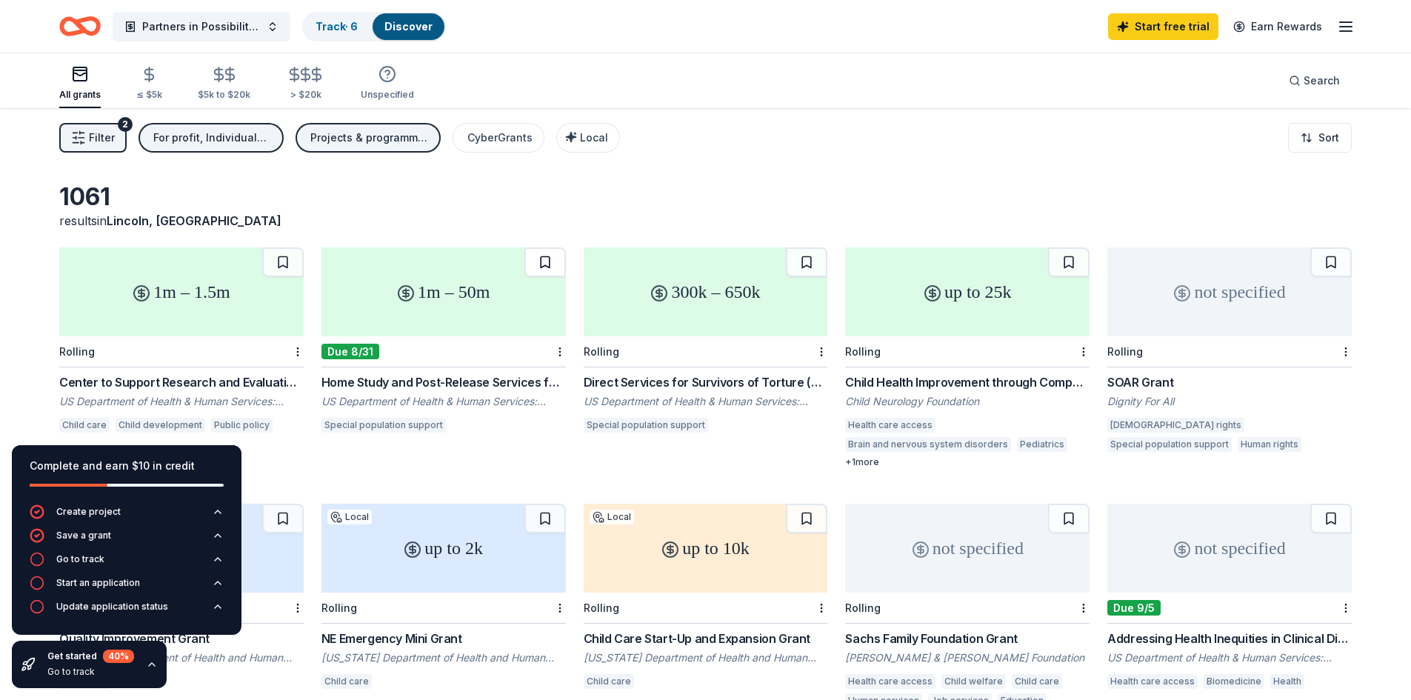
click at [552, 259] on button at bounding box center [544, 262] width 41 height 30
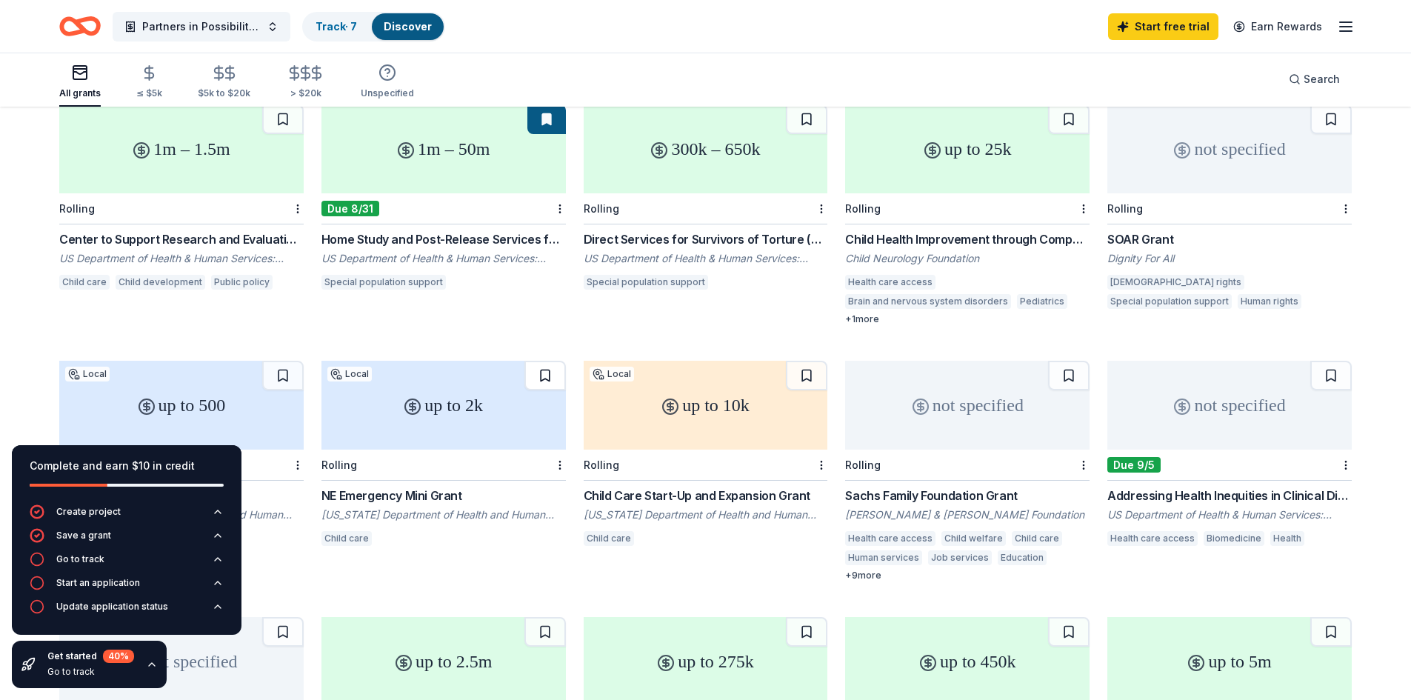
click at [547, 367] on button at bounding box center [544, 376] width 41 height 30
click at [1335, 384] on button at bounding box center [1330, 376] width 41 height 30
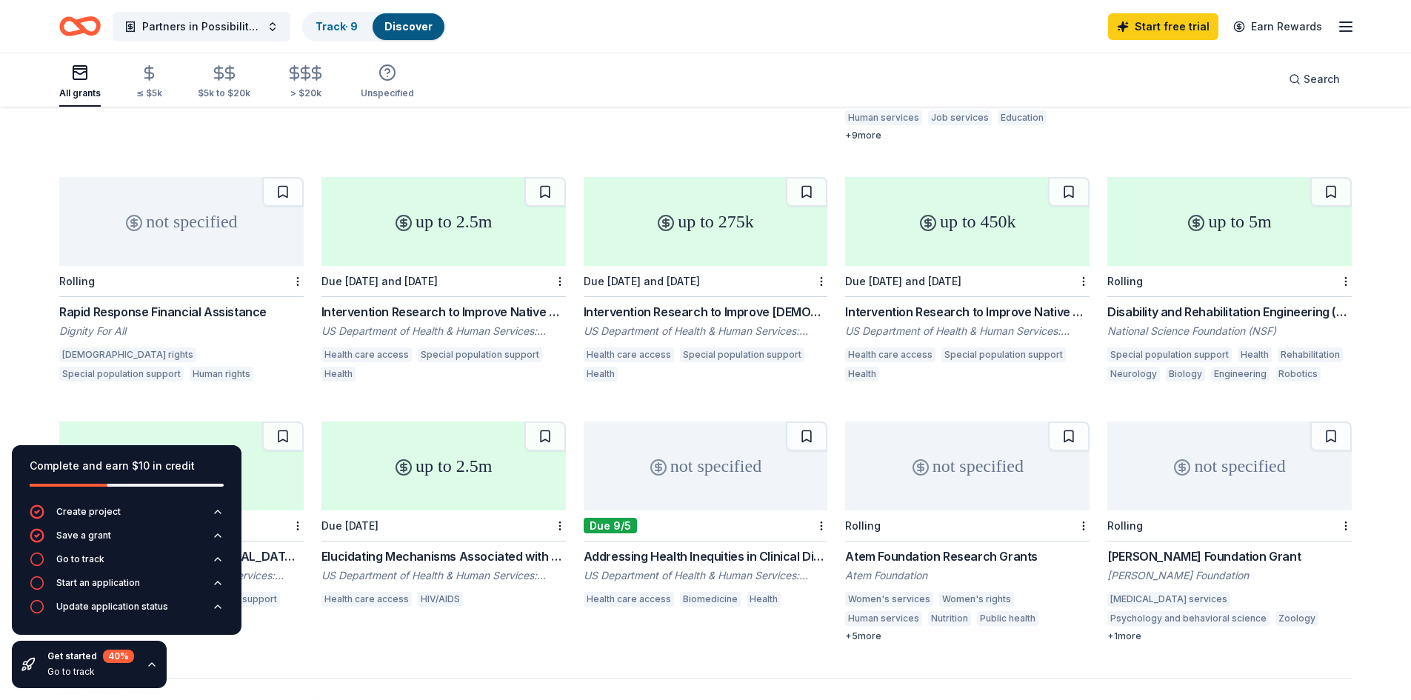
scroll to position [587, 0]
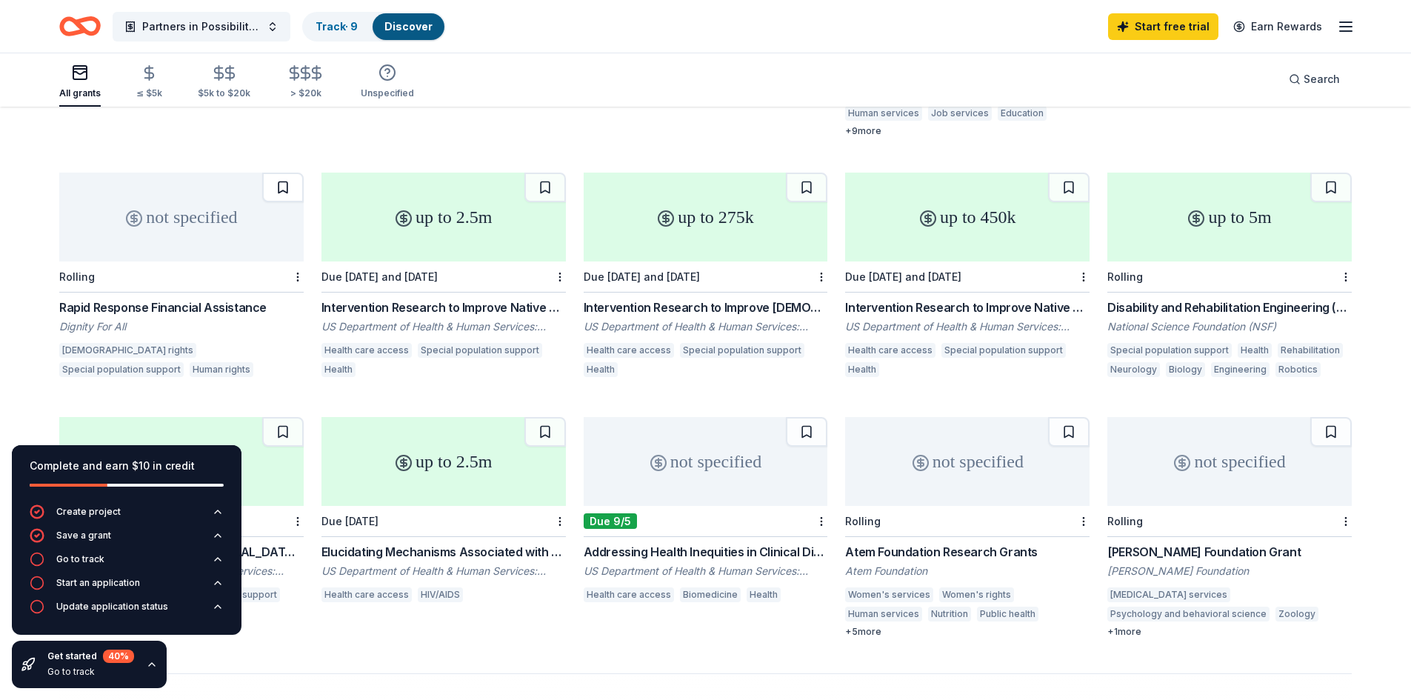
click at [283, 189] on button at bounding box center [282, 188] width 41 height 30
click at [1316, 73] on span "Search" at bounding box center [1321, 79] width 36 height 18
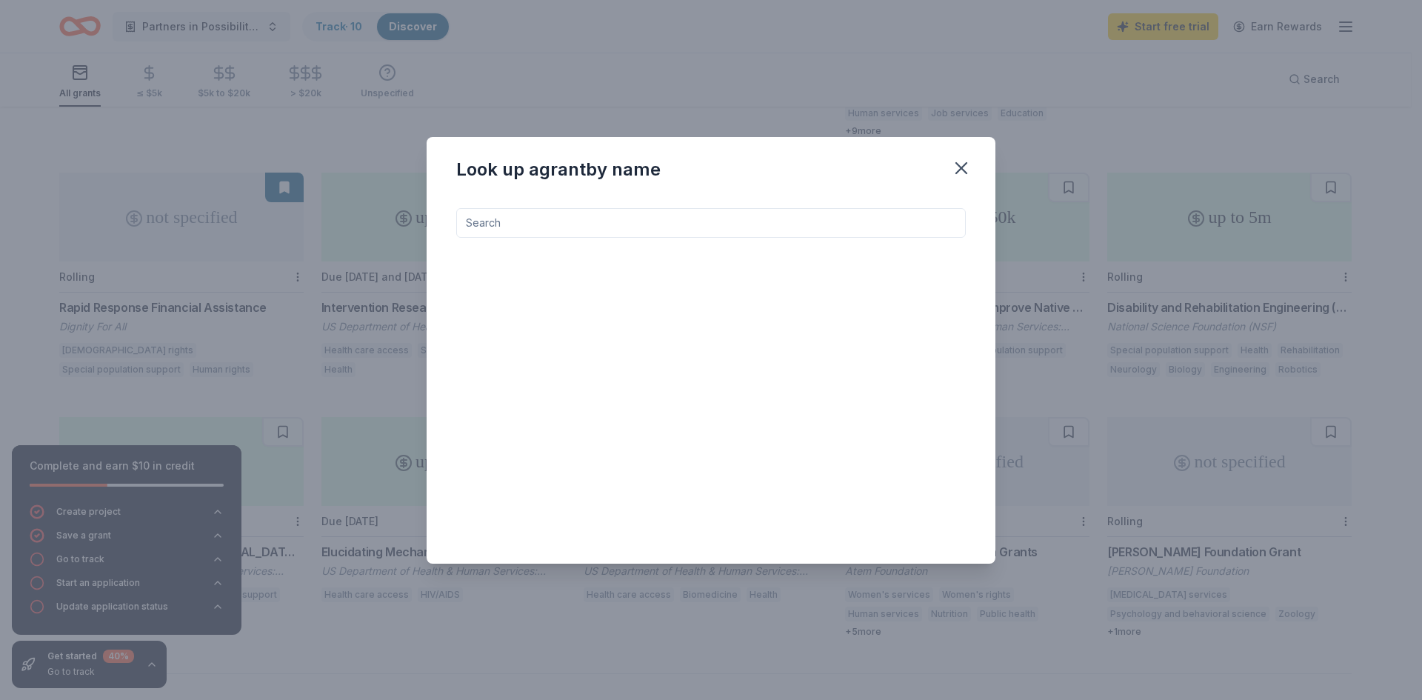
click at [605, 218] on input at bounding box center [711, 223] width 510 height 30
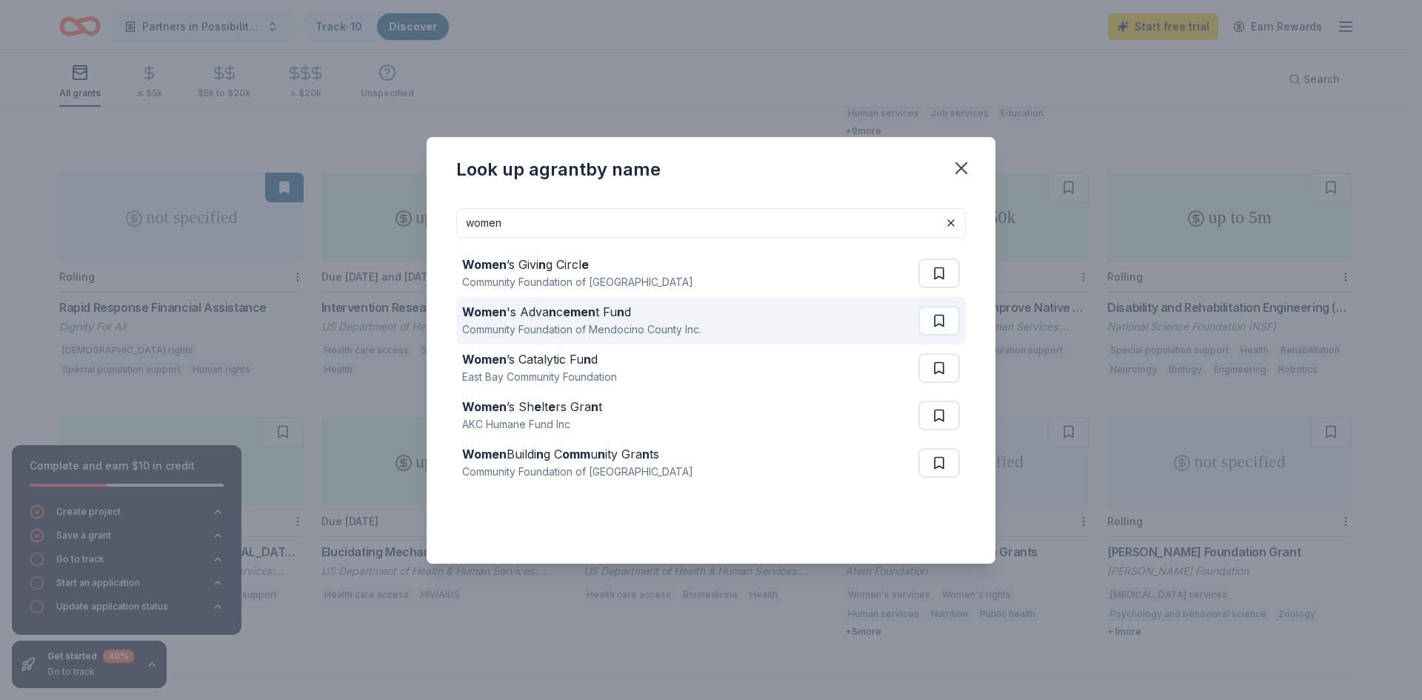
click at [590, 340] on div "Women 's Adva n c emen t Fu n d Community Foundation of Mendocino County Inc." at bounding box center [690, 320] width 456 height 47
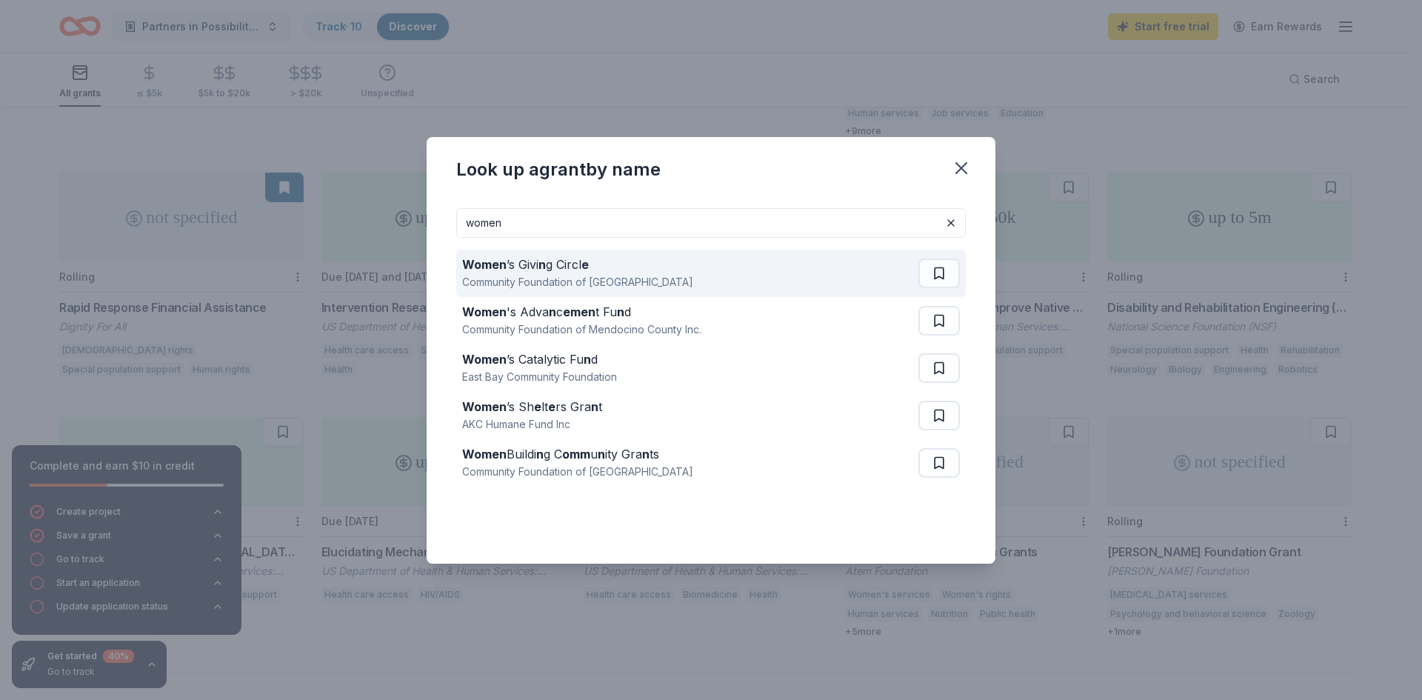
click at [578, 269] on div "Women ’s Givi n g Circl e" at bounding box center [577, 264] width 231 height 18
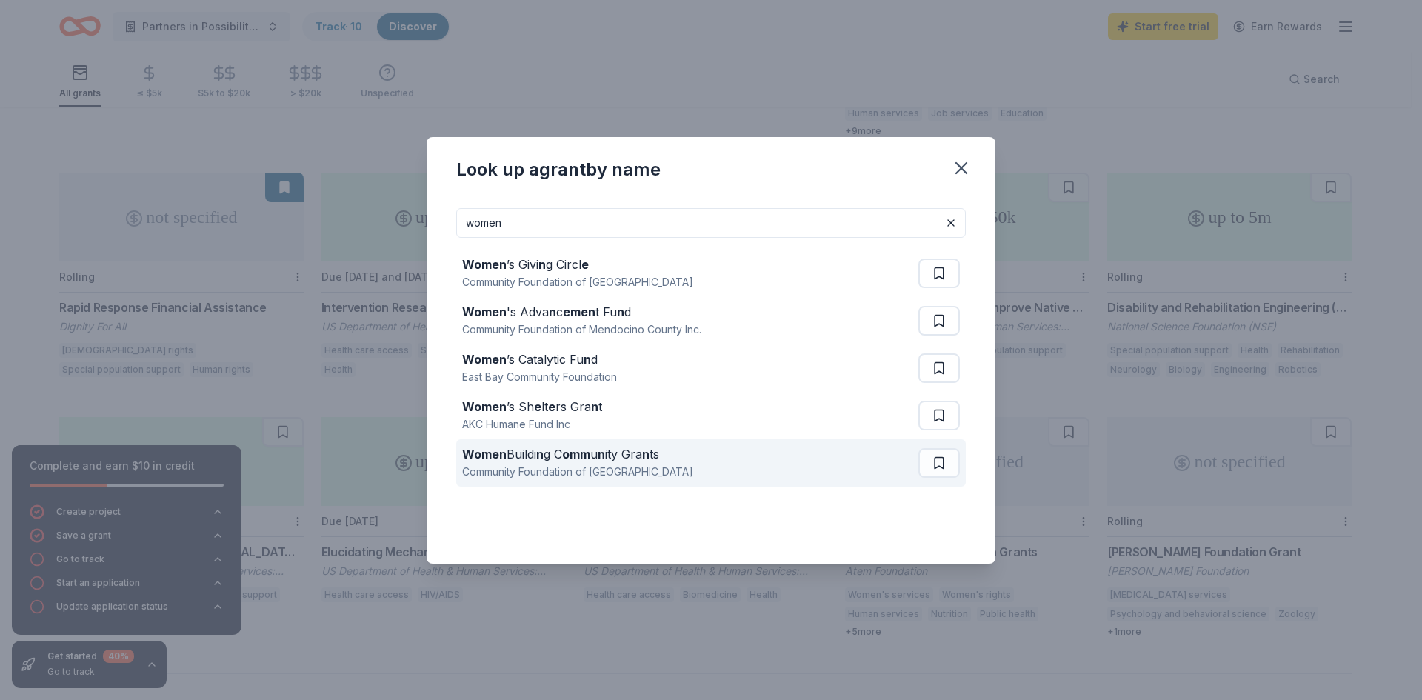
click at [530, 461] on div "Women Buildi n g C omm u n ity Gra n ts" at bounding box center [577, 454] width 231 height 18
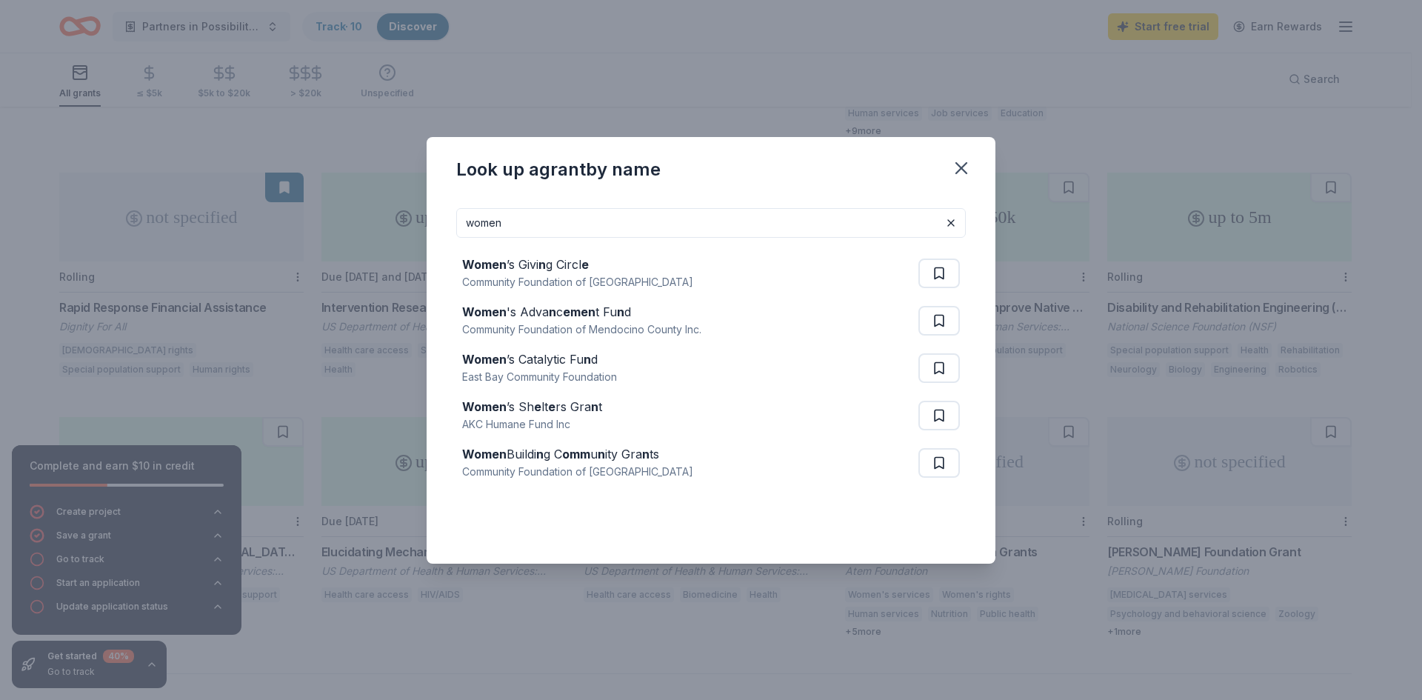
click at [617, 227] on input "women" at bounding box center [711, 223] width 510 height 30
type input "w"
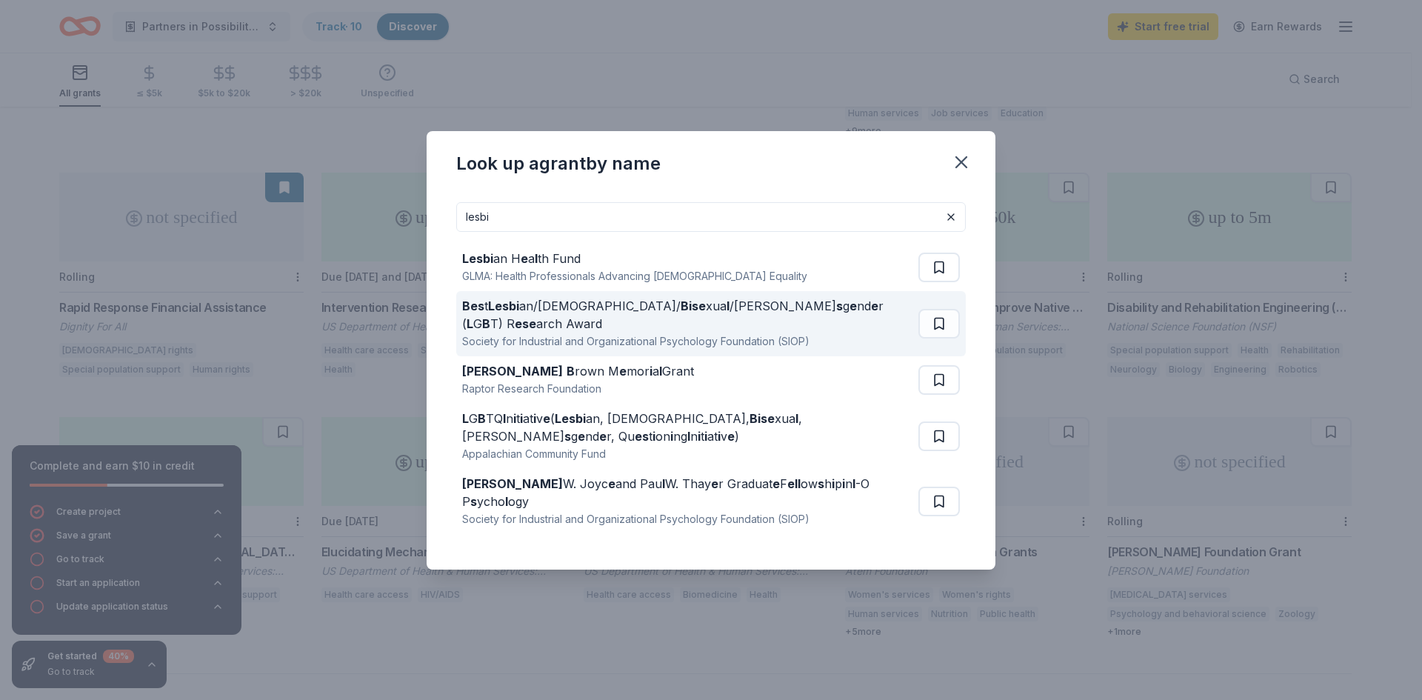
click at [540, 310] on div "Bes t Lesbi an/Gay/ Bise xua l /Tran s g e nd e r ( L G B T) R ese arch Award" at bounding box center [687, 315] width 450 height 36
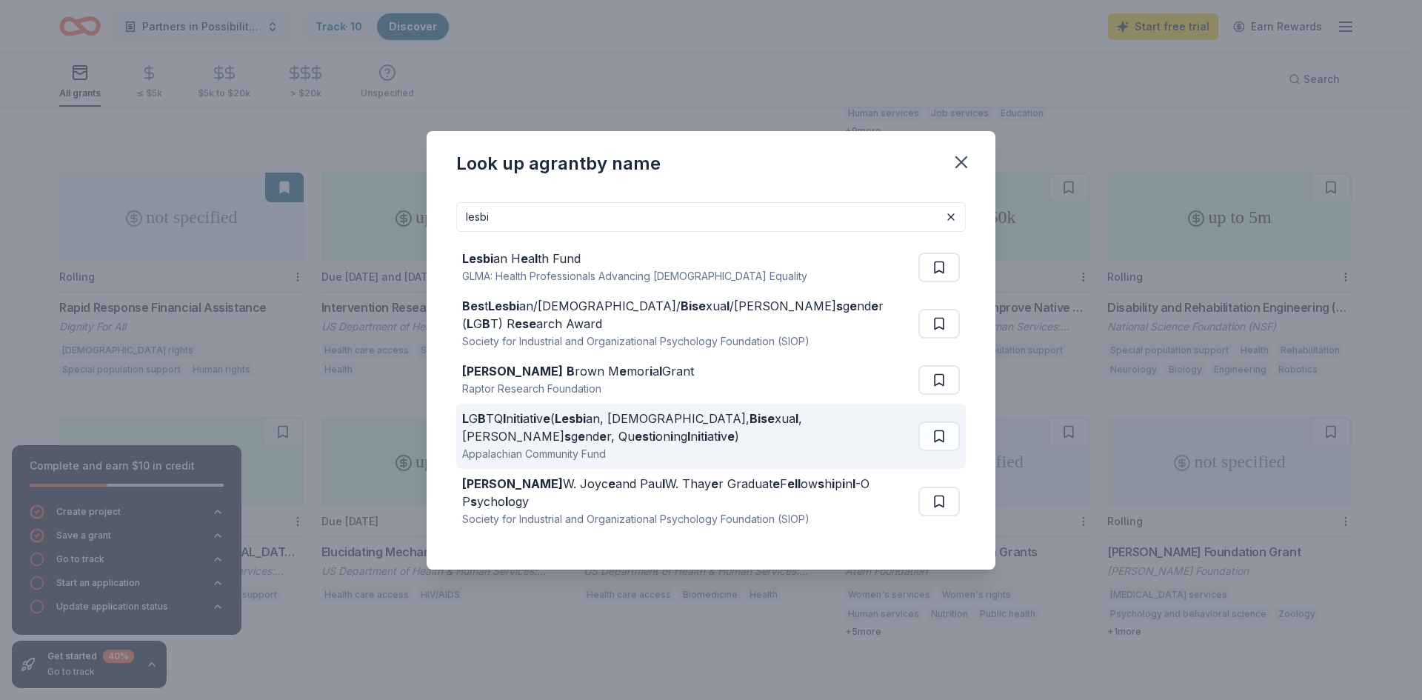
click at [627, 410] on div "L G B TQ I n i t i at i v e ( Lesbi an, Gay, Bise xua l , Tran s g e nd e r, Qu…" at bounding box center [687, 428] width 450 height 36
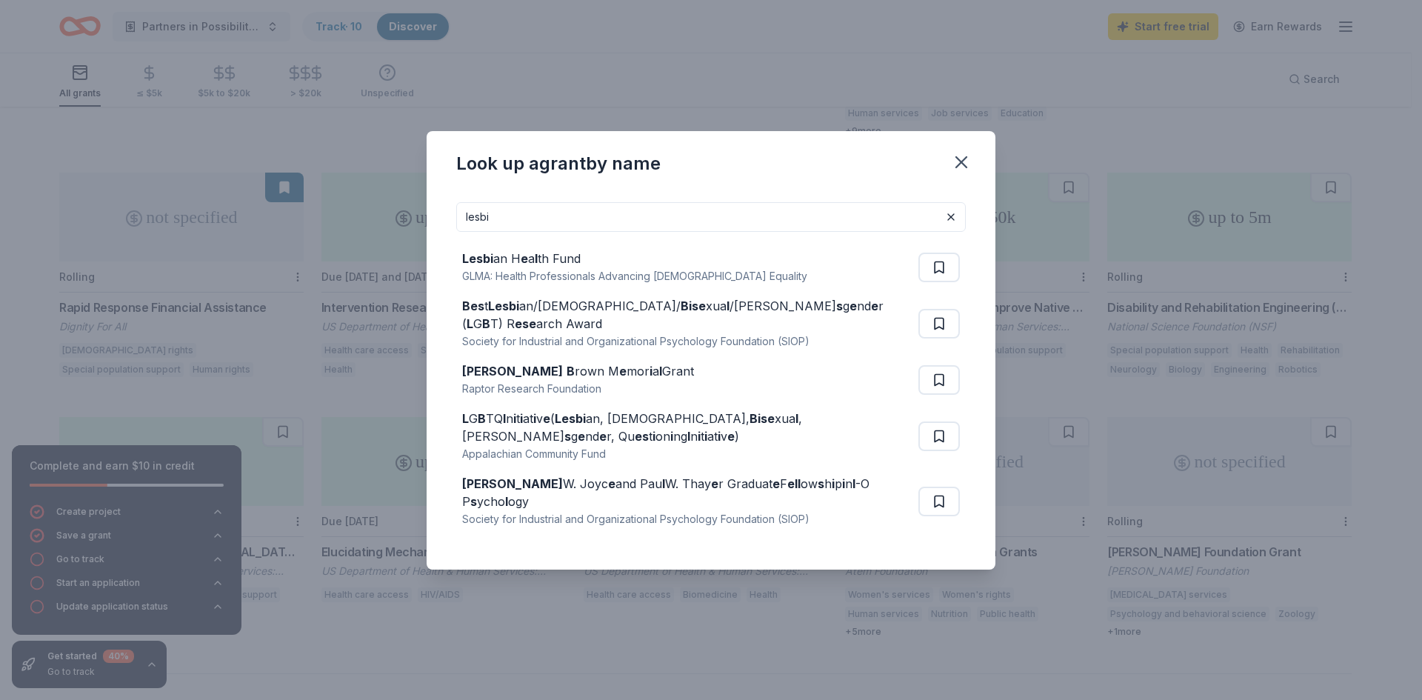
click at [764, 216] on input "lesbi" at bounding box center [711, 217] width 510 height 30
type input "l"
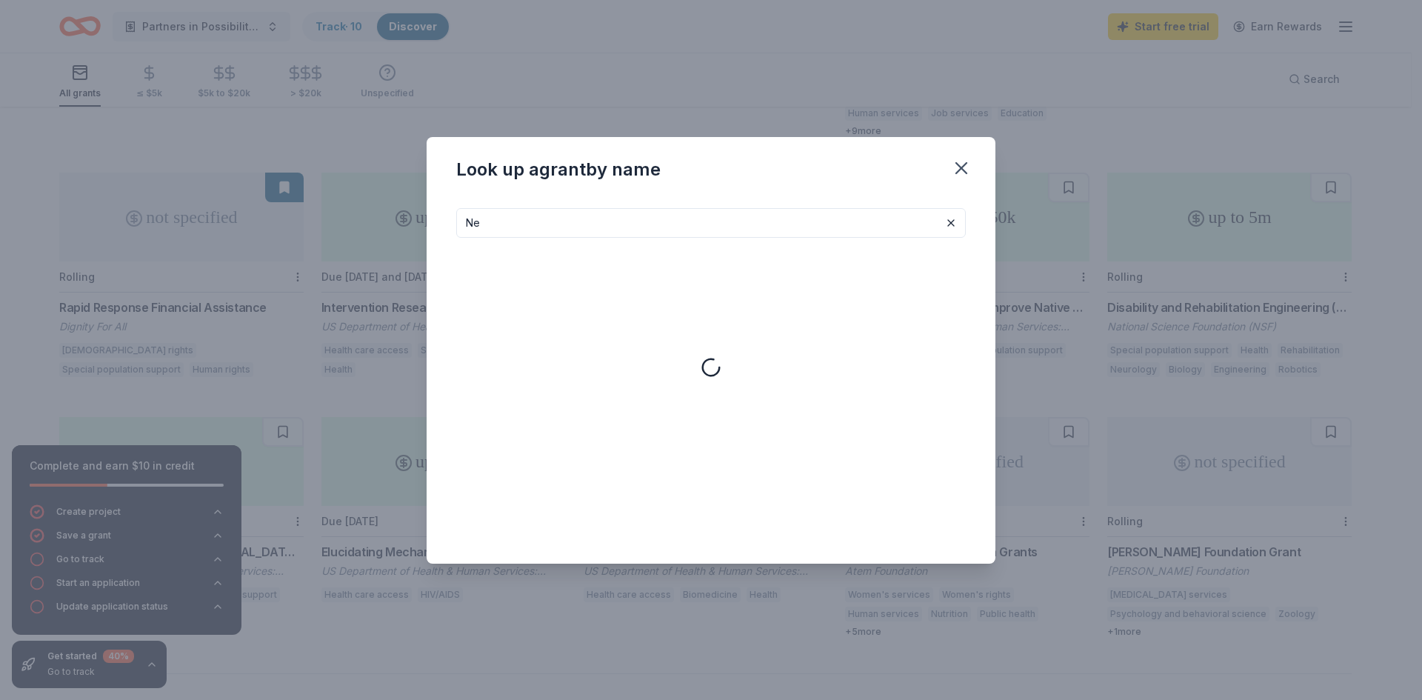
type input "N"
type input ":"
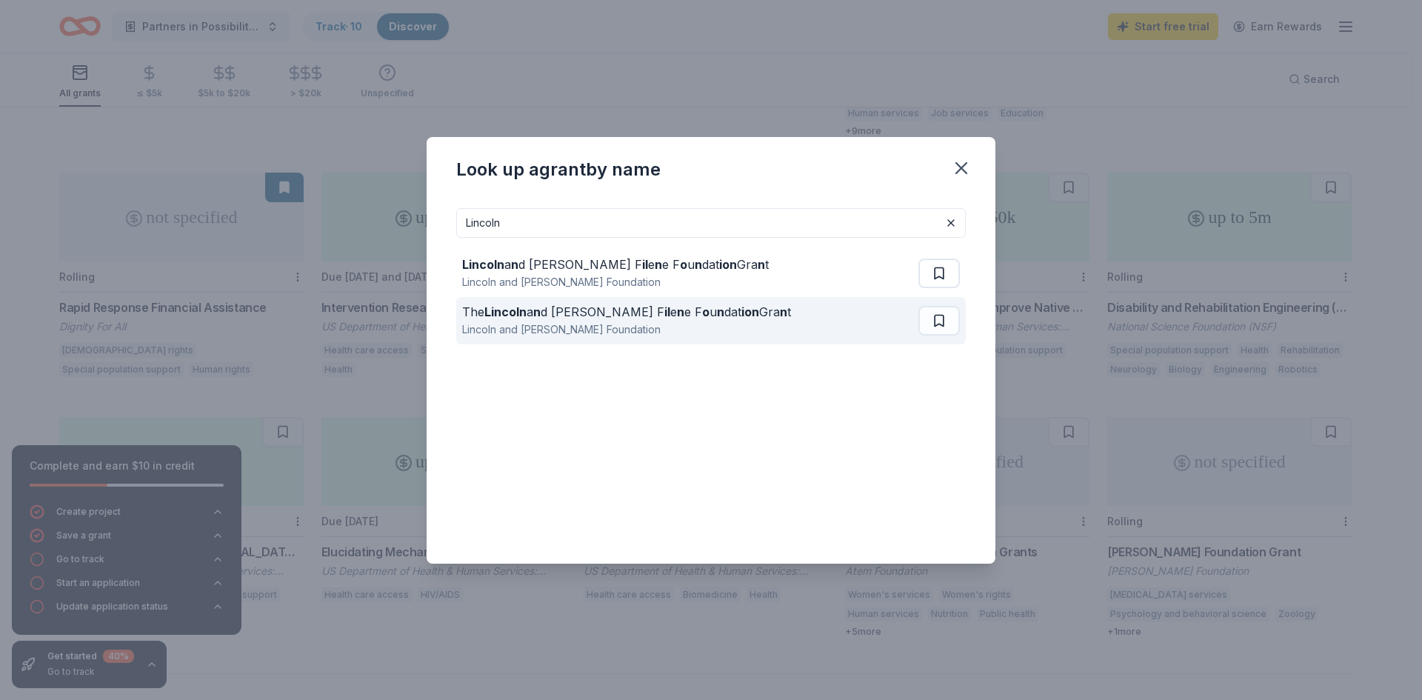
type input "Lincoln"
click at [635, 316] on div "The Lincoln a n d Therese F il e n e F o u n dat ion Gra n t" at bounding box center [626, 312] width 329 height 18
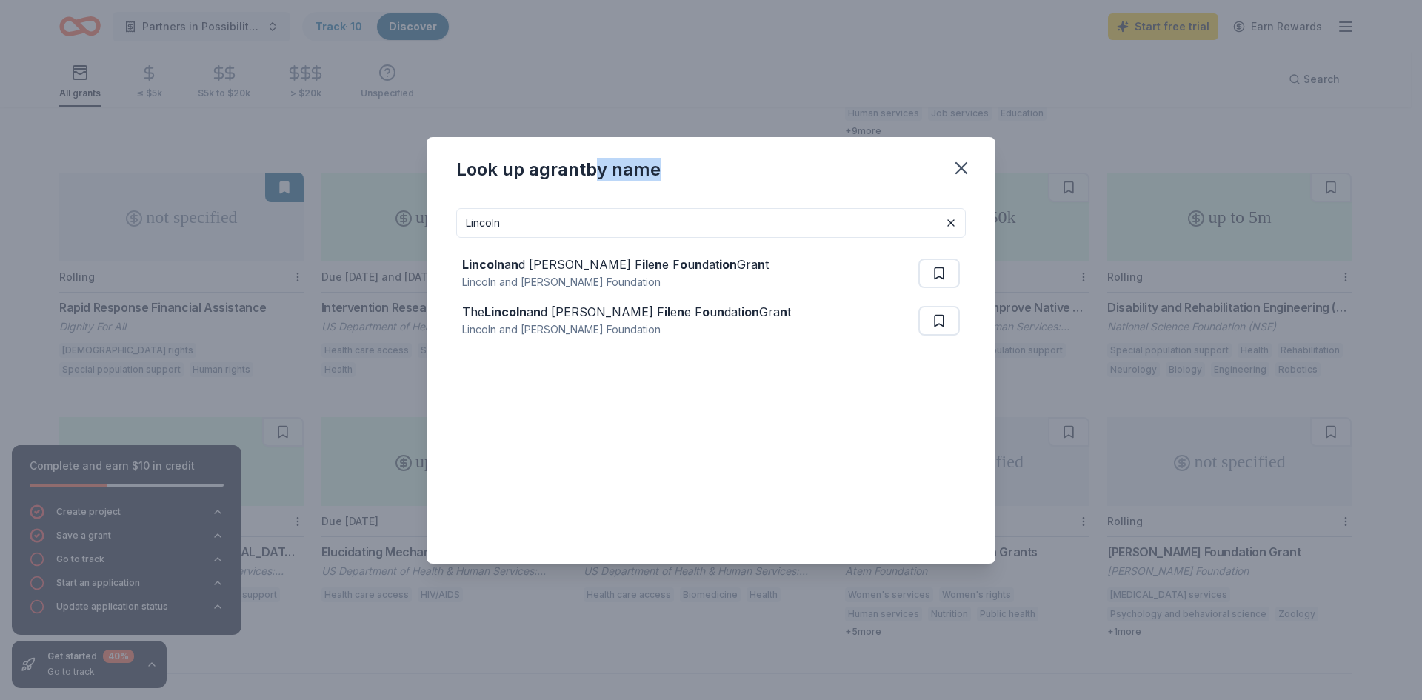
drag, startPoint x: 596, startPoint y: 199, endPoint x: 598, endPoint y: 224, distance: 25.2
click at [596, 202] on div "Look up a grant by name Lincoln Lincoln a n d Therese F il e n e F o u n dat io…" at bounding box center [711, 350] width 569 height 427
click at [598, 223] on input "Lincoln" at bounding box center [711, 223] width 510 height 30
drag, startPoint x: 581, startPoint y: 218, endPoint x: 412, endPoint y: 204, distance: 169.5
click at [412, 204] on div "Look up a grant by name Lincoln Lincoln a n d Therese F il e n e F o u n dat io…" at bounding box center [711, 350] width 1422 height 700
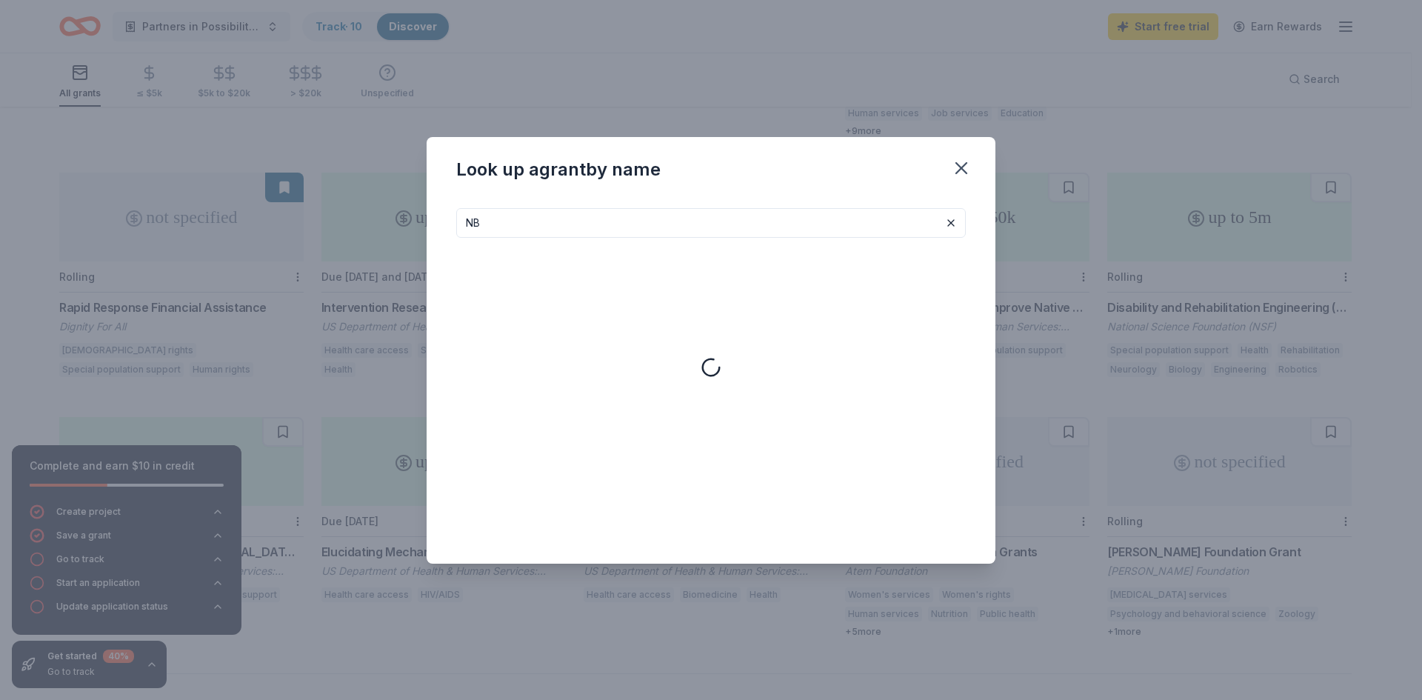
type input "N"
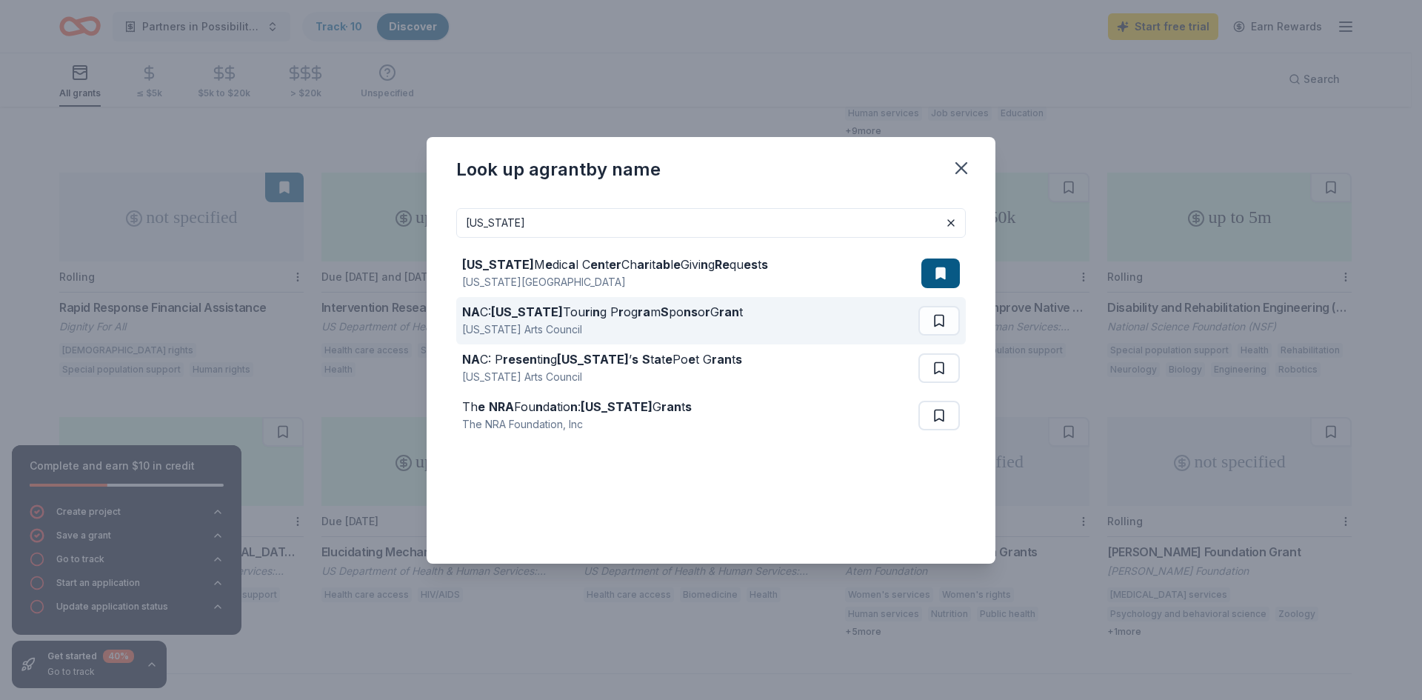
type input "Nebraska"
click at [540, 321] on div "[US_STATE] Arts Council" at bounding box center [602, 330] width 281 height 18
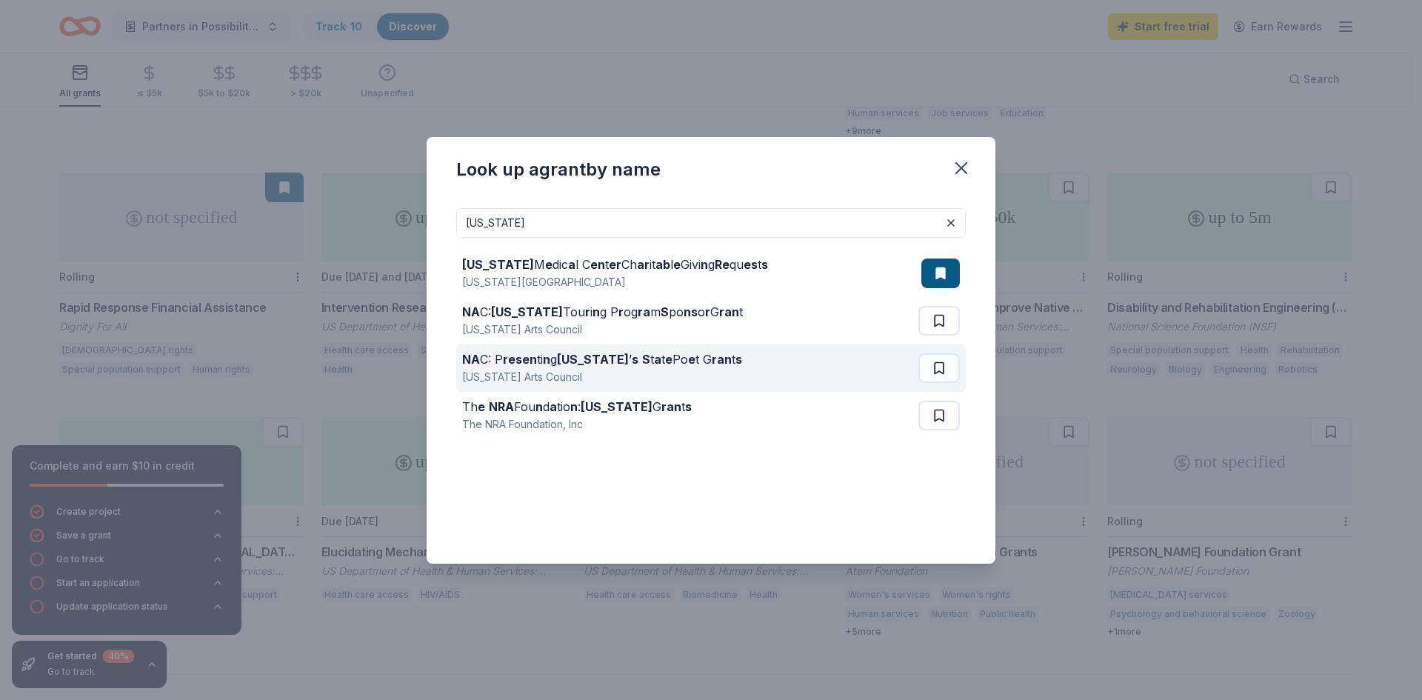
click at [518, 361] on strong "resen" at bounding box center [520, 359] width 34 height 15
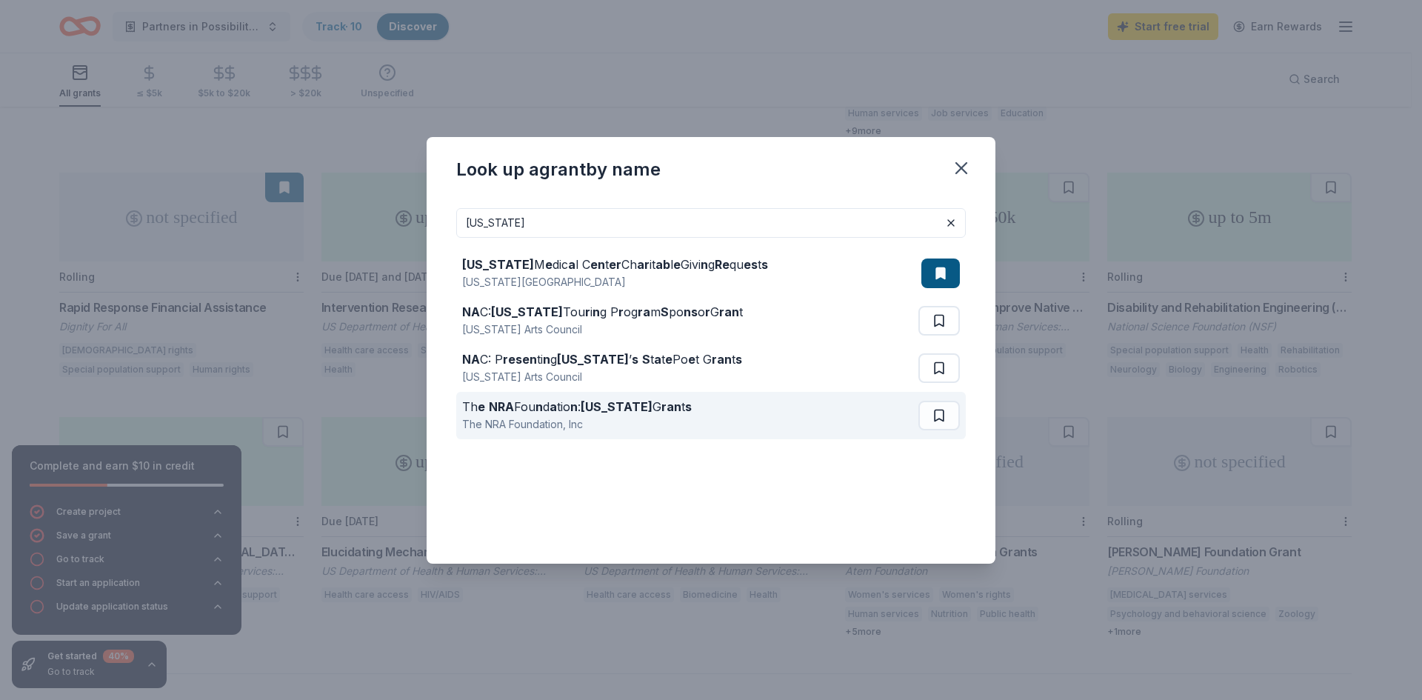
click at [565, 420] on div "The NRA Foundation, Inc" at bounding box center [577, 424] width 230 height 18
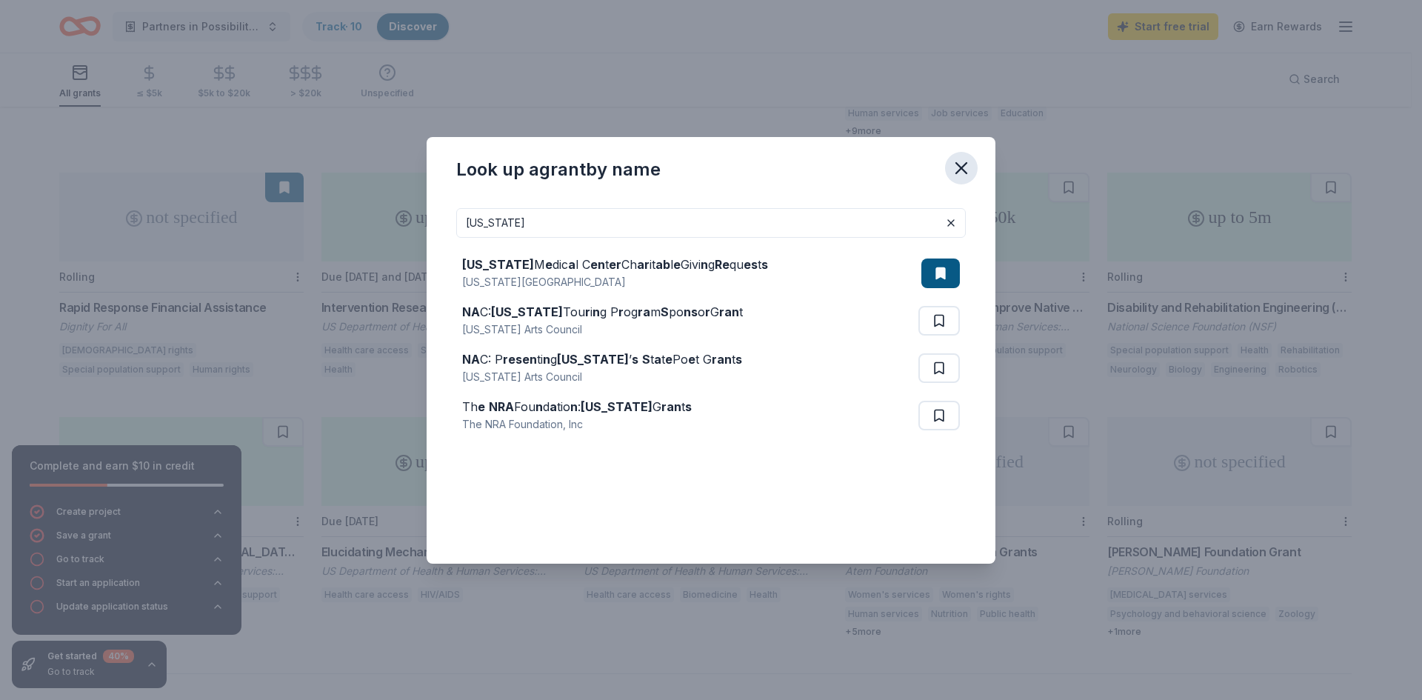
click at [955, 165] on icon "button" at bounding box center [961, 168] width 21 height 21
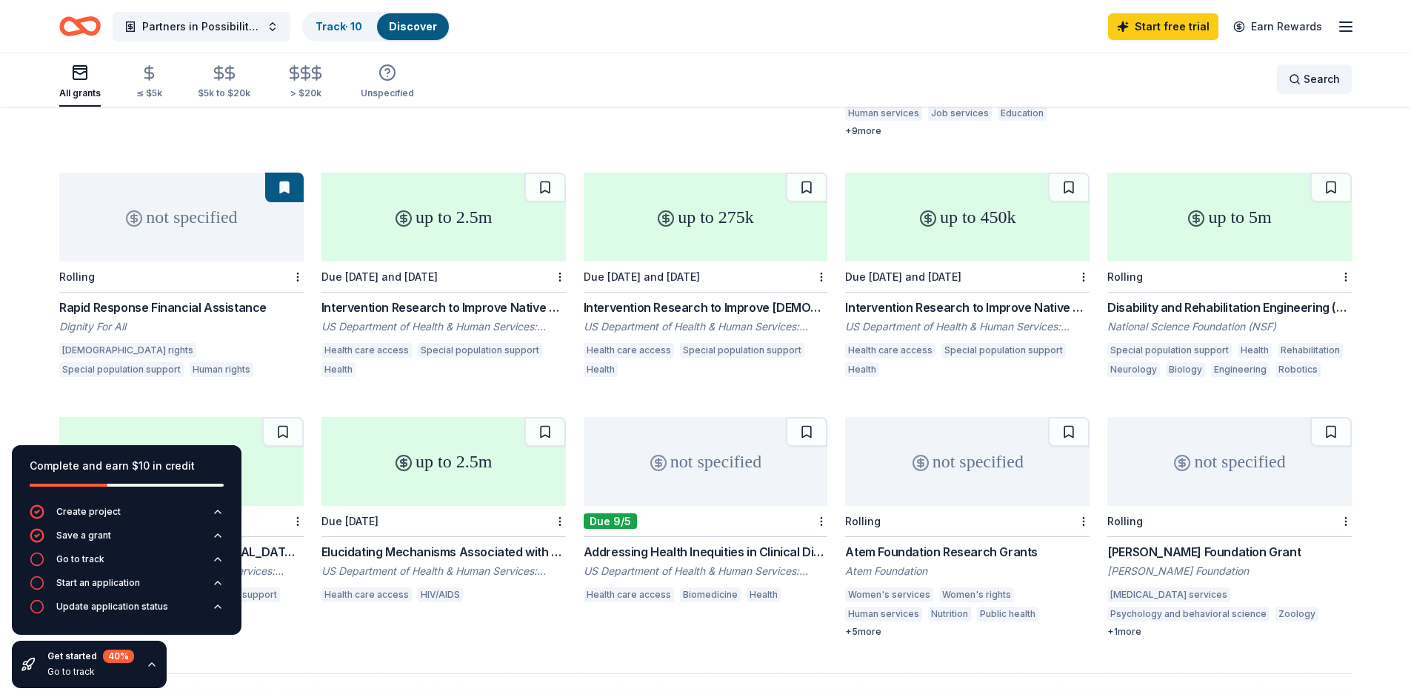
click at [1291, 82] on div "Search" at bounding box center [1314, 79] width 51 height 18
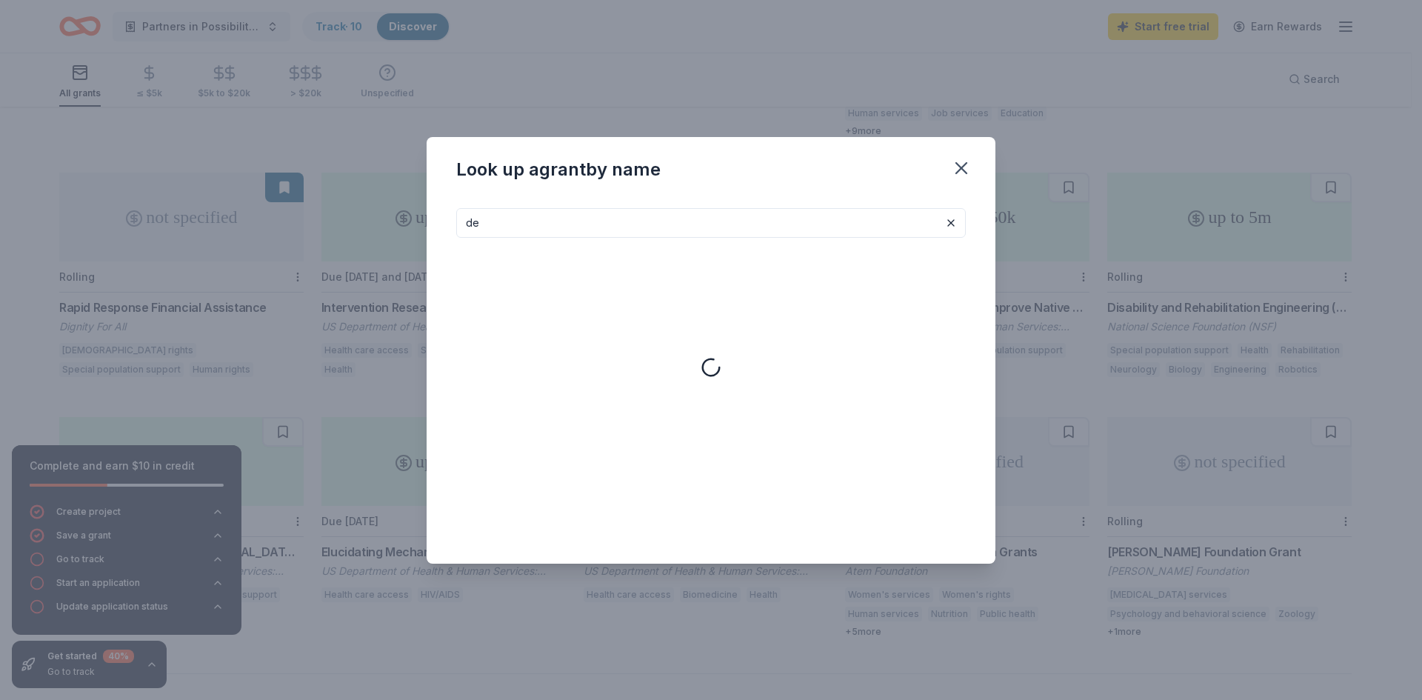
type input "d"
type input "i"
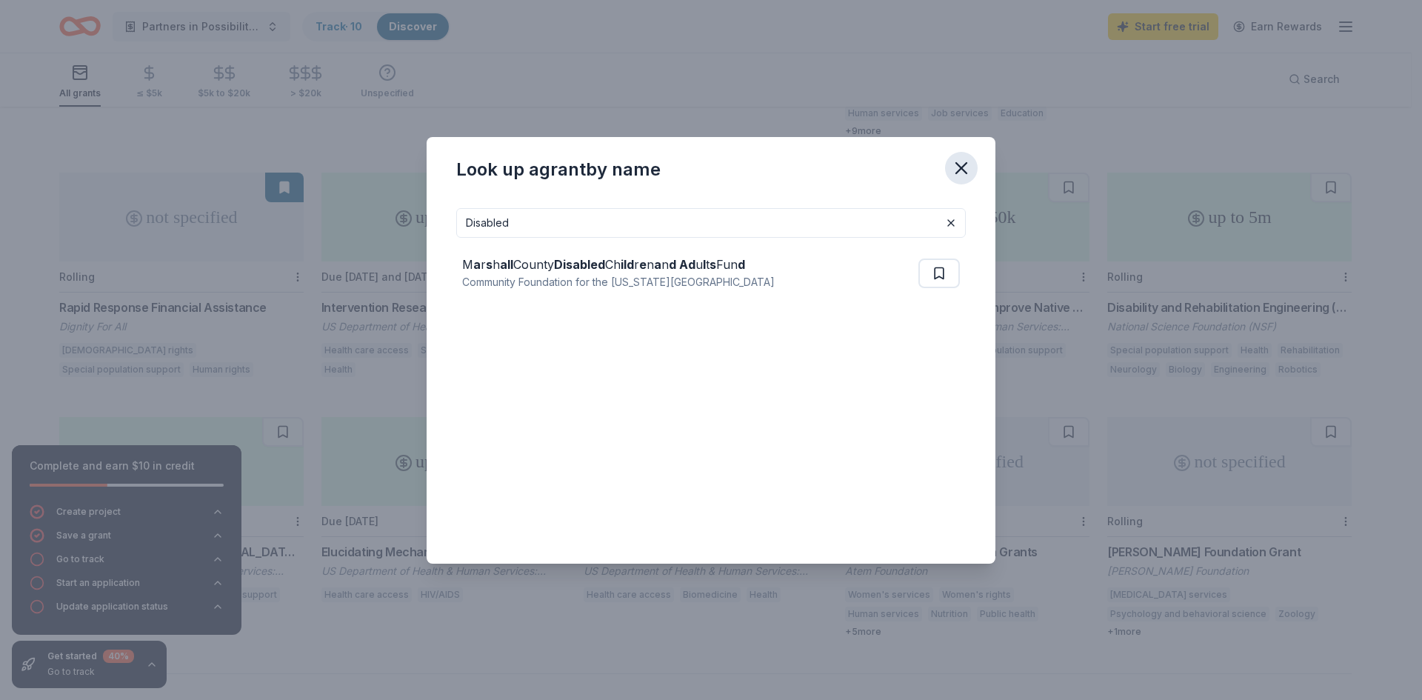
type input "Disabled"
drag, startPoint x: 966, startPoint y: 166, endPoint x: 945, endPoint y: 153, distance: 24.3
click at [965, 167] on icon "button" at bounding box center [961, 168] width 21 height 21
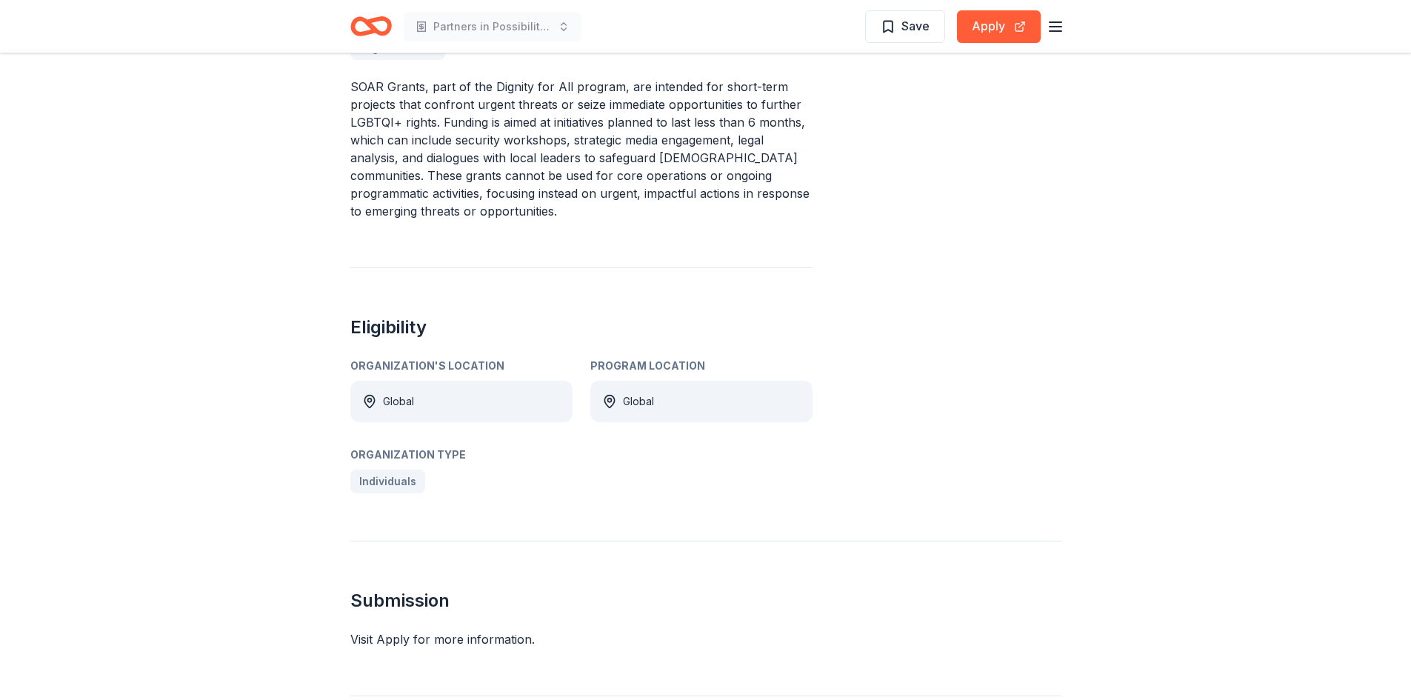
scroll to position [250, 0]
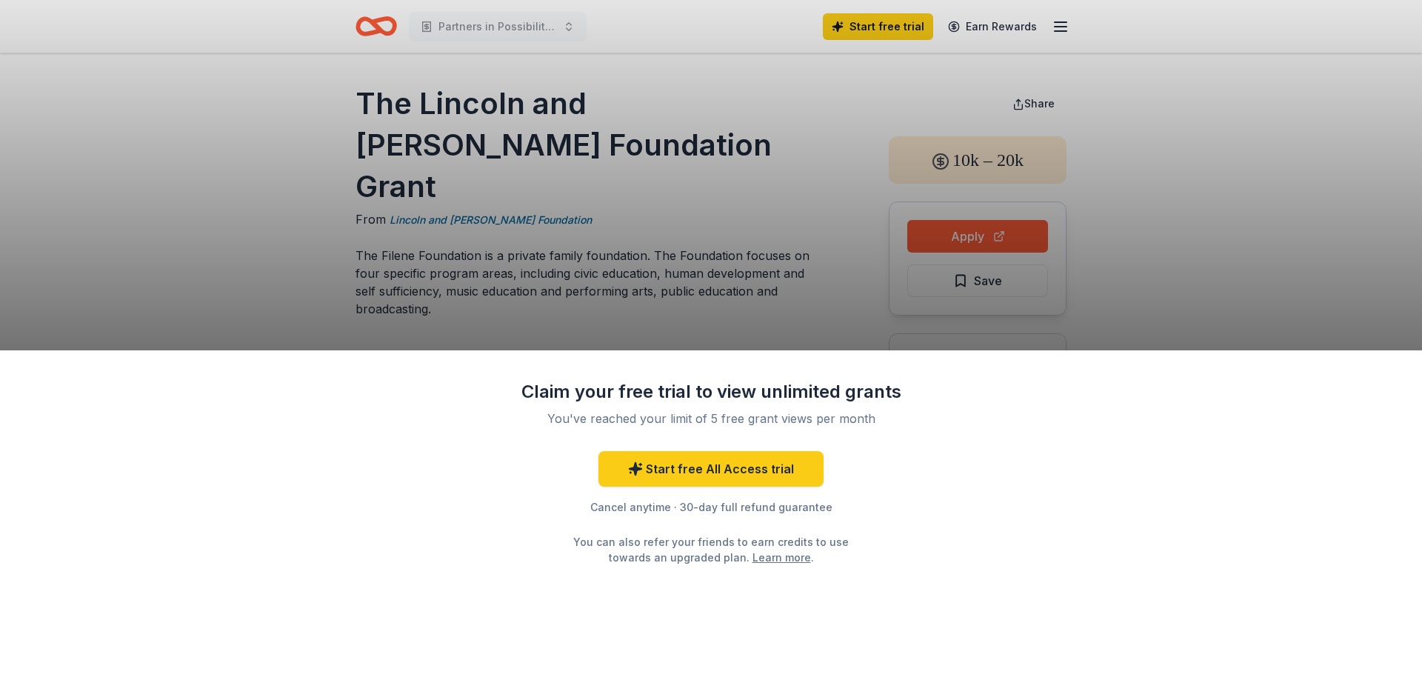
drag, startPoint x: 430, startPoint y: 101, endPoint x: 733, endPoint y: 174, distance: 311.6
click at [735, 143] on div "Claim your free trial to view unlimited grants You've reached your limit of 5 f…" at bounding box center [711, 350] width 1422 height 700
click at [1395, 396] on div "Claim your free trial to view unlimited grants You've reached your limit of 5 f…" at bounding box center [711, 525] width 1422 height 350
drag, startPoint x: 358, startPoint y: 110, endPoint x: 679, endPoint y: 116, distance: 321.5
click at [679, 116] on div "Claim your free trial to view unlimited grants You've reached your limit of 5 f…" at bounding box center [711, 350] width 1422 height 700
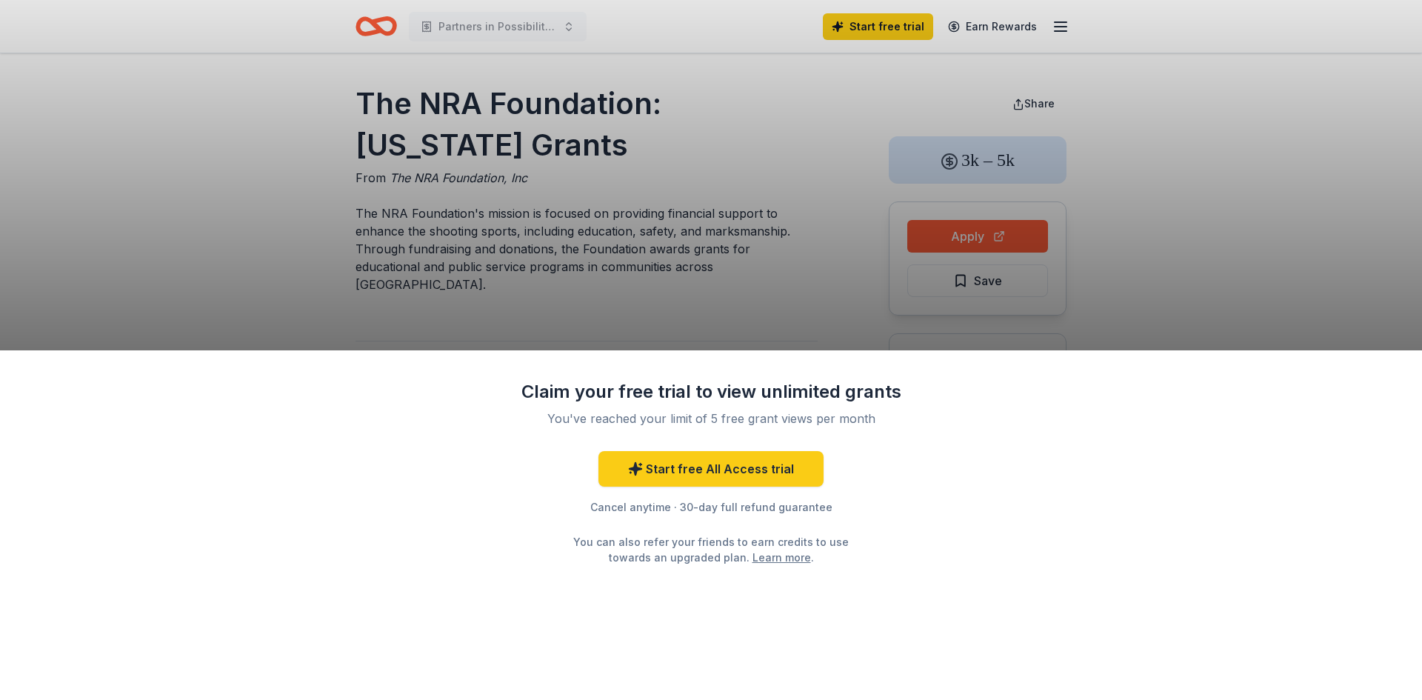
click at [431, 240] on div "Claim your free trial to view unlimited grants You've reached your limit of 5 f…" at bounding box center [711, 350] width 1422 height 700
